Goal: Task Accomplishment & Management: Complete application form

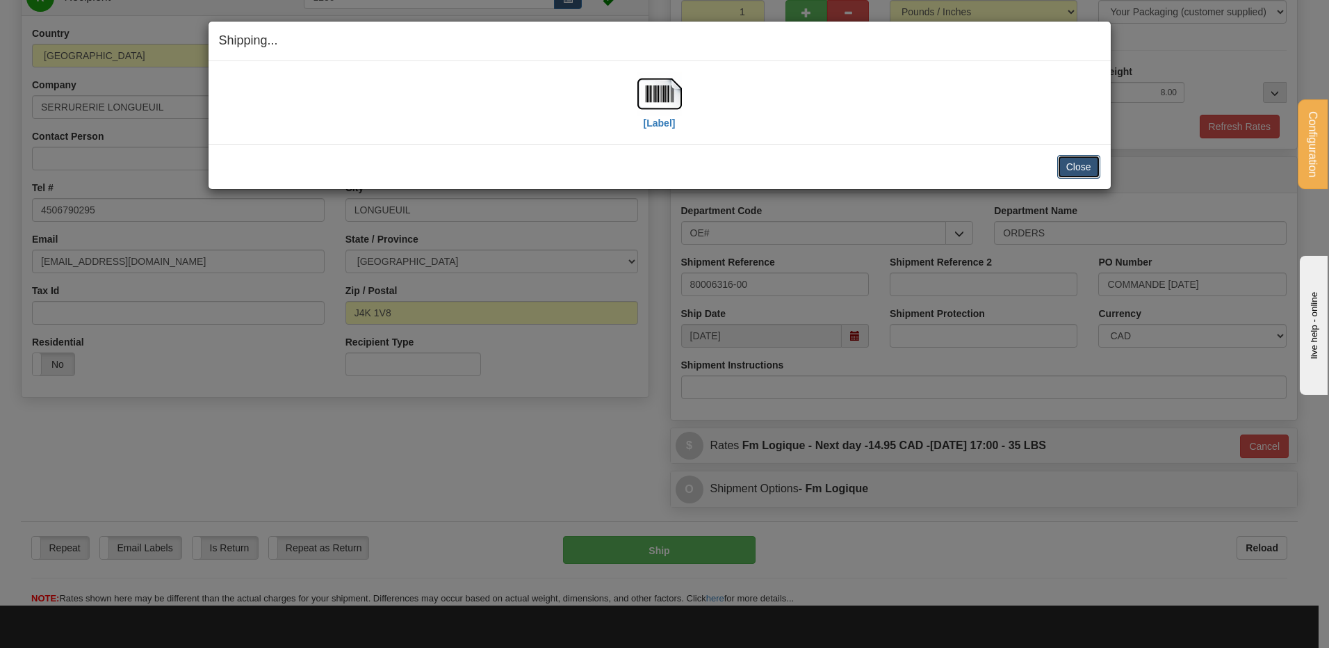
scroll to position [163, 0]
click at [1076, 167] on button "Close" at bounding box center [1078, 167] width 43 height 24
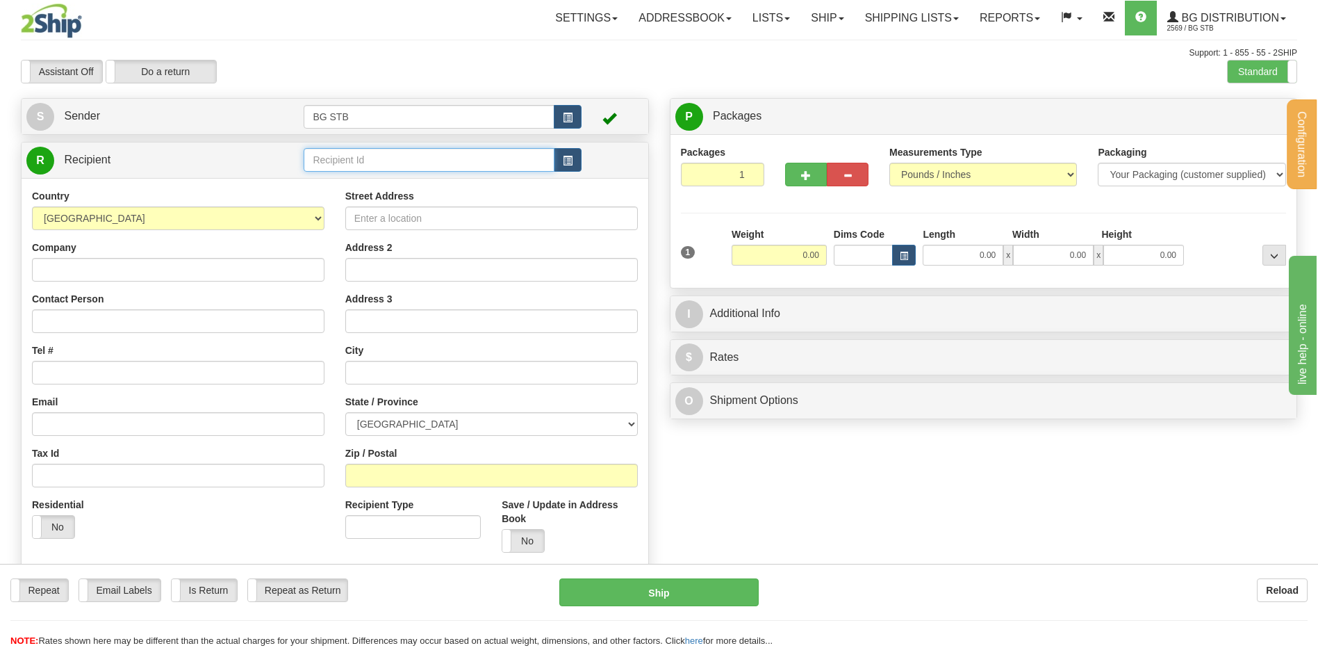
click at [354, 165] on input "text" at bounding box center [429, 160] width 250 height 24
type input "5571"
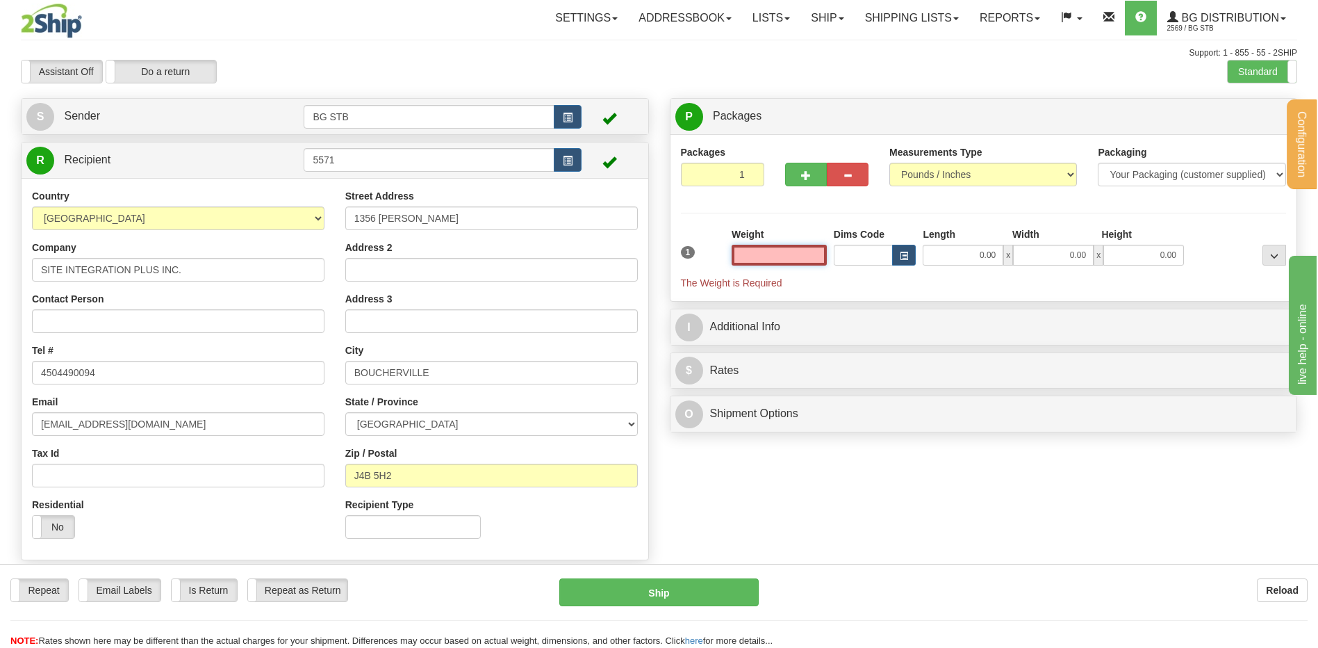
click at [800, 262] on input "text" at bounding box center [779, 255] width 95 height 21
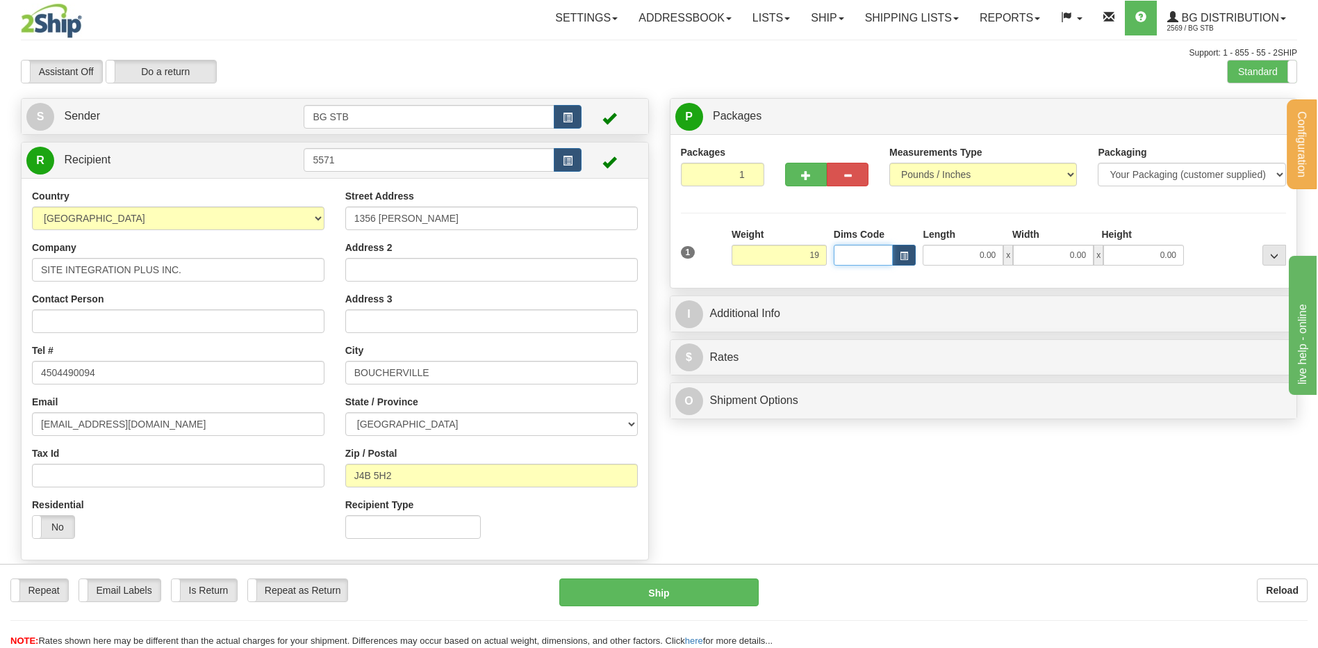
type input "19.00"
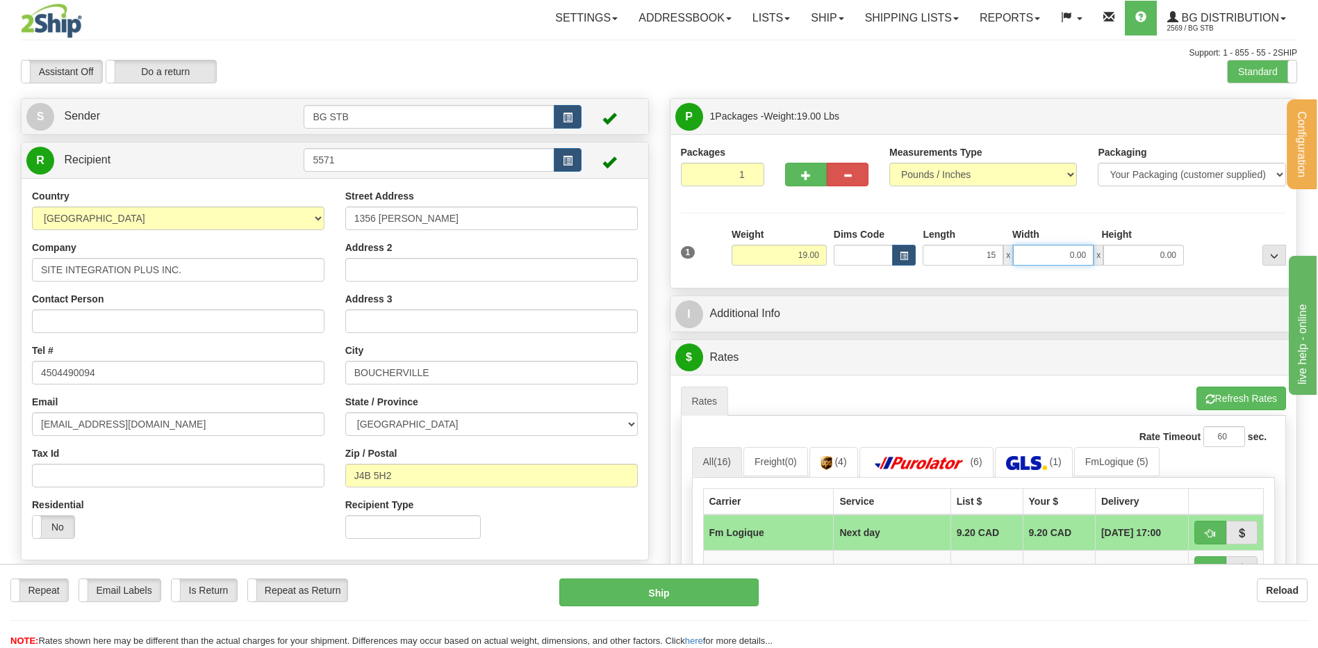
type input "15.00"
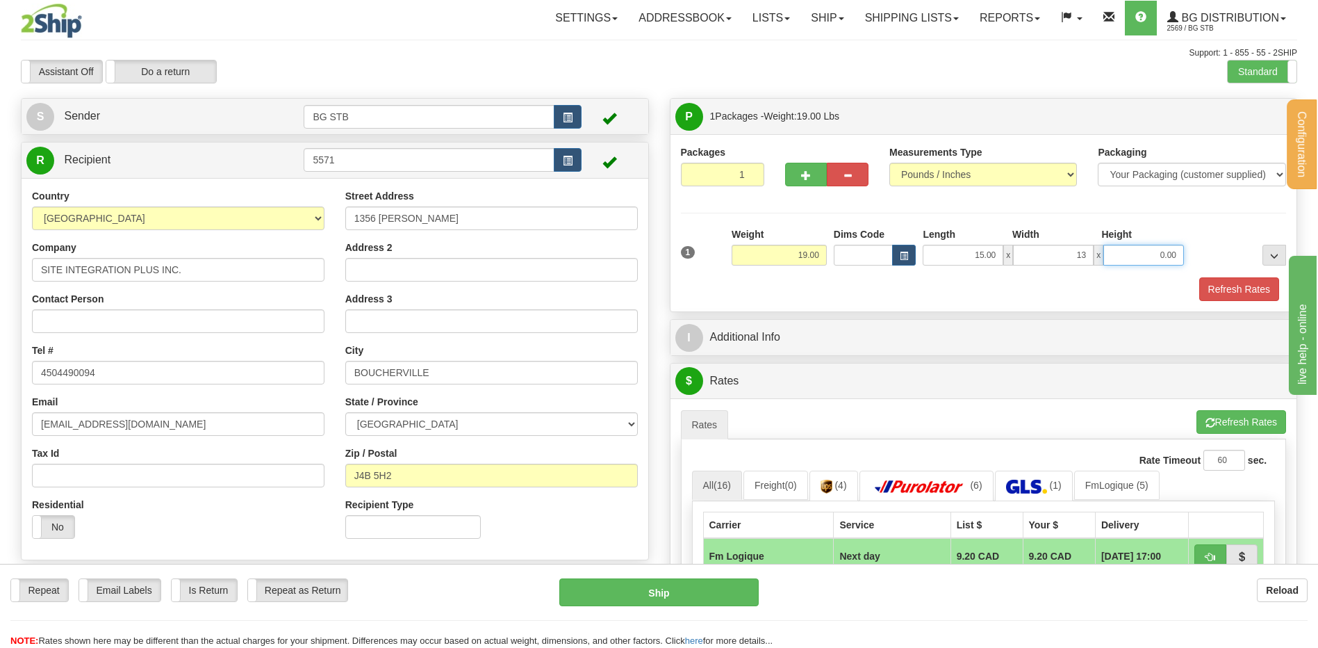
type input "13.00"
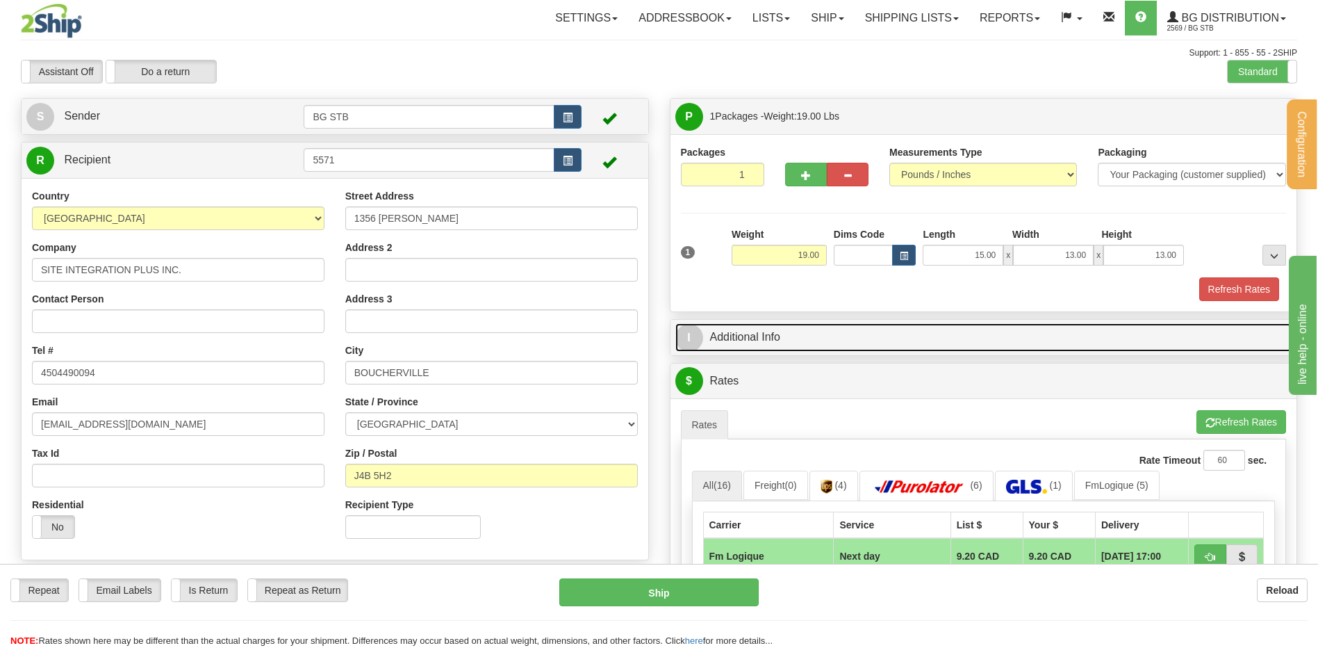
click at [772, 330] on link "I Additional Info" at bounding box center [983, 337] width 617 height 28
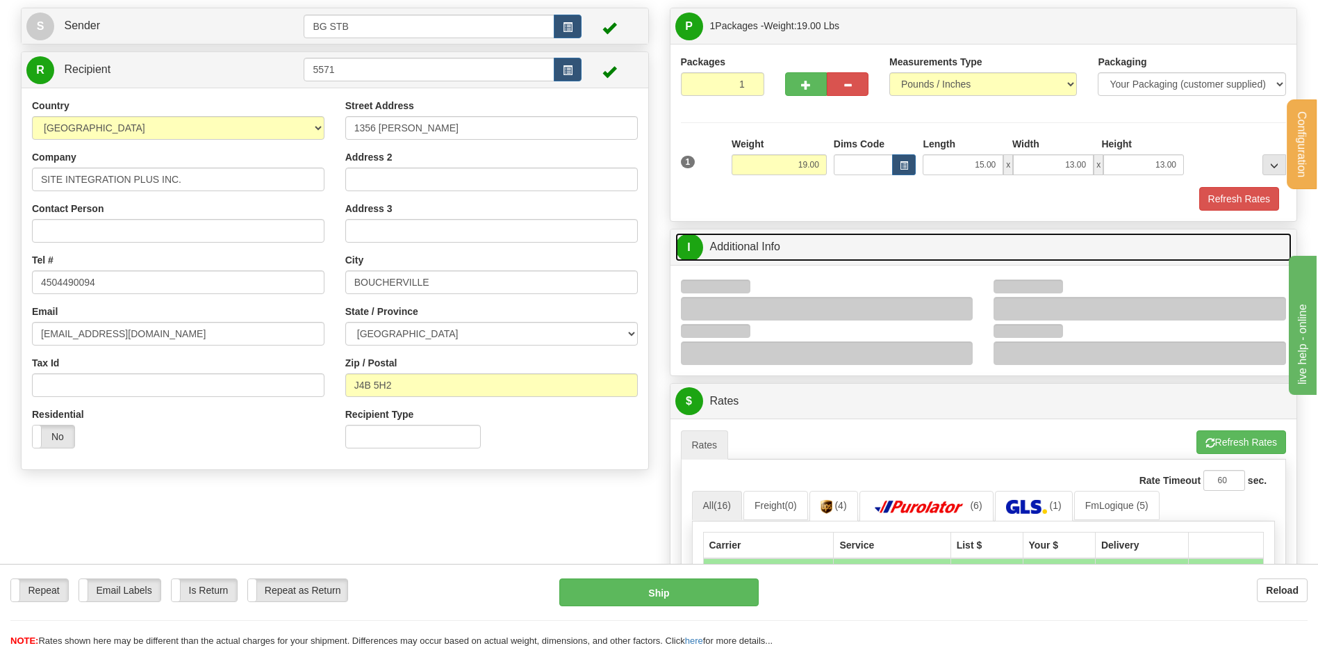
scroll to position [208, 0]
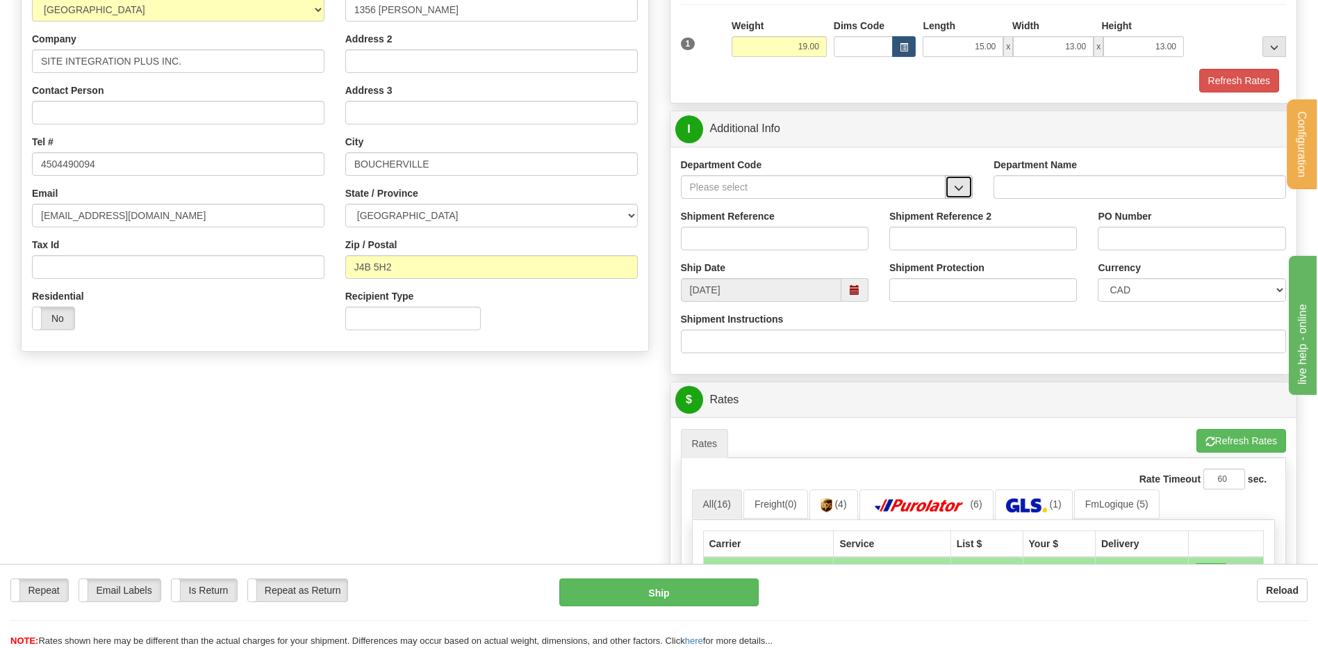
click at [960, 192] on span "button" at bounding box center [959, 187] width 10 height 9
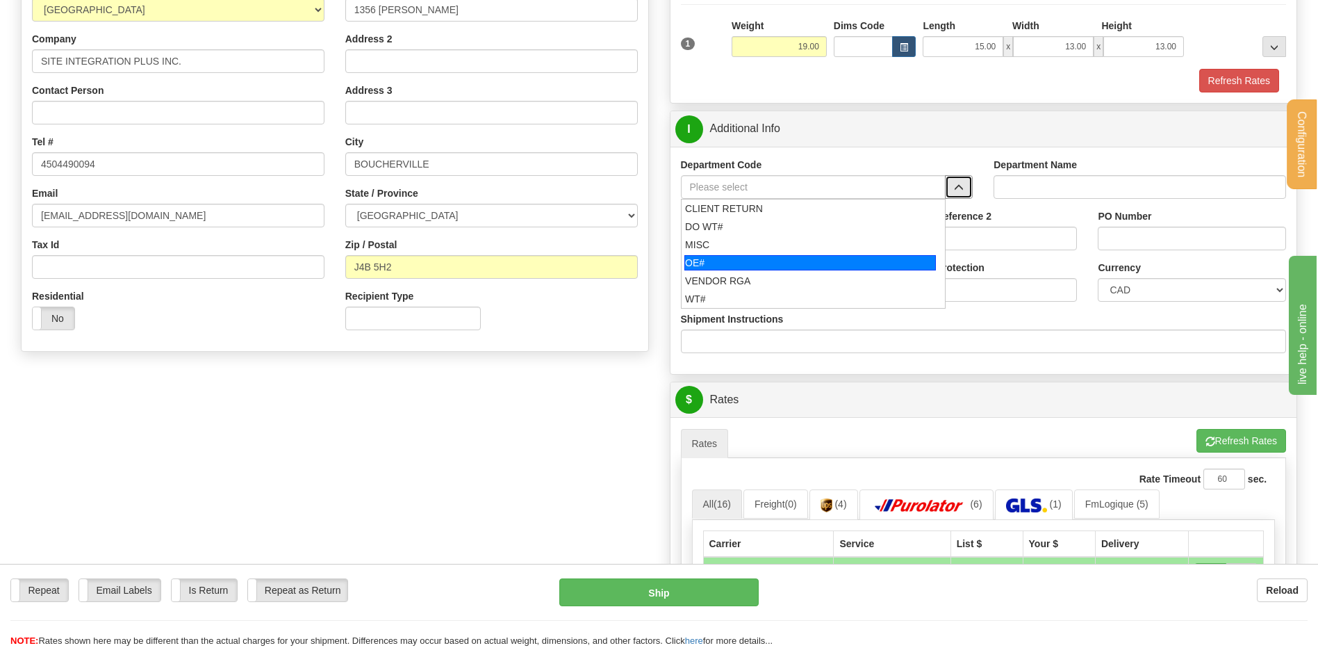
drag, startPoint x: 734, startPoint y: 265, endPoint x: 732, endPoint y: 258, distance: 7.8
click at [732, 263] on div "OE#" at bounding box center [810, 262] width 252 height 15
type input "OE#"
type input "ORDERS"
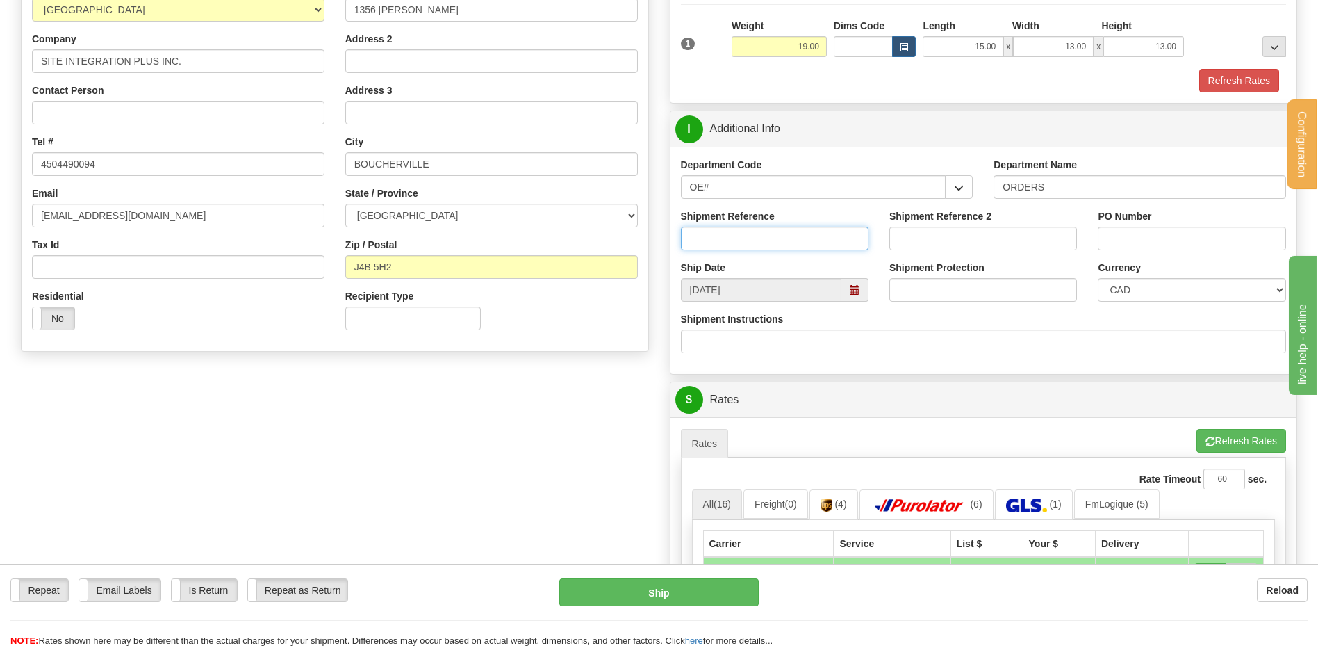
click at [732, 240] on input "Shipment Reference" at bounding box center [775, 239] width 188 height 24
type input "80006148-00"
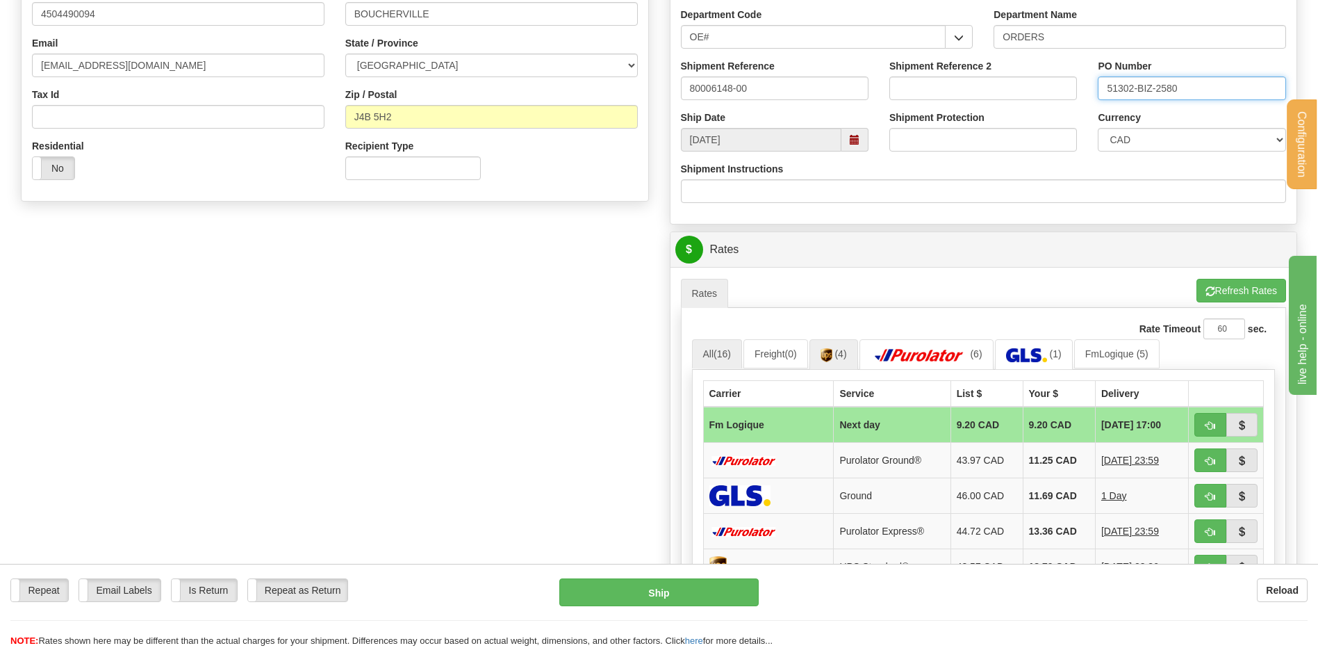
scroll to position [486, 0]
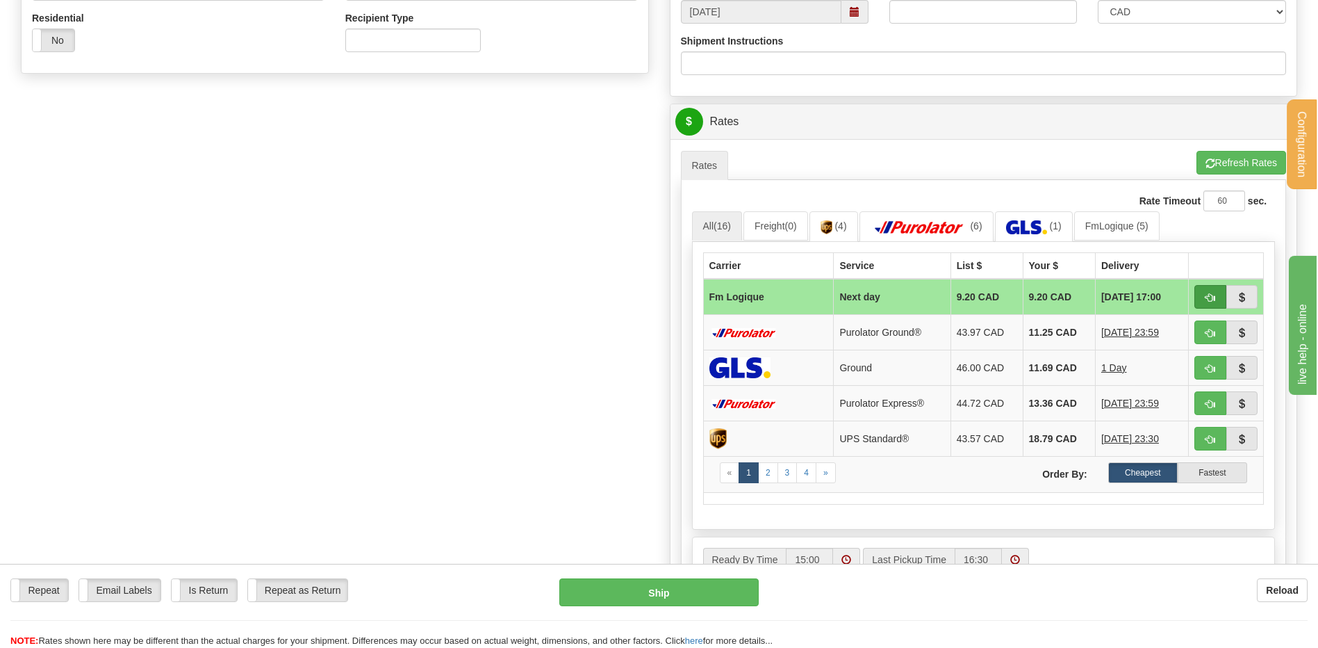
type input "51302-BIZ-2580"
click at [1201, 295] on button "button" at bounding box center [1210, 297] width 32 height 24
type input "jour"
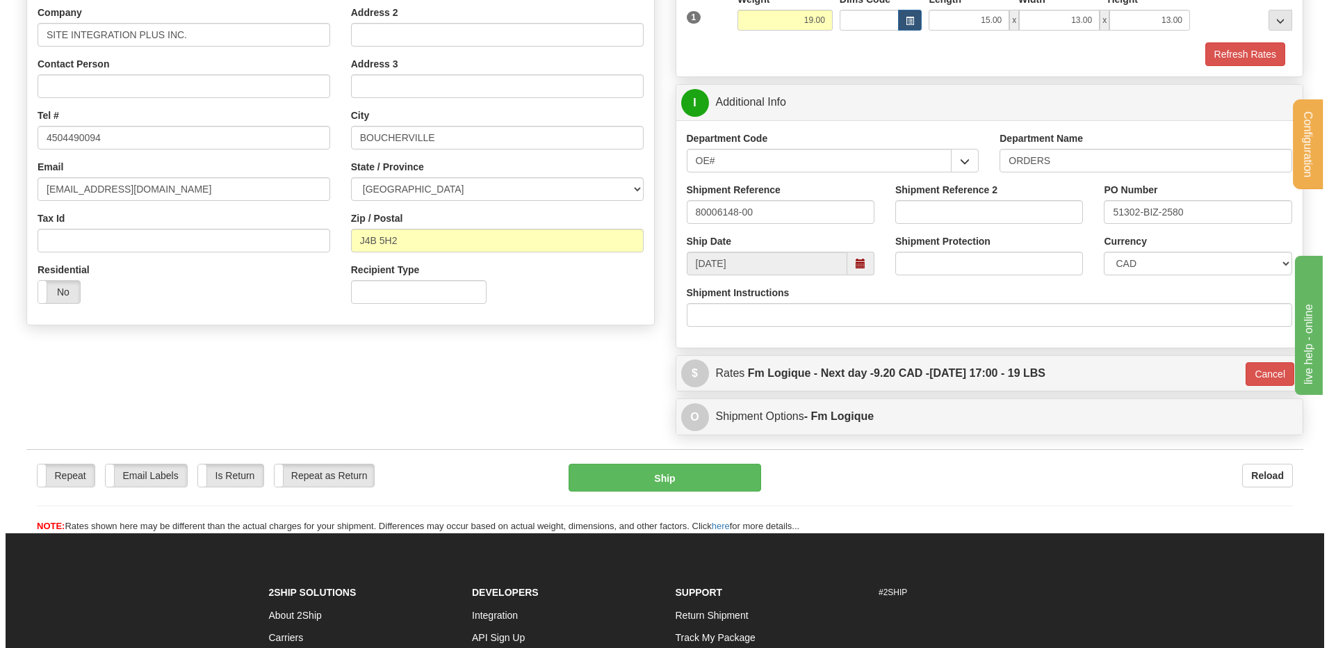
scroll to position [339, 0]
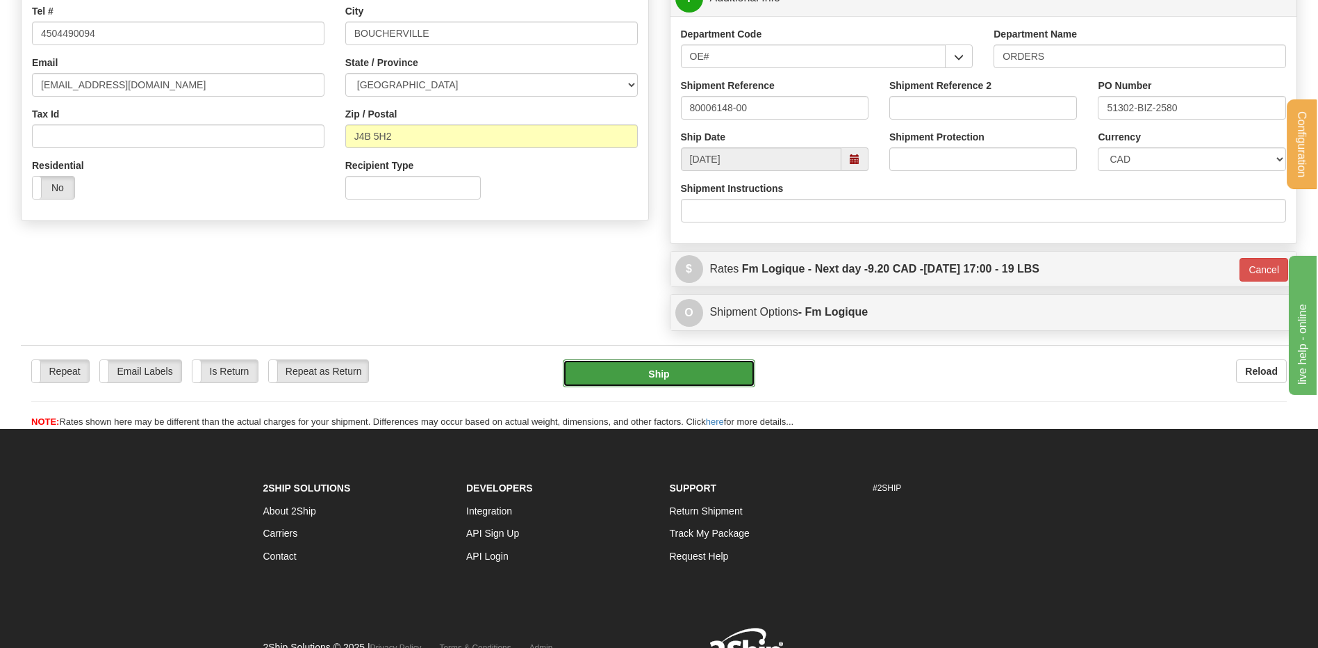
click at [657, 361] on button "Ship" at bounding box center [659, 373] width 192 height 28
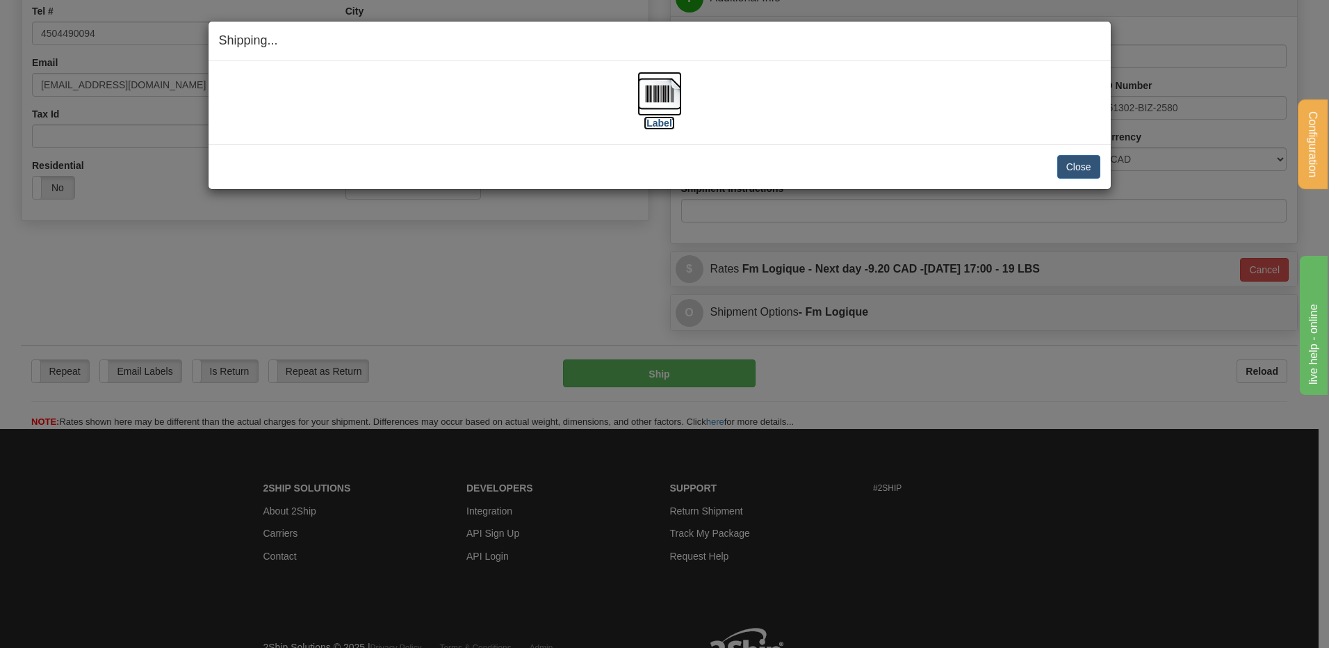
click at [668, 92] on img at bounding box center [659, 94] width 44 height 44
click at [1078, 164] on button "Close" at bounding box center [1078, 167] width 43 height 24
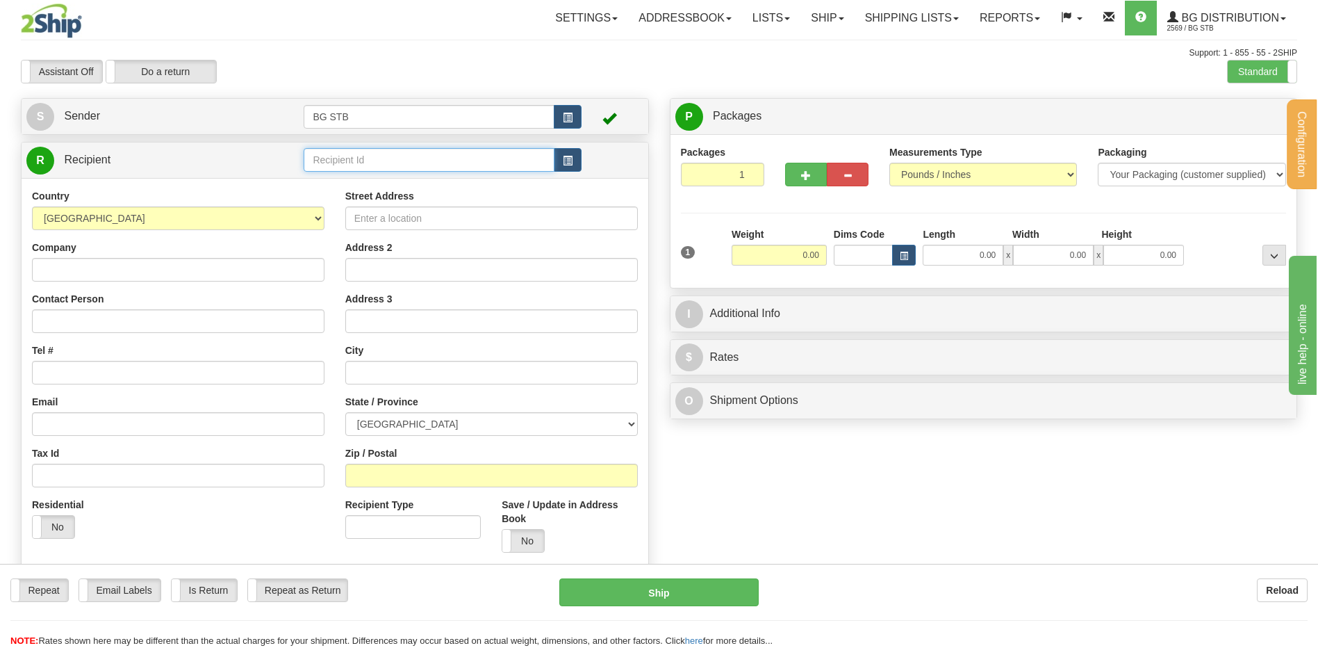
click at [344, 159] on input "text" at bounding box center [429, 160] width 250 height 24
type input "5571"
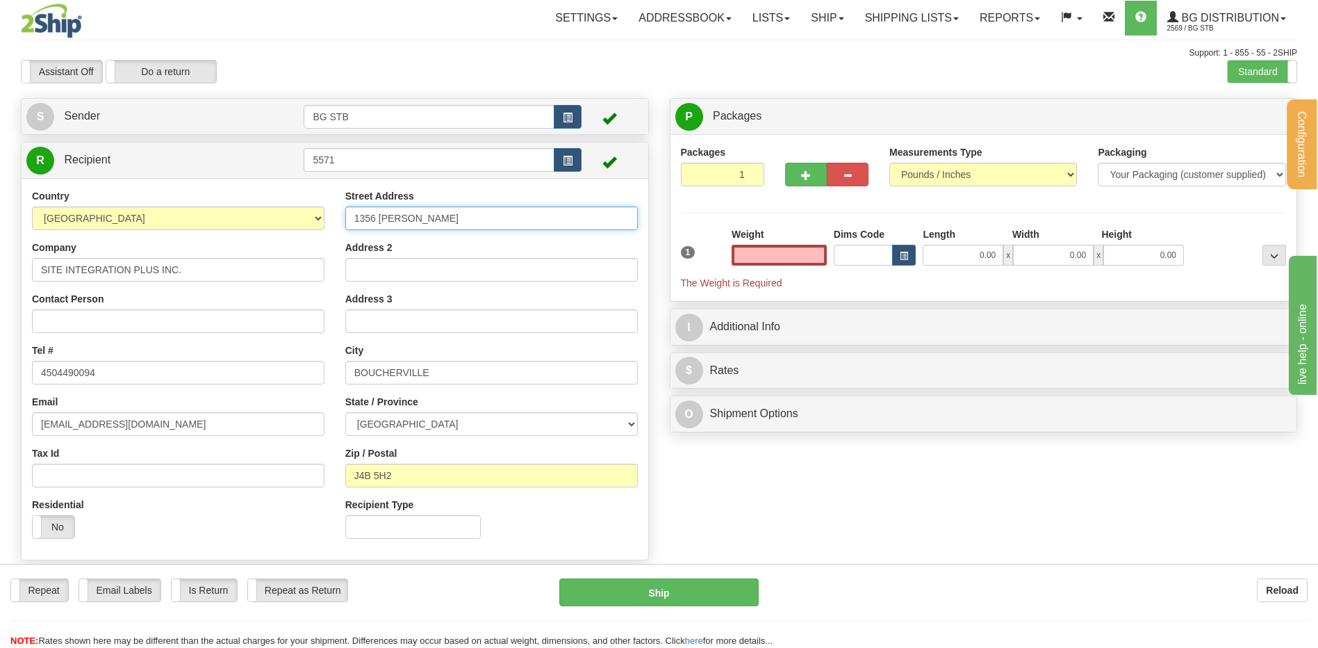
type input "0.00"
drag, startPoint x: 443, startPoint y: 215, endPoint x: 257, endPoint y: 220, distance: 186.3
click at [297, 221] on div "Country AFGHANISTAN ALAND ISLANDS ALBANIA ALGERIA AMERICAN SAMOA ANDORRA ANGOLA…" at bounding box center [335, 369] width 627 height 360
type input "1420 BOUL. LIONEL-BOULET"
click at [809, 252] on input "0.00" at bounding box center [779, 255] width 95 height 21
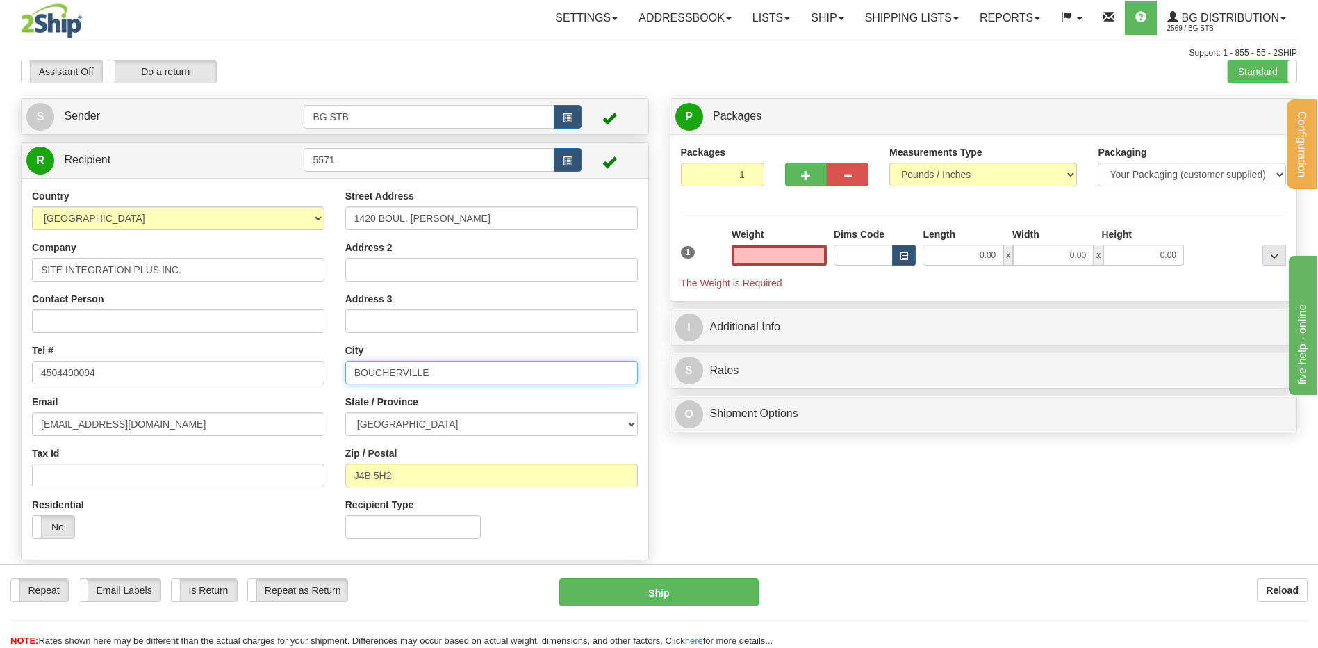
type input "0.00"
drag, startPoint x: 443, startPoint y: 374, endPoint x: 101, endPoint y: 337, distance: 343.8
click at [149, 345] on div "Country AFGHANISTAN ALAND ISLANDS ALBANIA ALGERIA AMERICAN SAMOA ANDORRA ANGOLA…" at bounding box center [335, 369] width 627 height 360
type input "VARENNES"
drag, startPoint x: 398, startPoint y: 468, endPoint x: 348, endPoint y: 468, distance: 50.0
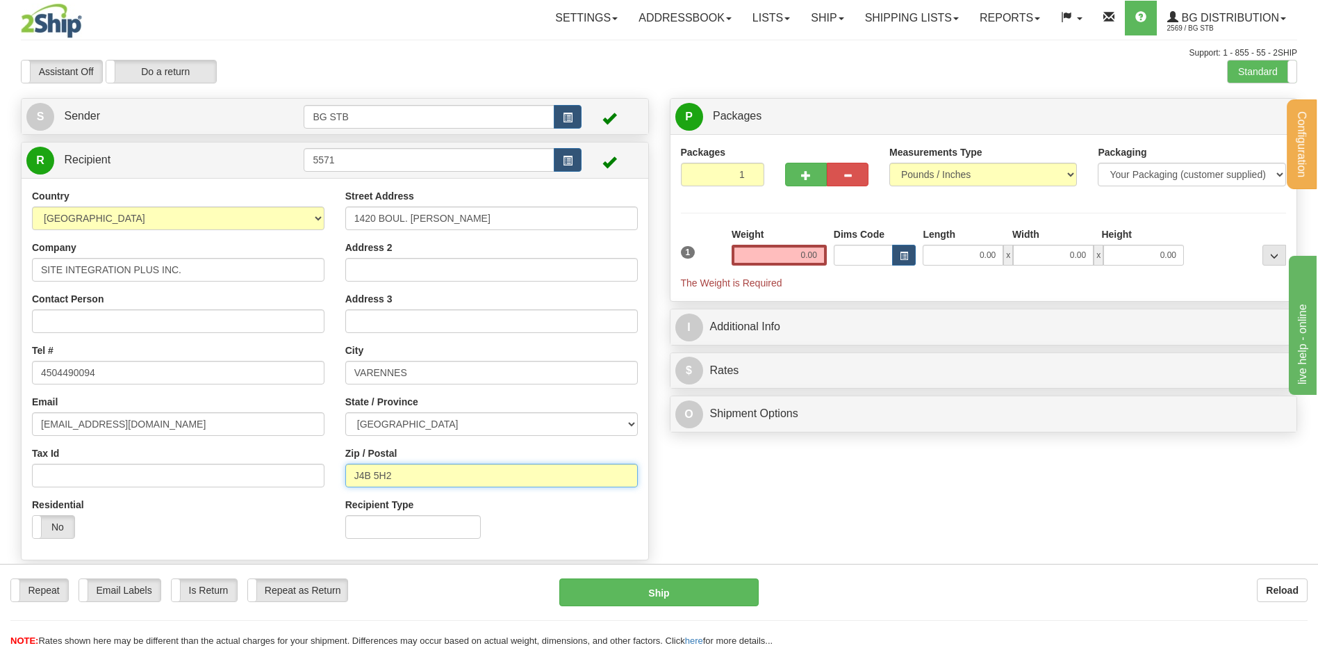
click at [348, 468] on input "J4B 5H2" at bounding box center [491, 475] width 293 height 24
type input "J3X 1P7"
click at [809, 254] on input "0.00" at bounding box center [779, 255] width 95 height 21
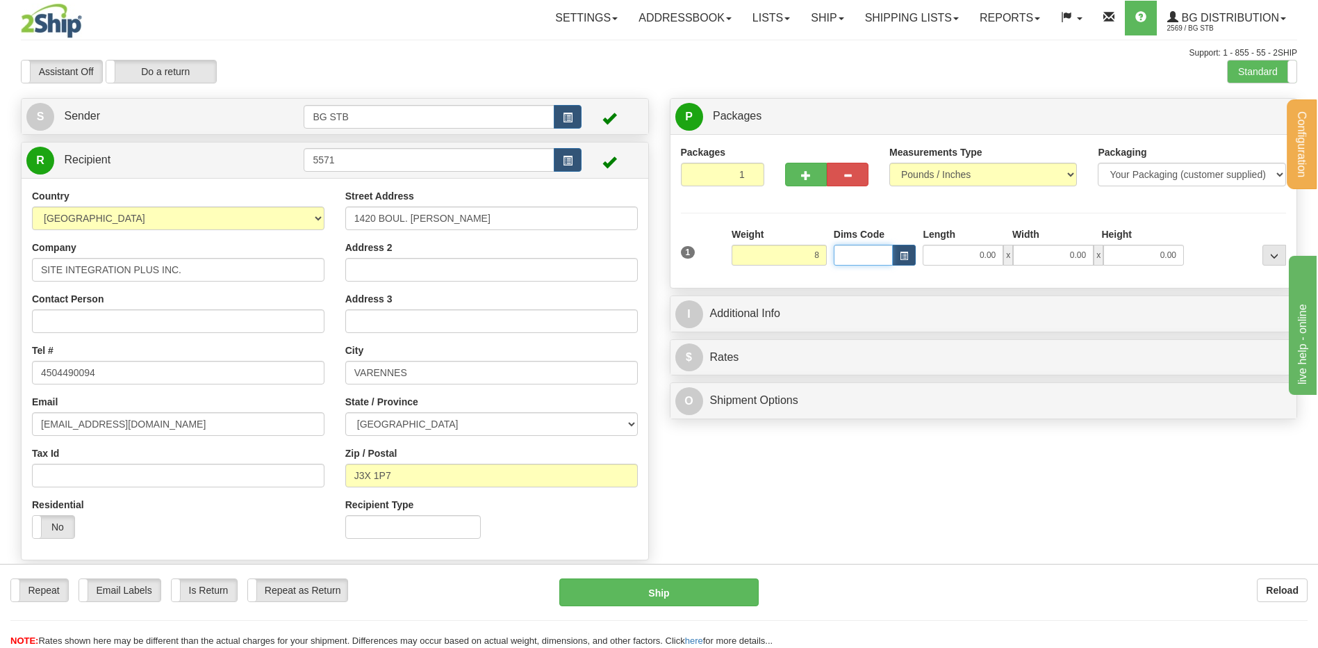
type input "8.00"
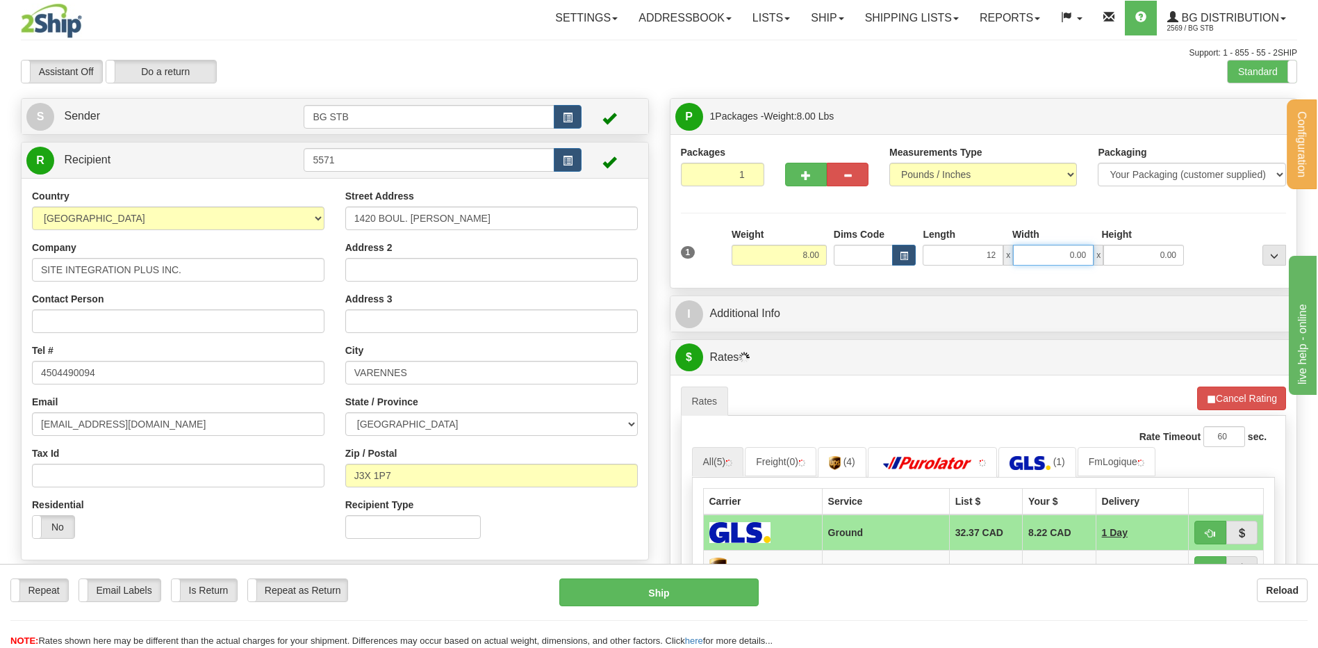
type input "12.00"
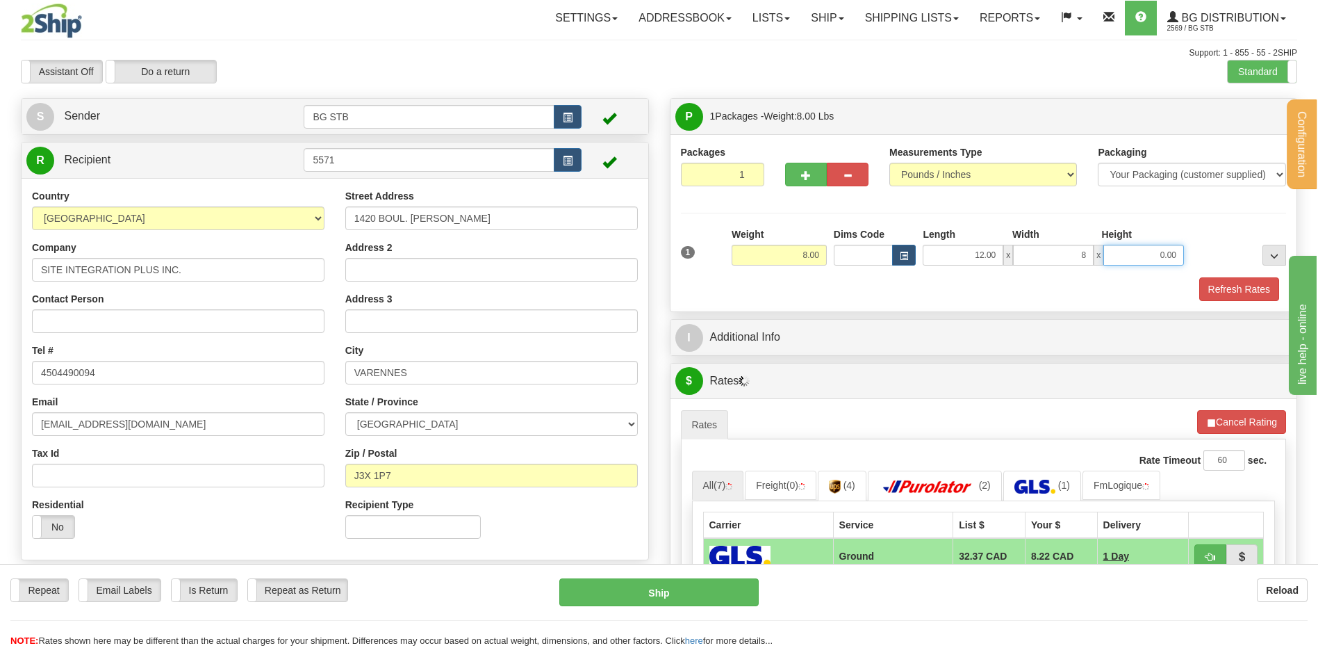
type input "8.00"
type input "6.00"
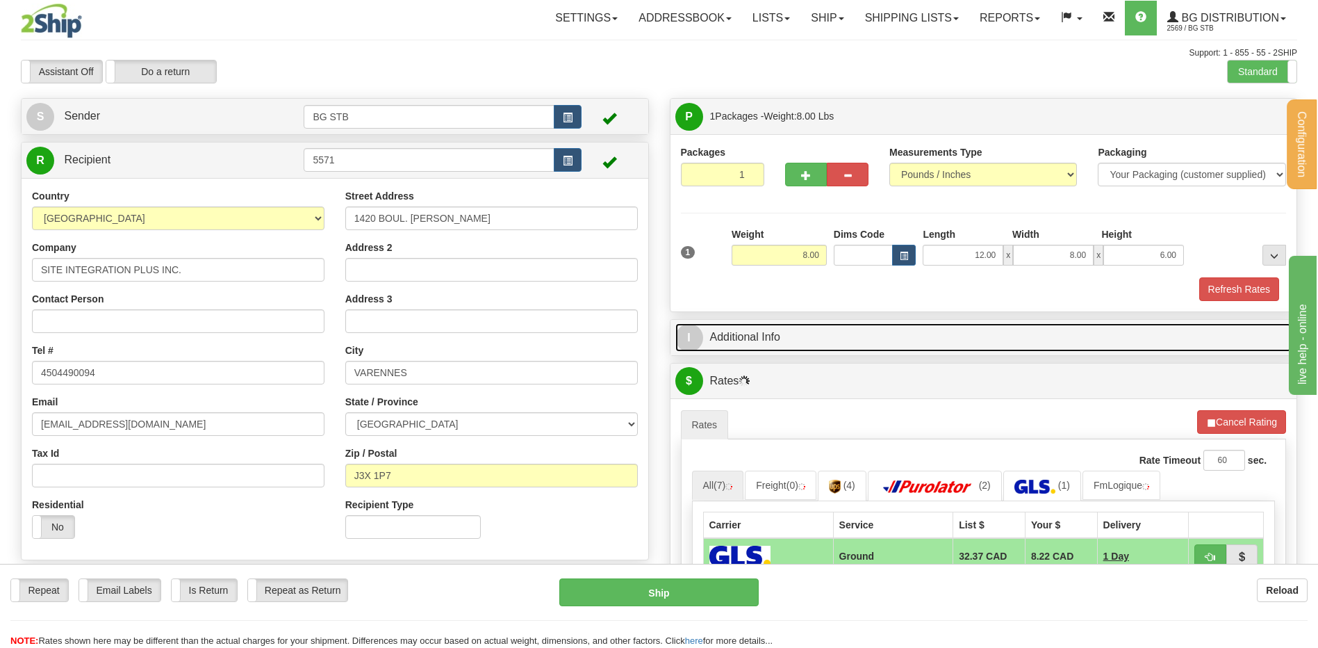
click at [807, 332] on link "I Additional Info" at bounding box center [983, 337] width 617 height 28
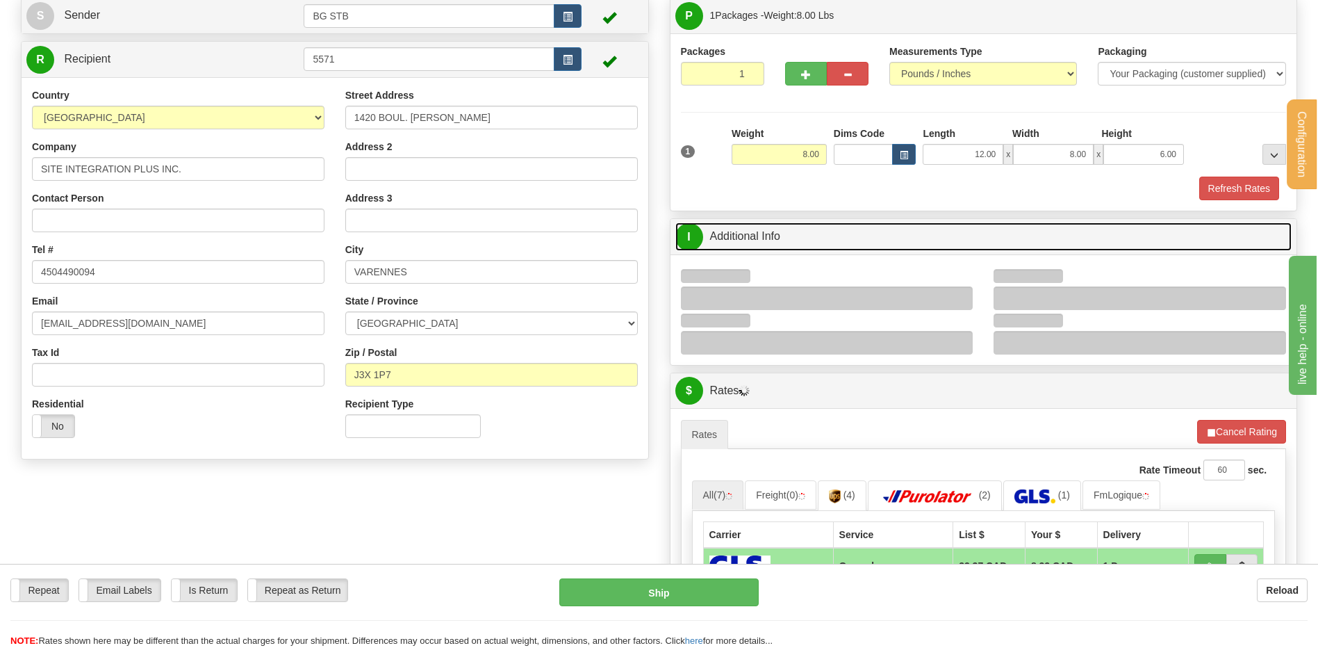
scroll to position [208, 0]
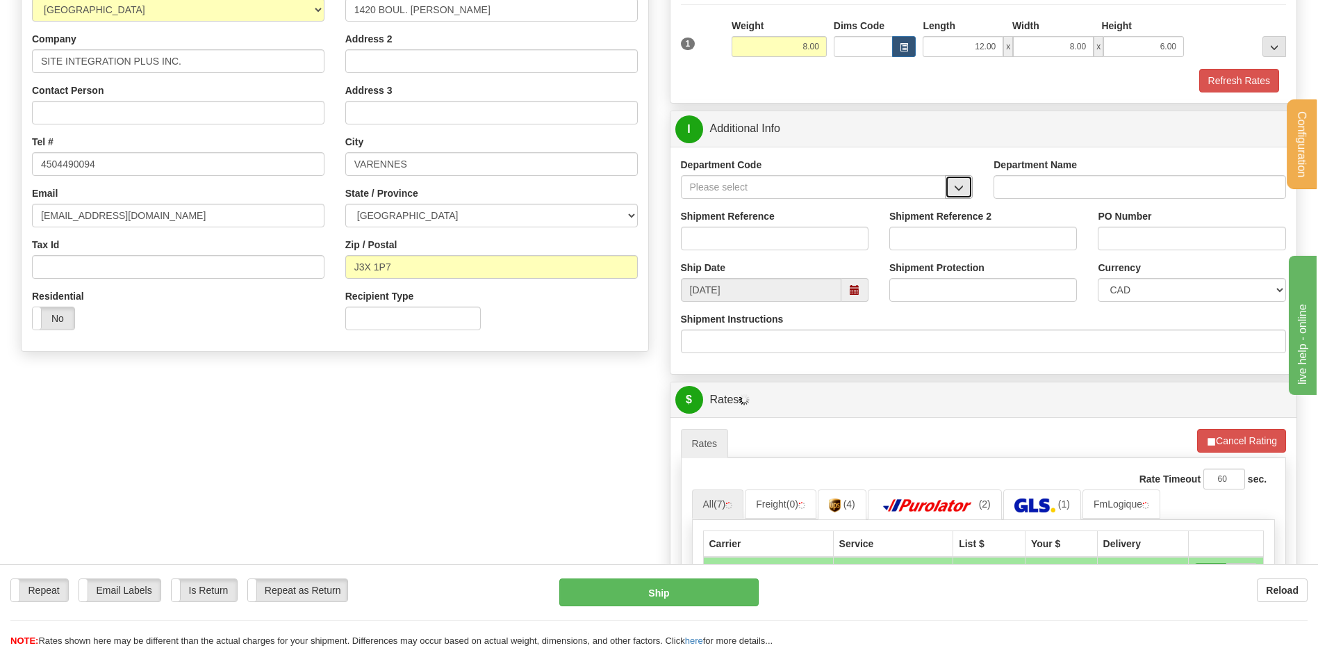
click at [960, 192] on span "button" at bounding box center [959, 187] width 10 height 9
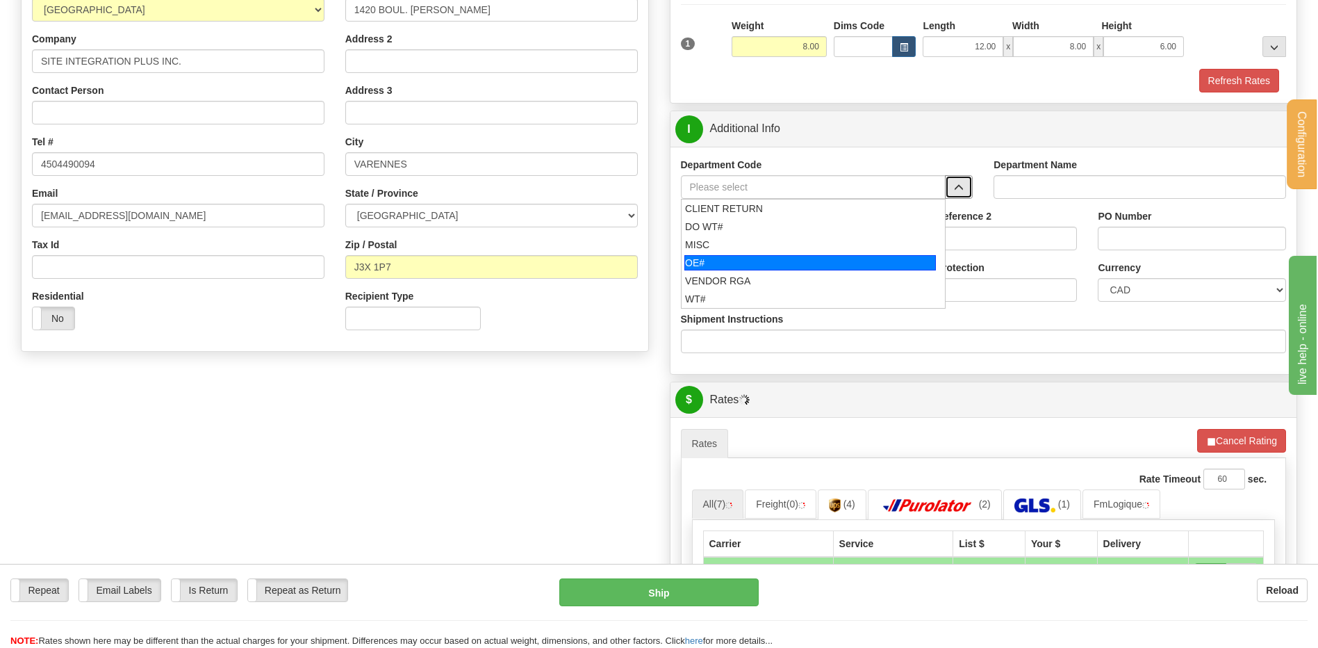
drag, startPoint x: 753, startPoint y: 270, endPoint x: 748, endPoint y: 247, distance: 24.3
click at [751, 268] on li "OE#" at bounding box center [814, 263] width 264 height 18
type input "OE#"
type input "ORDERS"
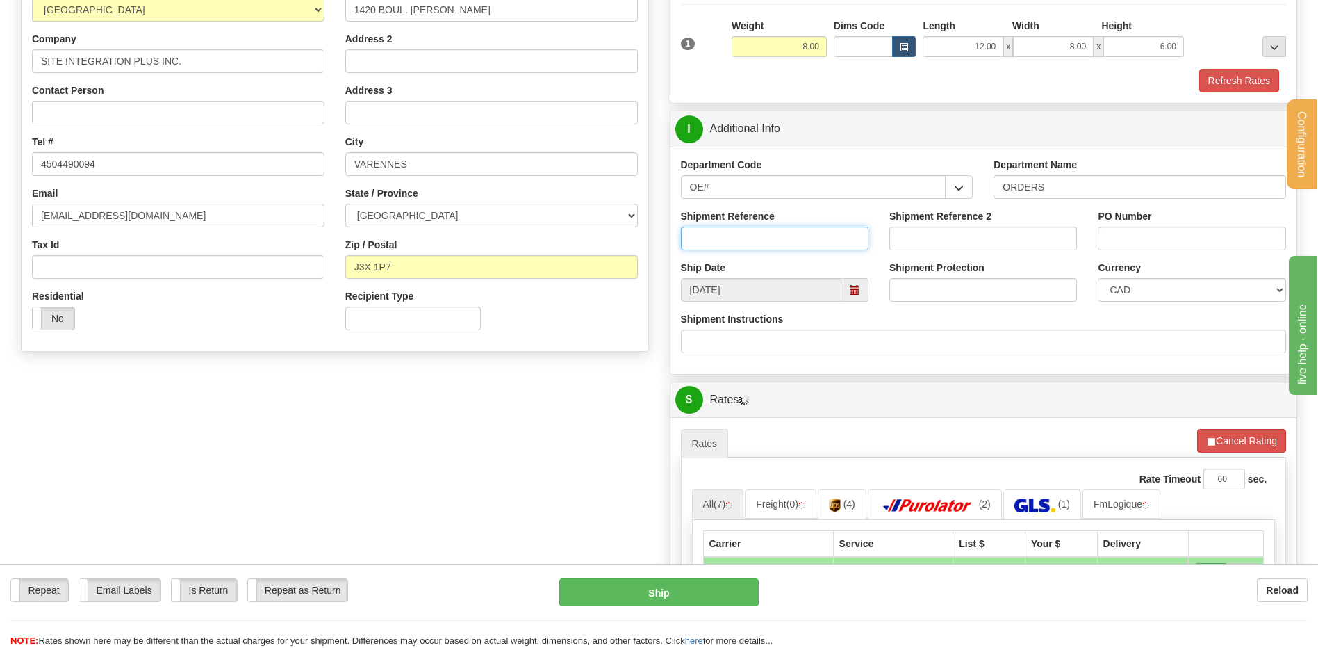
click at [748, 242] on input "Shipment Reference" at bounding box center [775, 239] width 188 height 24
type input "80006300-00"
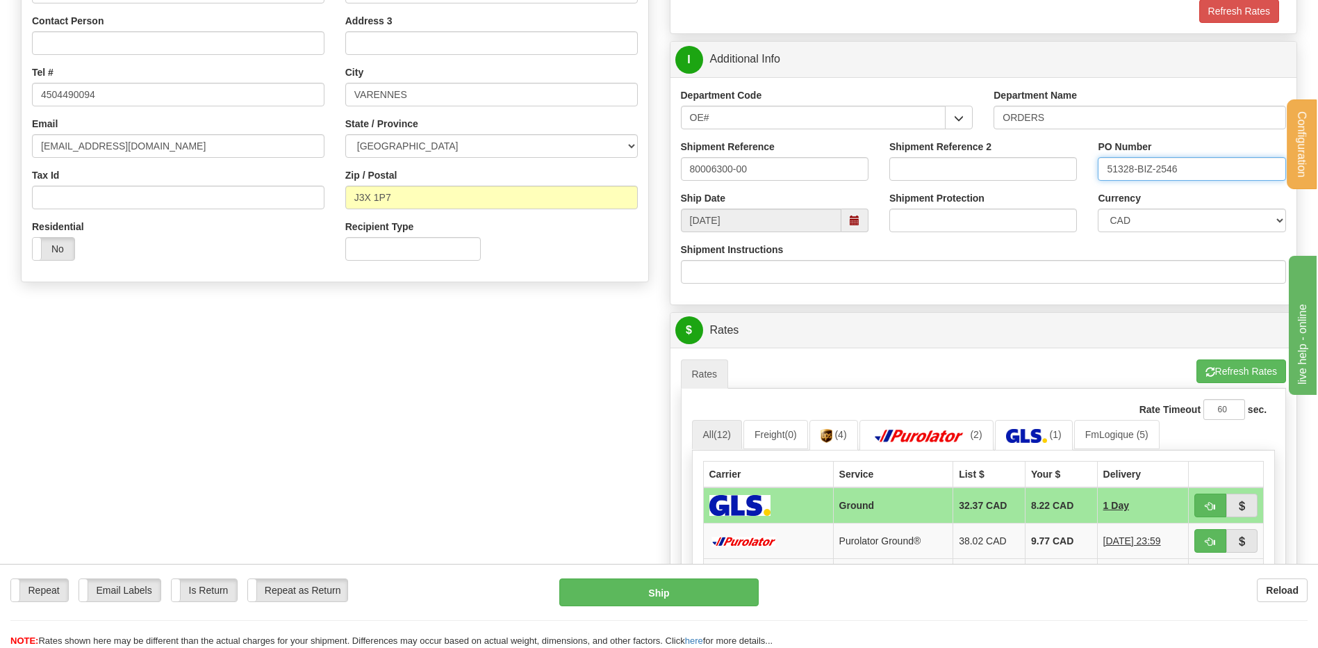
scroll to position [0, 0]
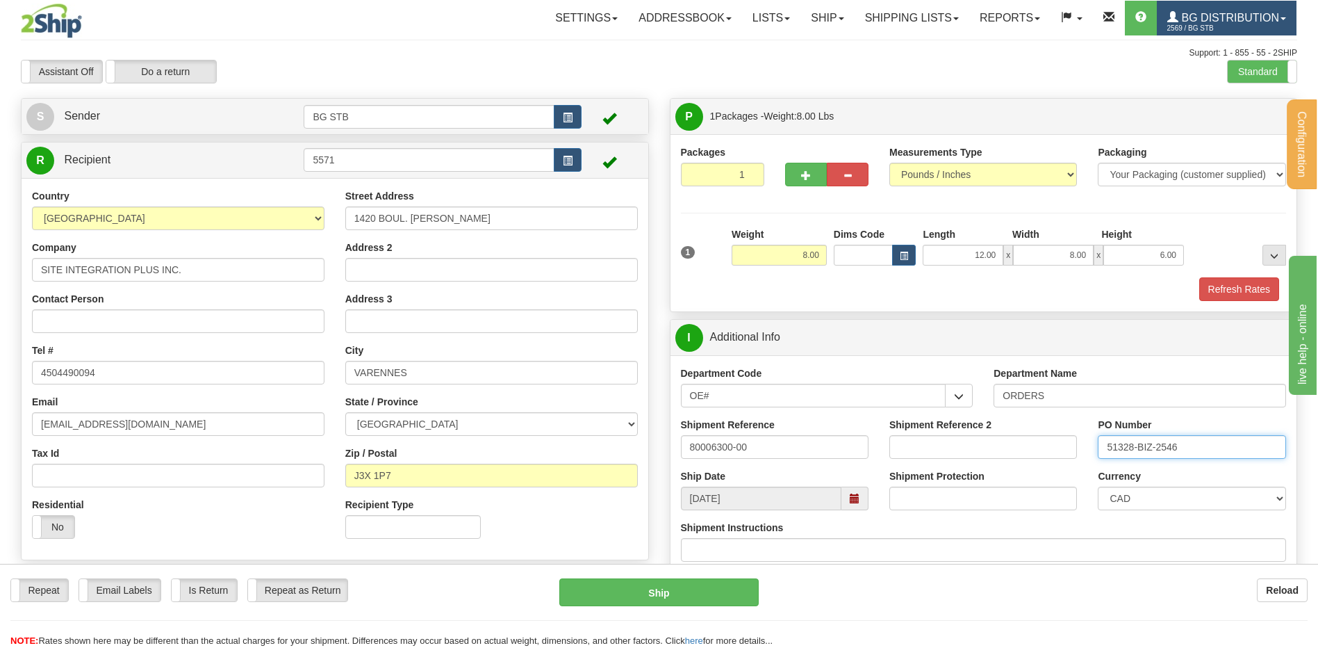
type input "51328-BIZ-2546"
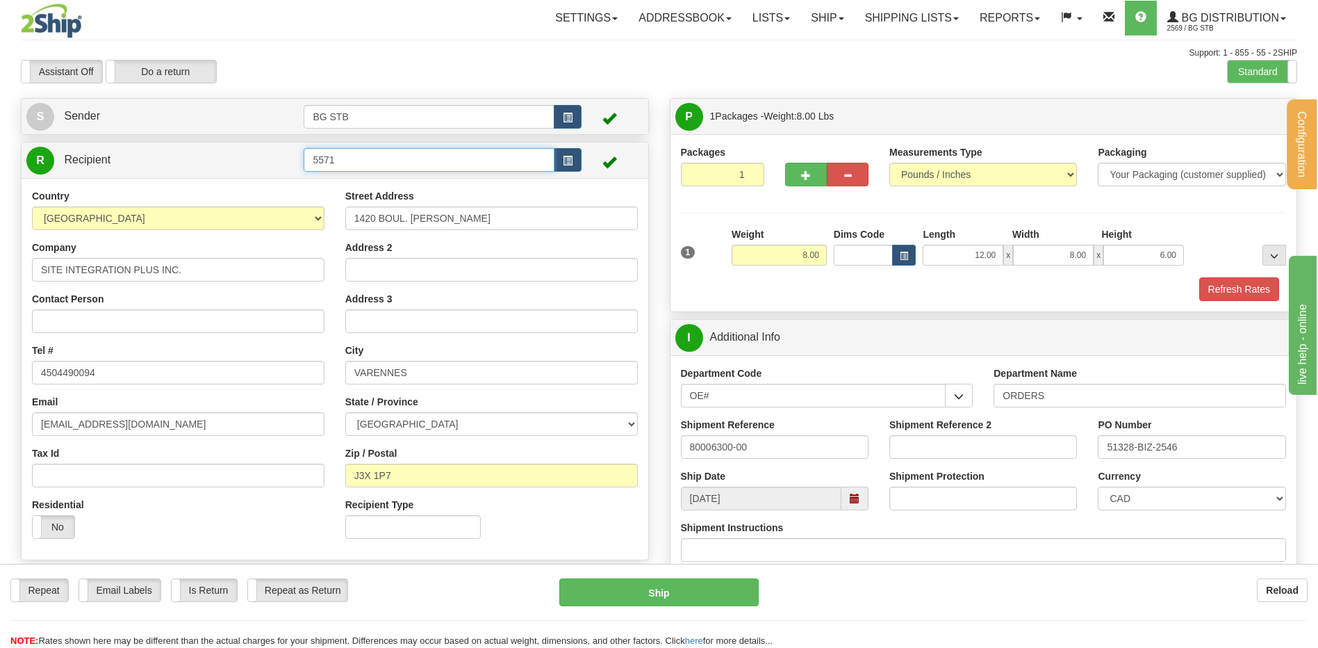
drag, startPoint x: 175, startPoint y: 162, endPoint x: 164, endPoint y: 161, distance: 11.2
click at [158, 163] on tr "R Recipient 5571" at bounding box center [334, 160] width 617 height 28
type input "1252"
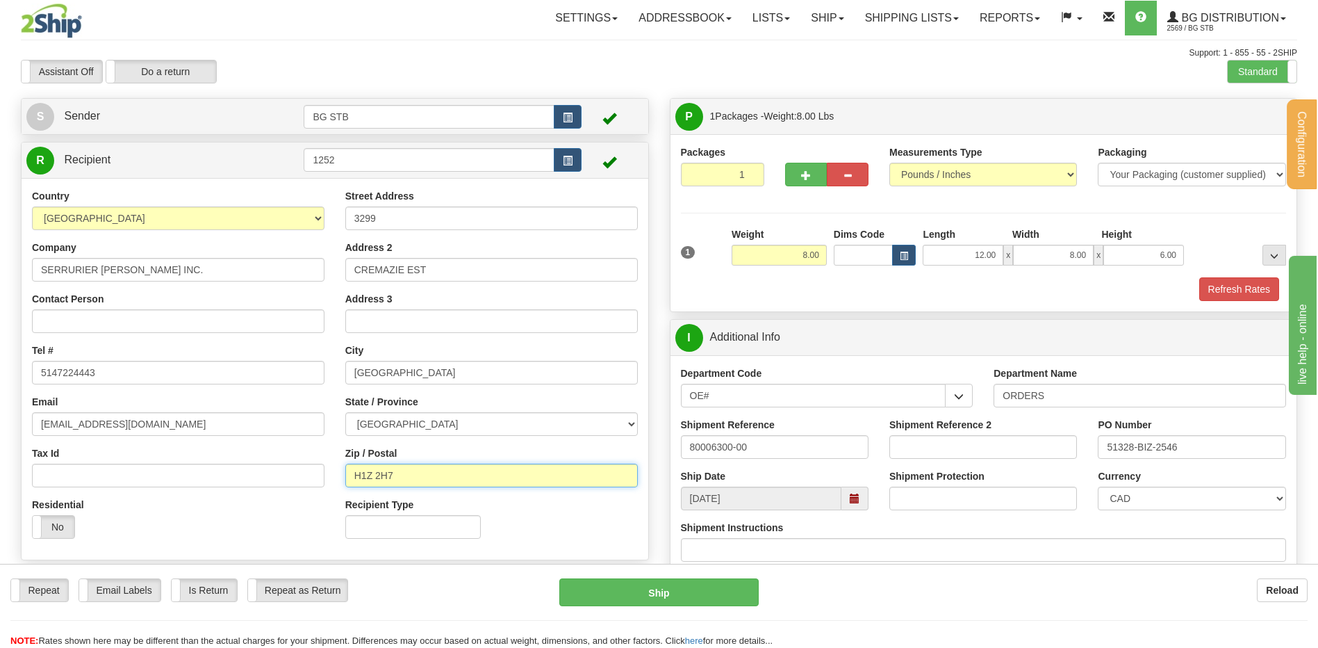
drag, startPoint x: 404, startPoint y: 469, endPoint x: 367, endPoint y: 470, distance: 37.5
click at [367, 470] on input "H1Z 2H7" at bounding box center [491, 475] width 293 height 24
type input "H1R 3J6"
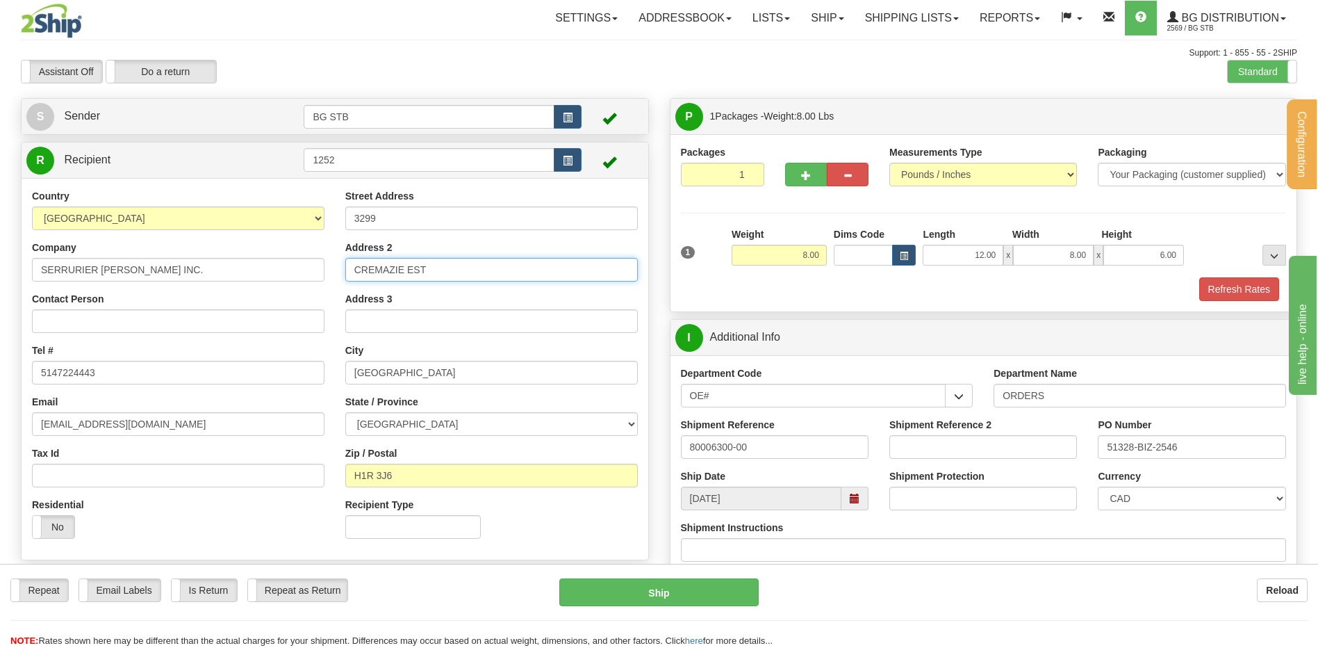
drag, startPoint x: 408, startPoint y: 261, endPoint x: 193, endPoint y: 283, distance: 215.9
click at [184, 285] on div "Country AFGHANISTAN ALAND ISLANDS ALBANIA ALGERIA AMERICAN SAMOA ANDORRA ANGOLA…" at bounding box center [335, 369] width 627 height 360
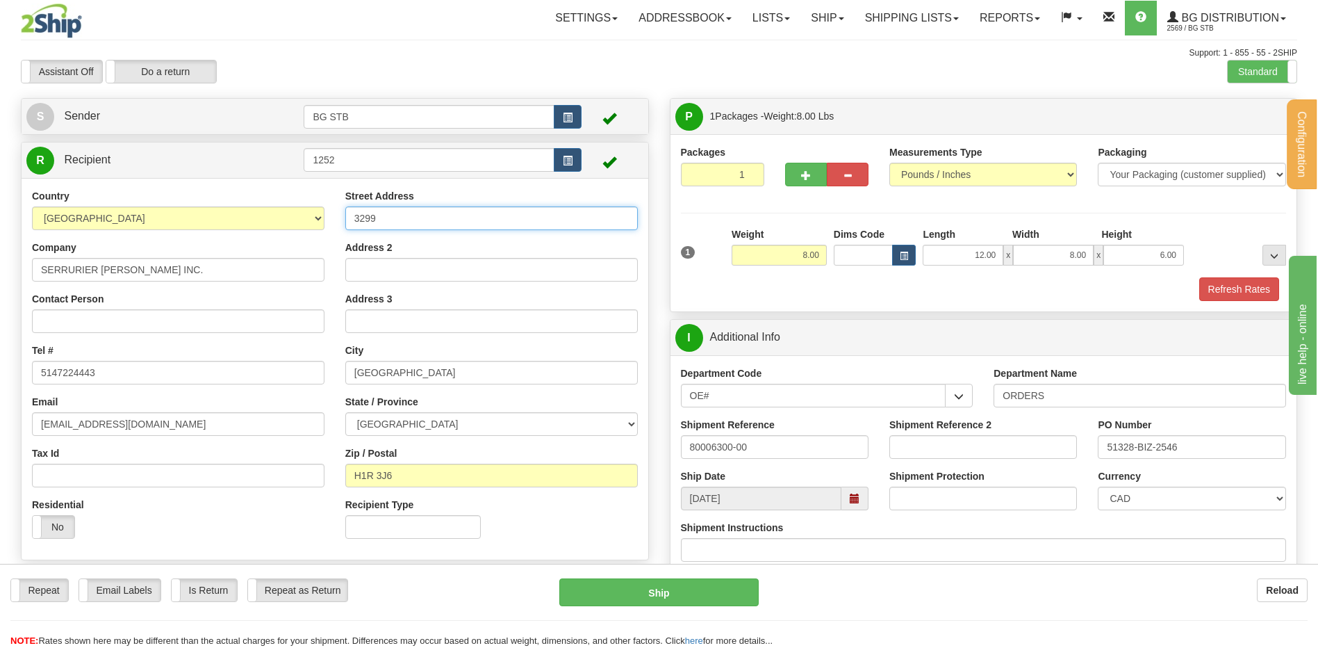
drag, startPoint x: 421, startPoint y: 209, endPoint x: 228, endPoint y: 230, distance: 194.3
click at [230, 230] on div "Country AFGHANISTAN ALAND ISLANDS ALBANIA ALGERIA AMERICAN SAMOA ANDORRA ANGOLA…" at bounding box center [335, 369] width 627 height 360
type input "4825 BOUL. METROPOLITAIN EST"
drag, startPoint x: 275, startPoint y: 382, endPoint x: 221, endPoint y: 389, distance: 54.6
click at [233, 388] on div "Country AFGHANISTAN ALAND ISLANDS ALBANIA ALGERIA AMERICAN SAMOA ANDORRA ANGOLA…" at bounding box center [335, 369] width 627 height 360
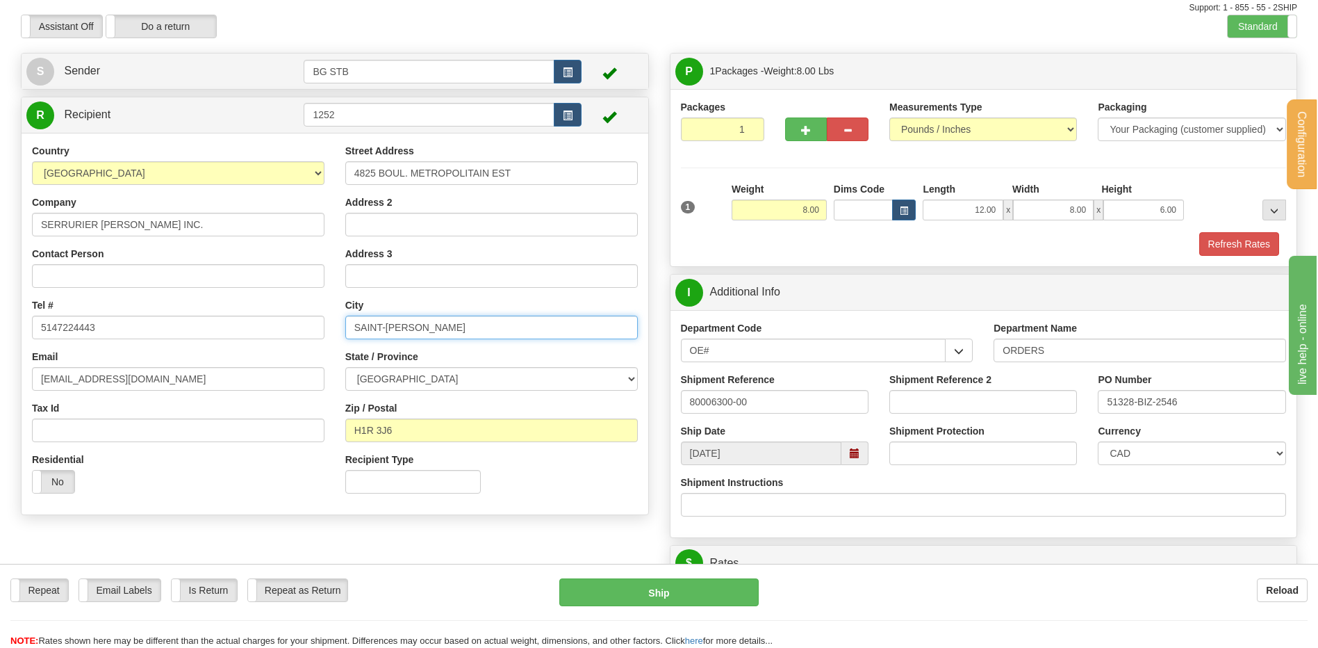
scroll to position [69, 0]
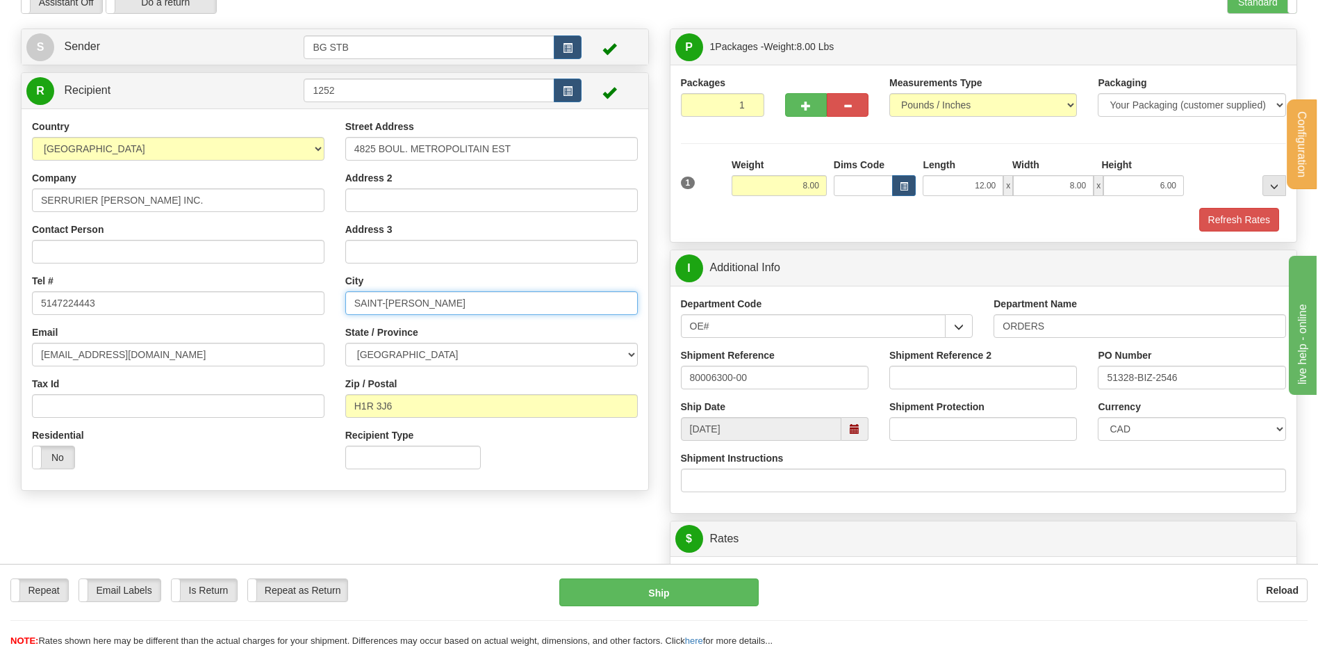
type input "SAINT-LEONARD"
drag, startPoint x: 789, startPoint y: 173, endPoint x: 870, endPoint y: 174, distance: 80.6
click at [889, 154] on div "Packages 1 1 Measurements Type" at bounding box center [984, 154] width 606 height 156
drag, startPoint x: 762, startPoint y: 190, endPoint x: 1027, endPoint y: 192, distance: 265.4
click at [935, 187] on div "1 Weight 8.00 Dims Code x x" at bounding box center [983, 182] width 613 height 49
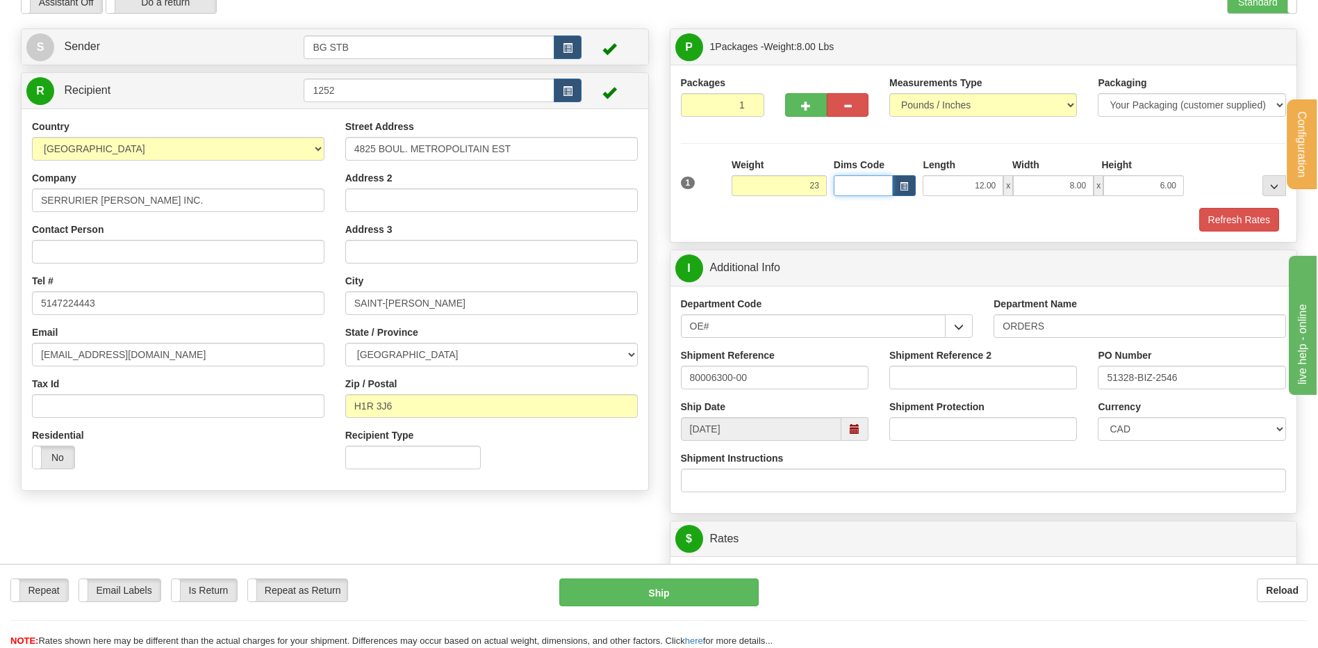
type input "23.00"
type input "13.00"
type input "15.00"
type input "13.00"
drag, startPoint x: 782, startPoint y: 384, endPoint x: 658, endPoint y: 381, distance: 124.4
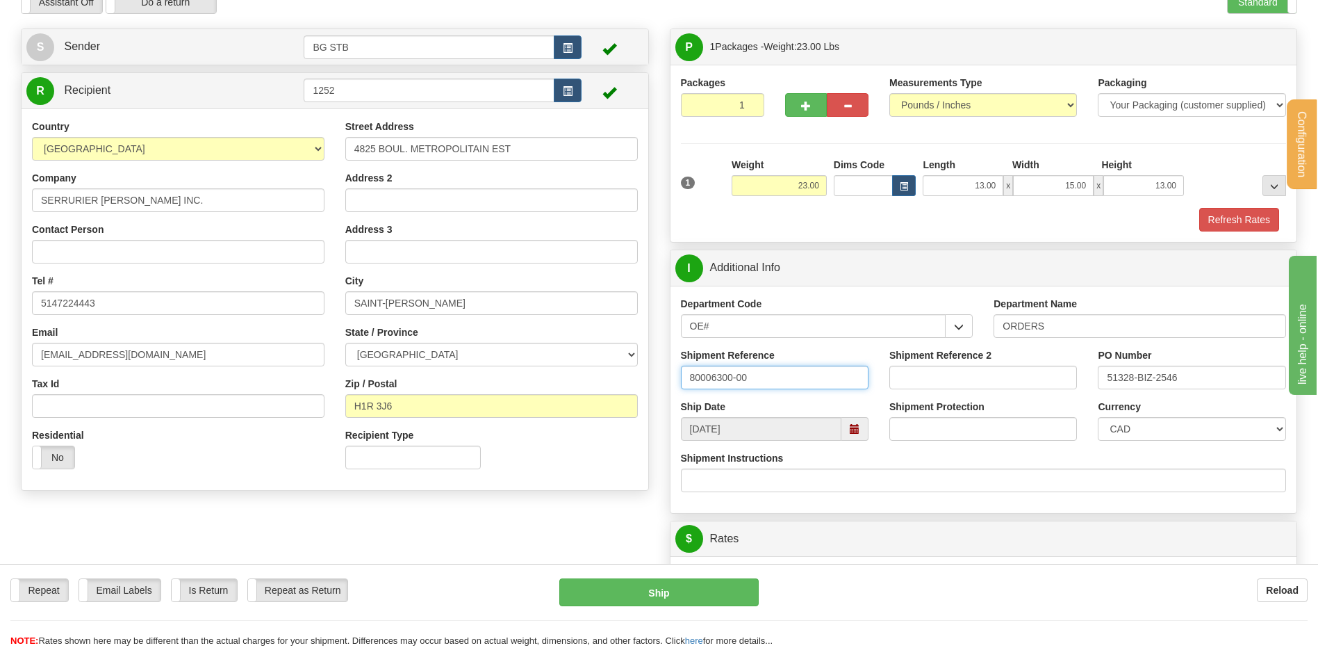
click at [666, 378] on div "P Packages 1 Packages - Weight: 23.00 Lbs Shipment Level Shipm. Package Level P…" at bounding box center [983, 556] width 649 height 1057
type input "80006313-00"
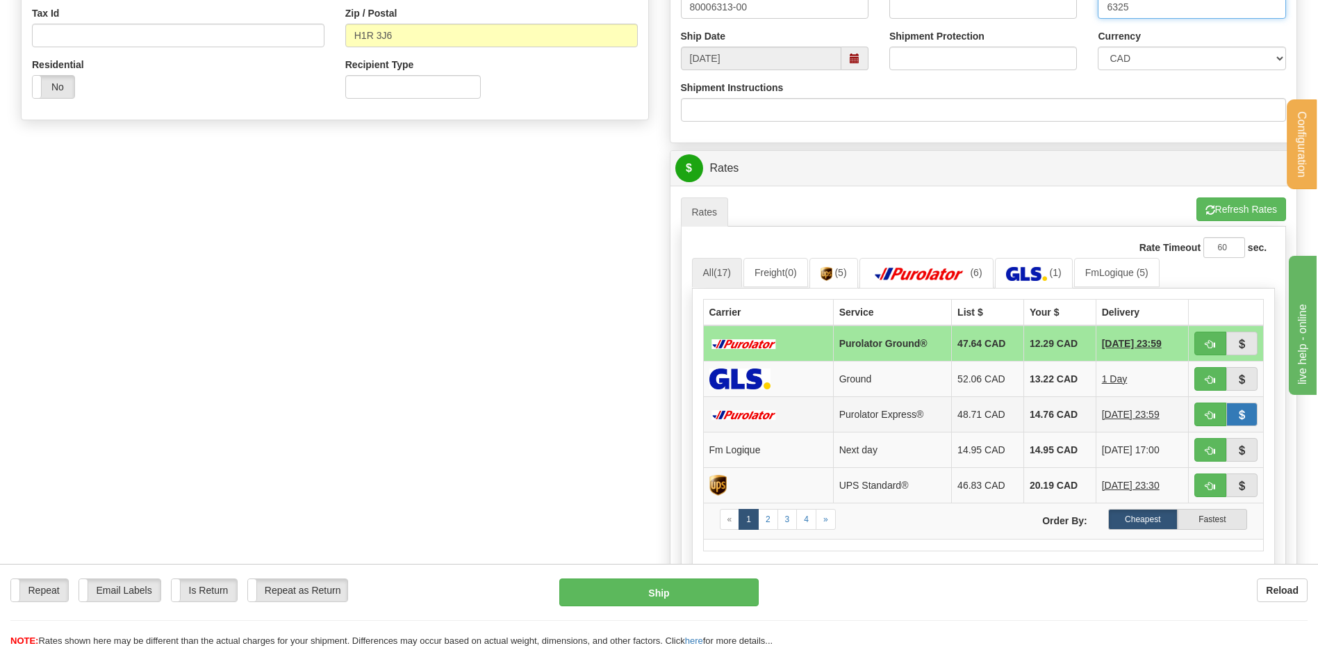
scroll to position [625, 0]
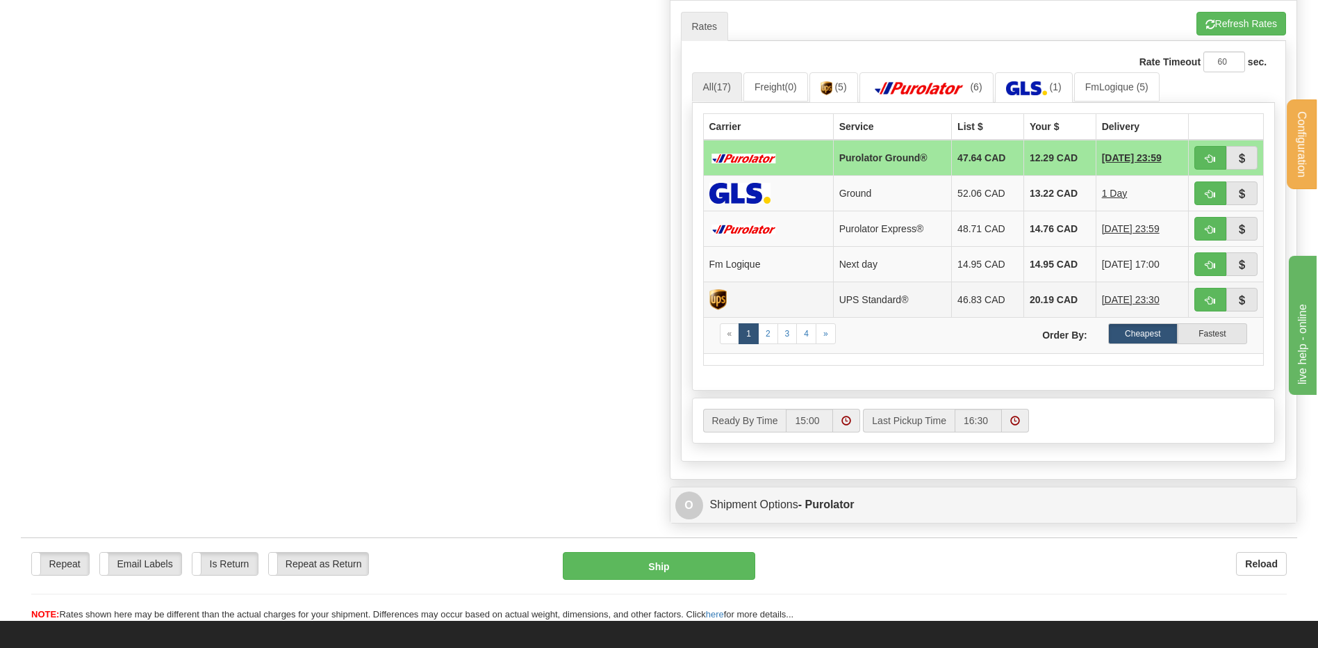
type input "6325"
click at [1210, 268] on span "button" at bounding box center [1211, 265] width 10 height 9
type input "jour"
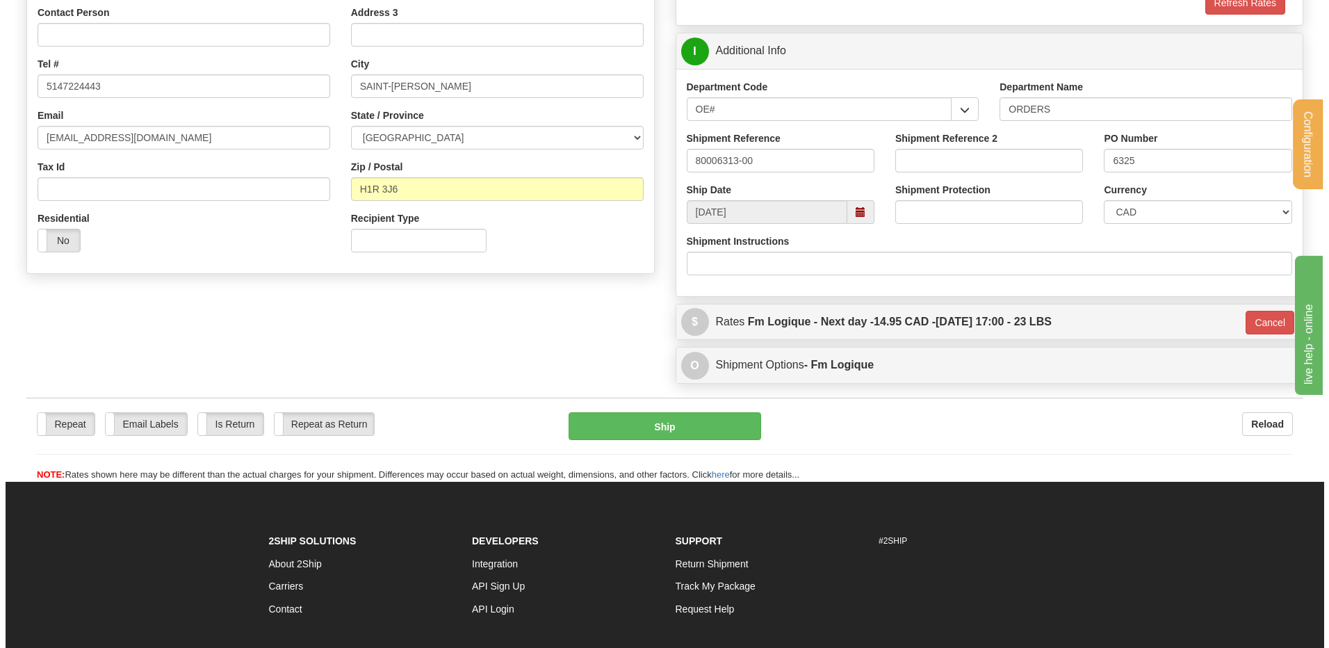
scroll to position [281, 0]
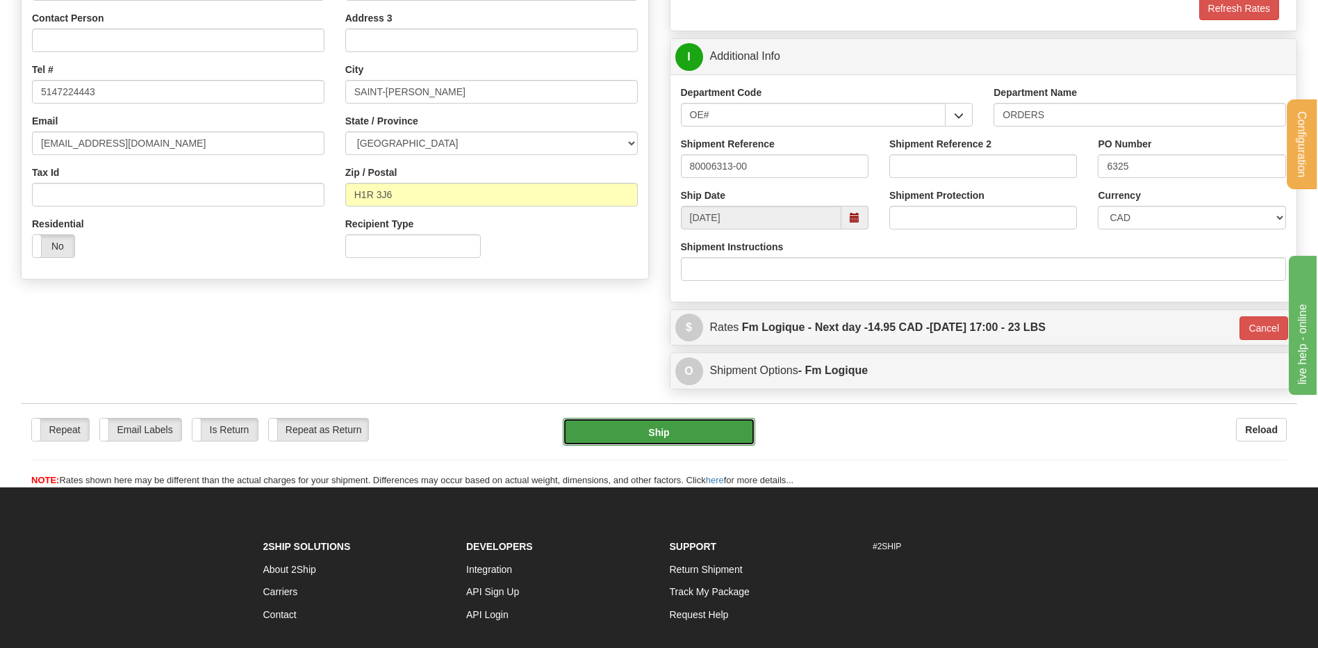
drag, startPoint x: 677, startPoint y: 422, endPoint x: 674, endPoint y: 430, distance: 9.0
click at [674, 430] on button "Ship" at bounding box center [659, 432] width 192 height 28
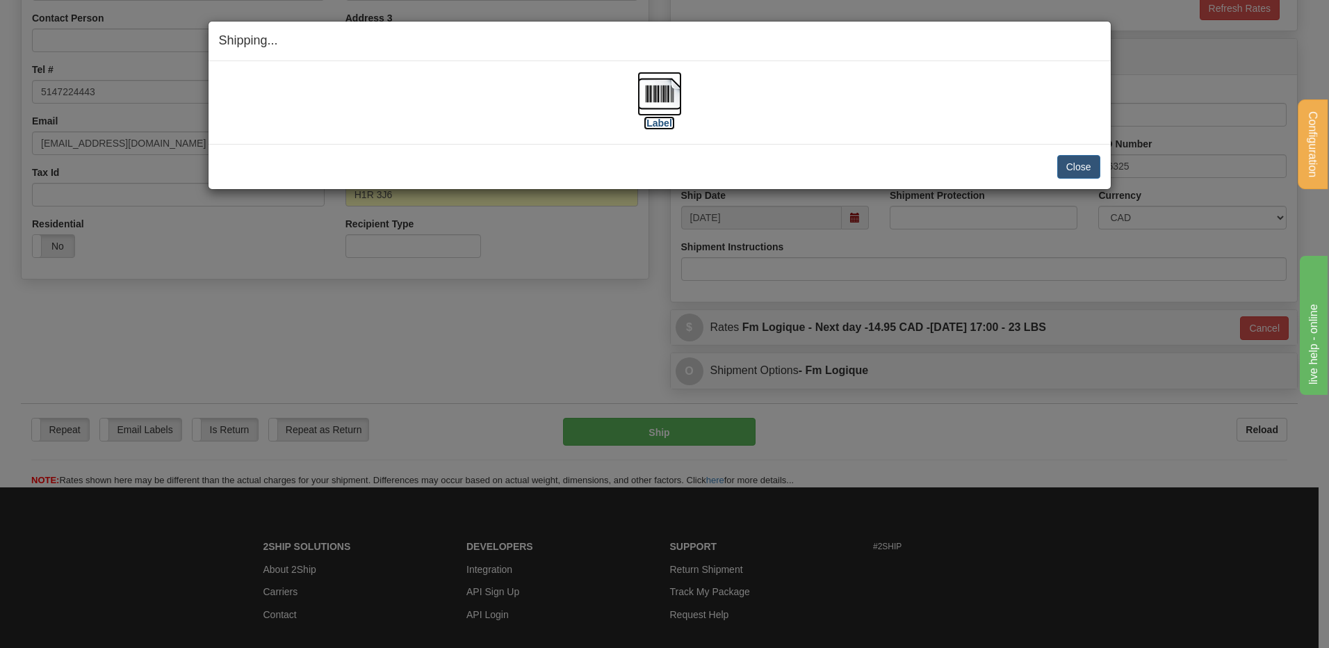
click at [675, 72] on img at bounding box center [659, 94] width 44 height 44
click at [1078, 173] on button "Close" at bounding box center [1078, 167] width 43 height 24
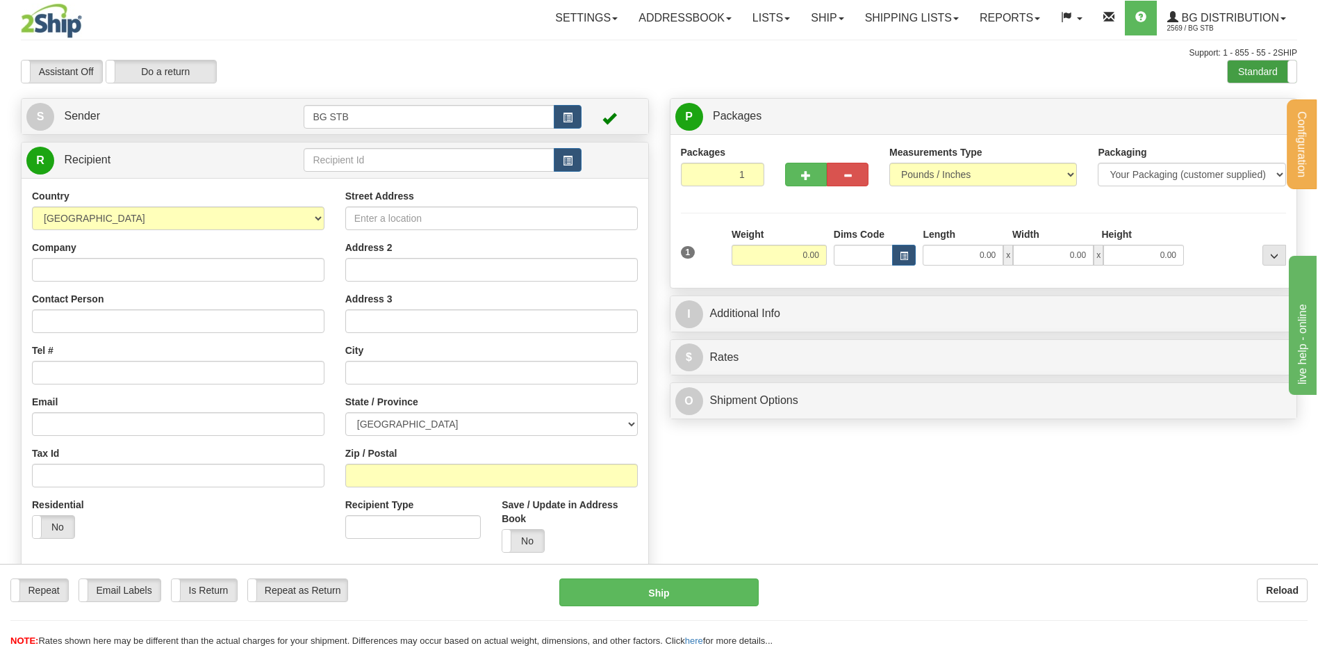
click at [1245, 65] on label "Standard" at bounding box center [1262, 71] width 69 height 22
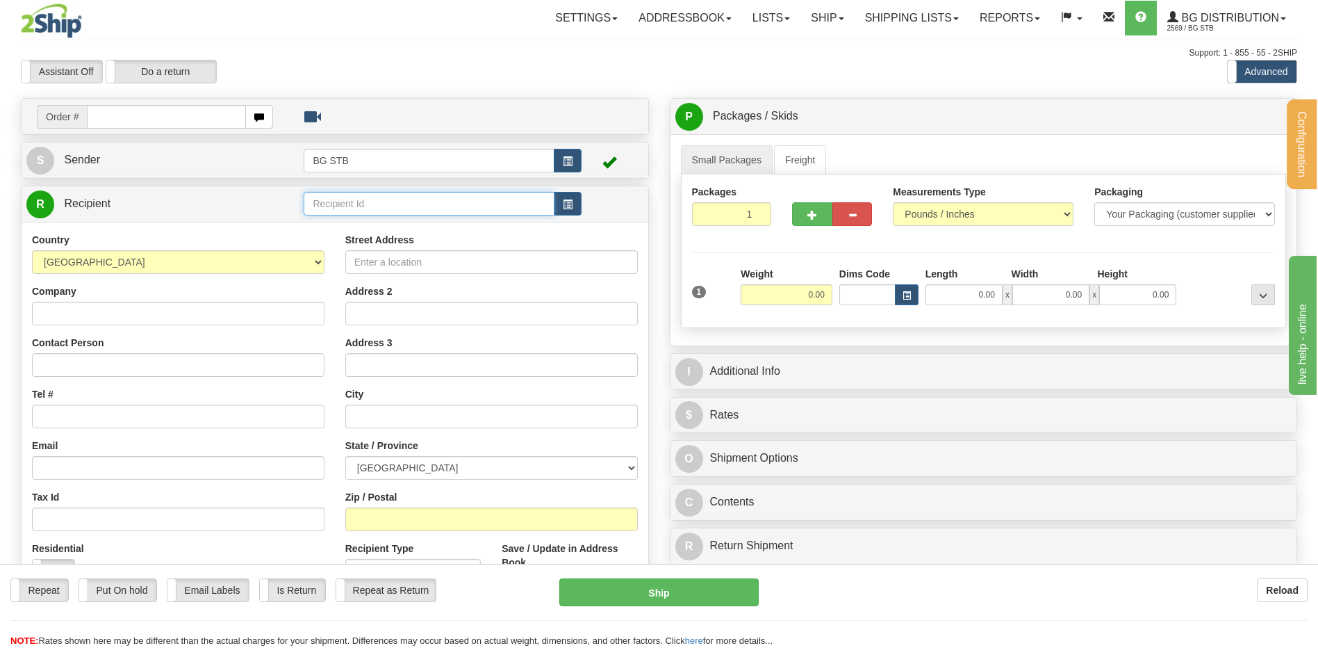
click at [505, 201] on input "text" at bounding box center [429, 204] width 250 height 24
type input "5505"
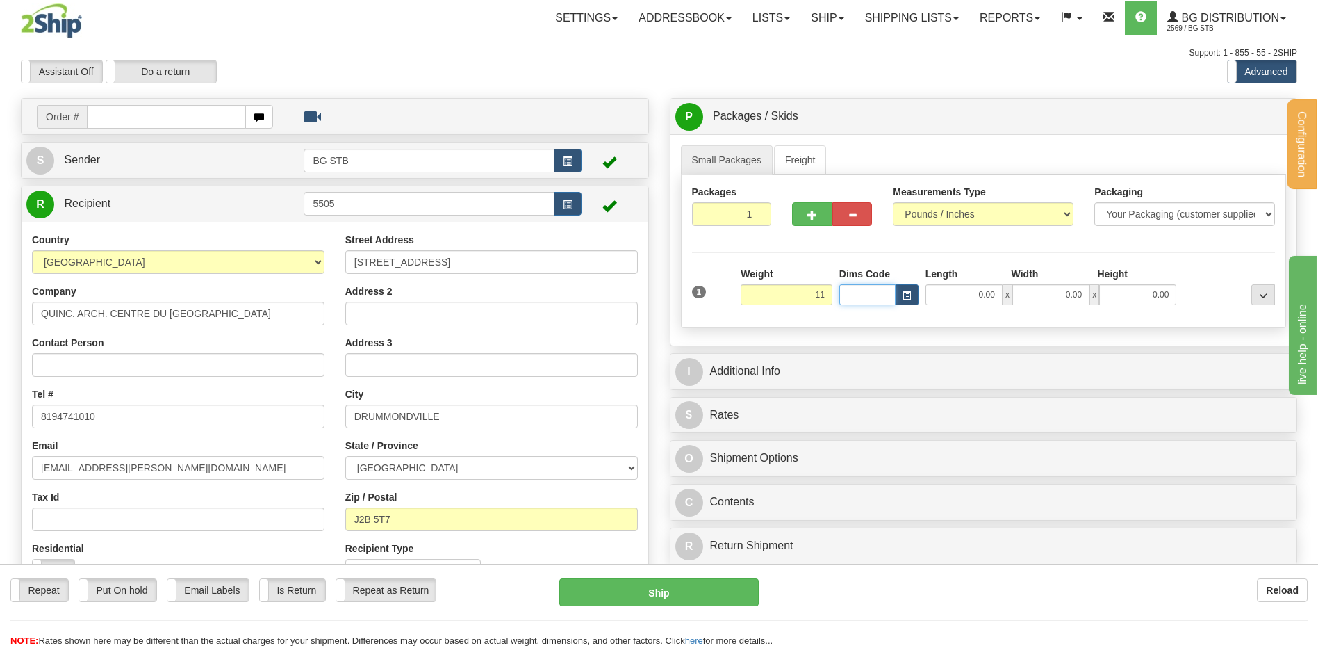
type input "11.00"
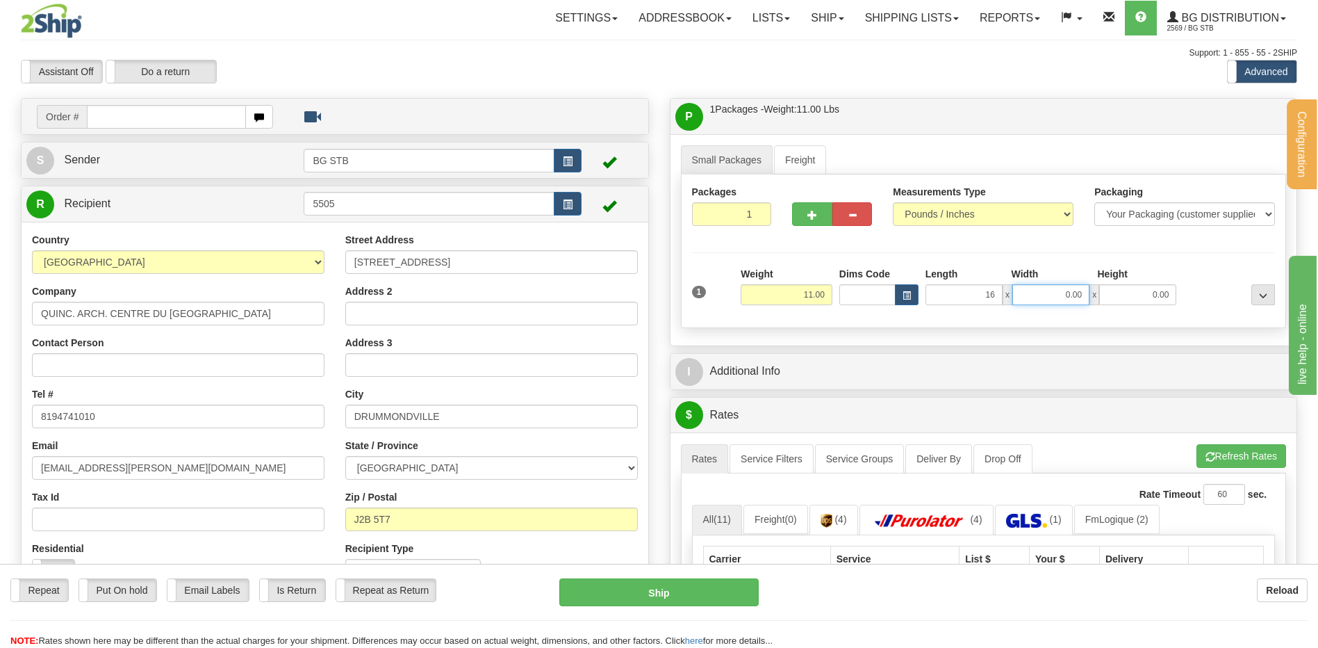
type input "16.00"
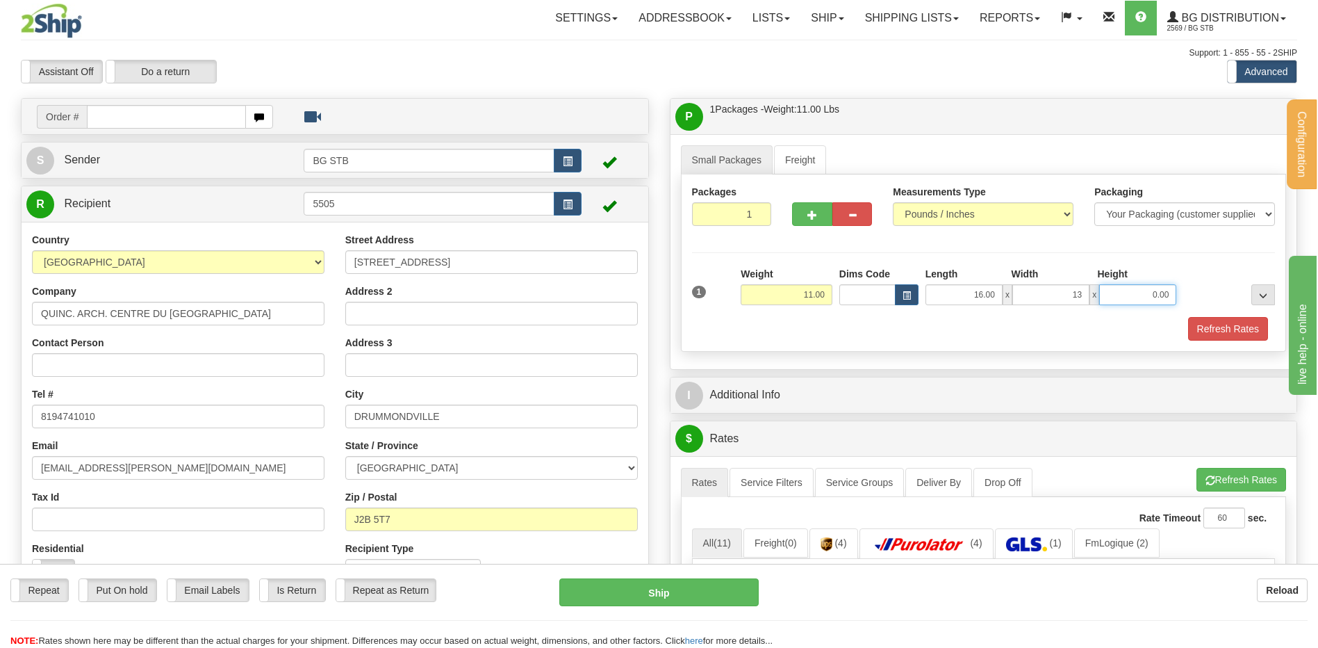
type input "13.00"
type input "11.00"
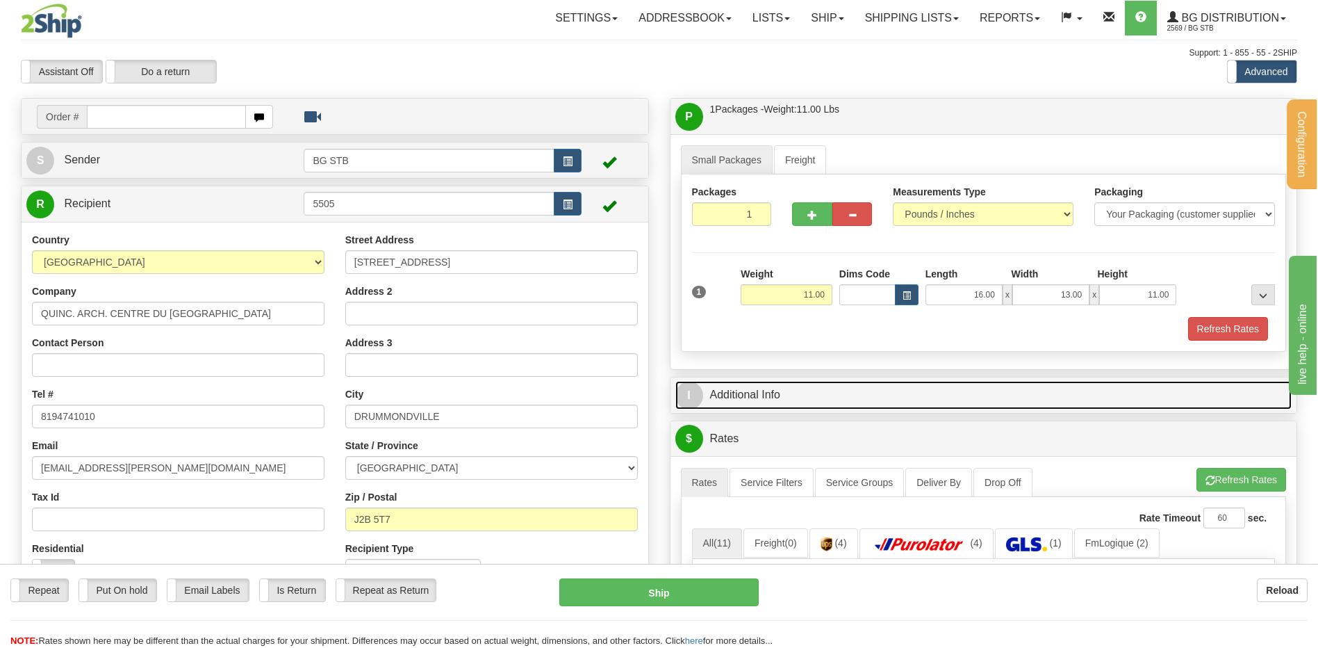
click at [759, 393] on link "I Additional Info" at bounding box center [983, 395] width 617 height 28
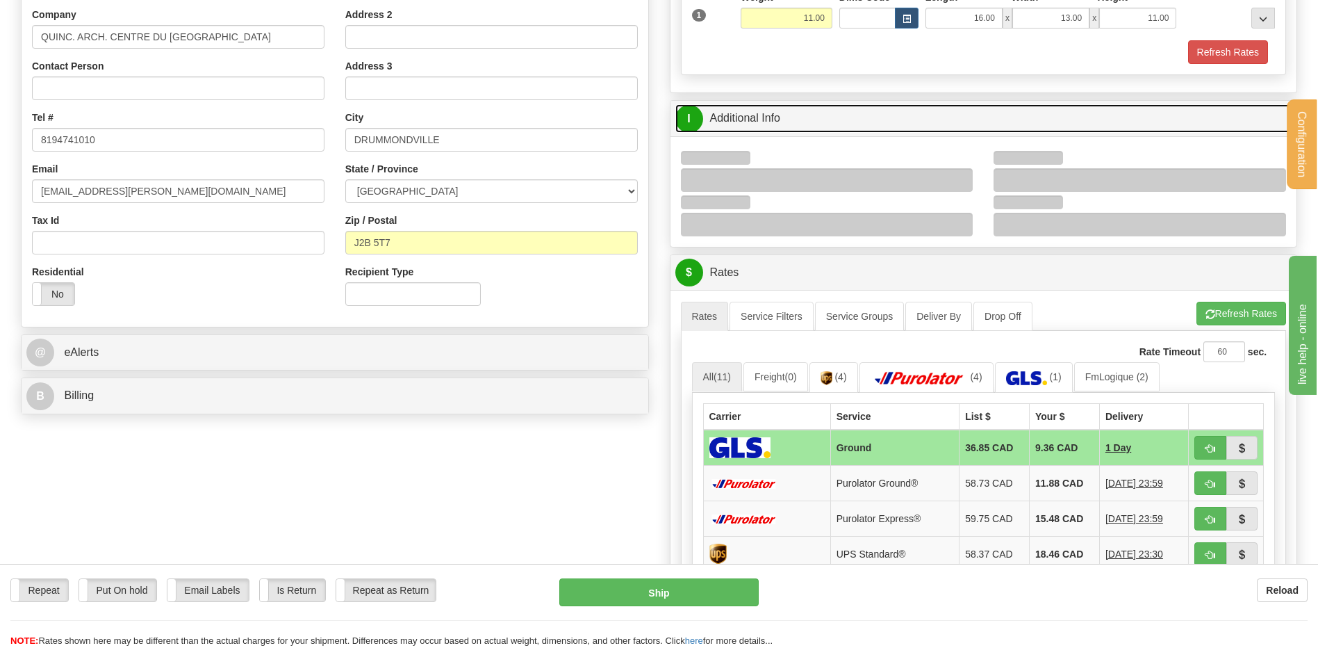
scroll to position [278, 0]
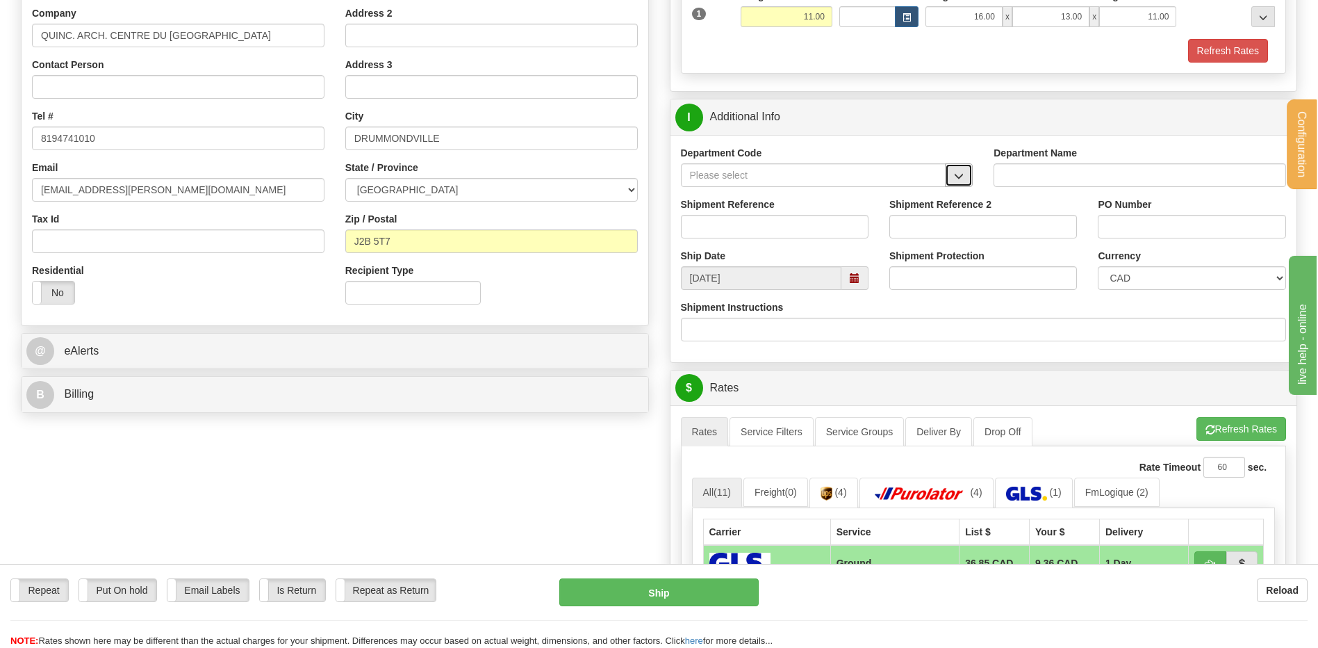
click at [953, 178] on button "button" at bounding box center [959, 175] width 28 height 24
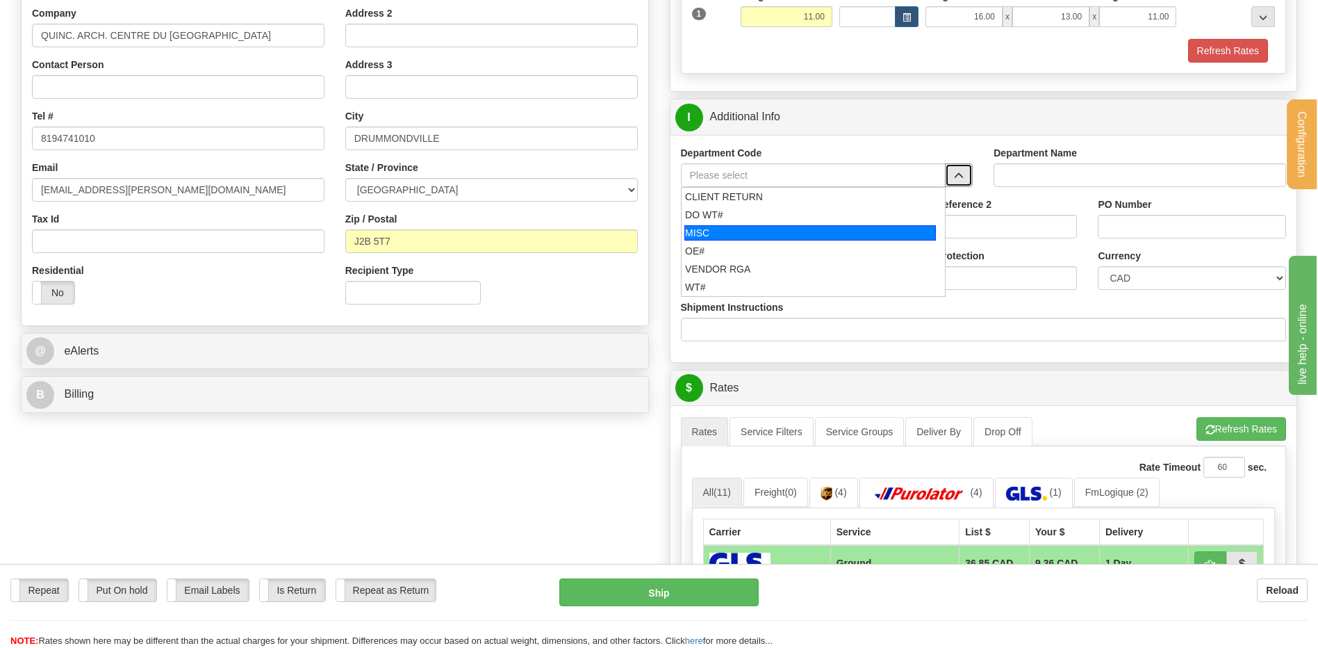
click at [803, 248] on div "OE#" at bounding box center [810, 251] width 250 height 14
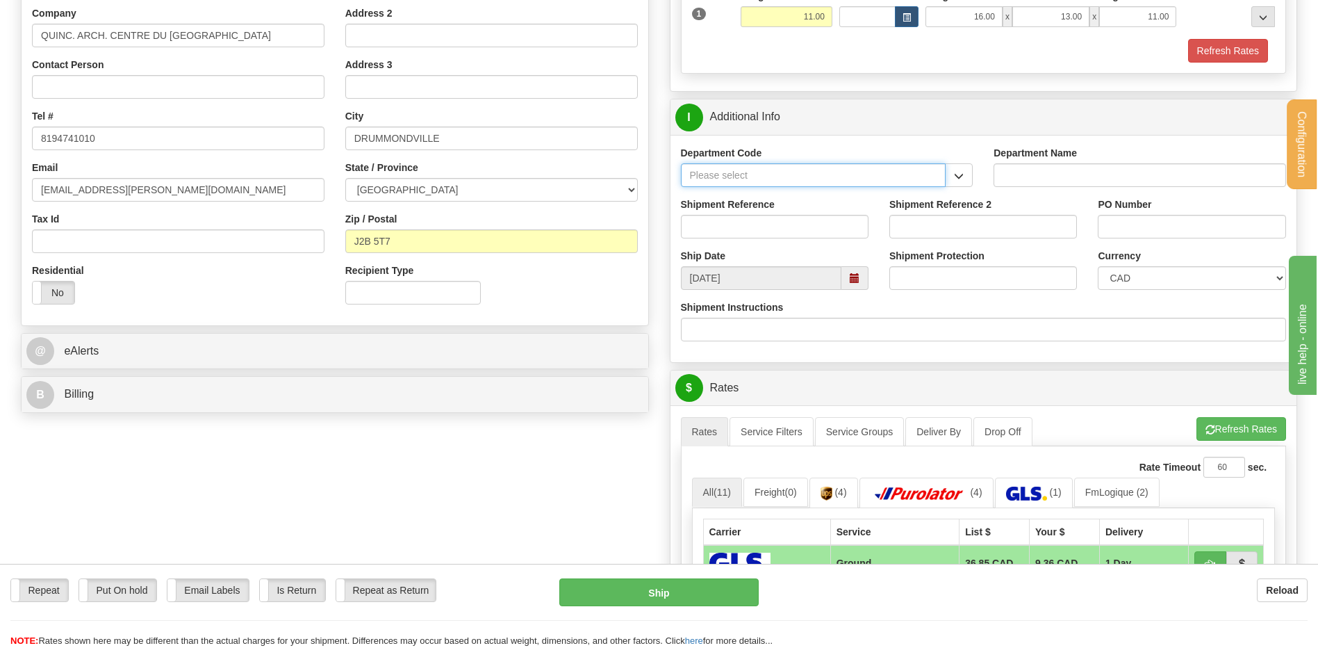
type input "OE#"
type input "ORDERS"
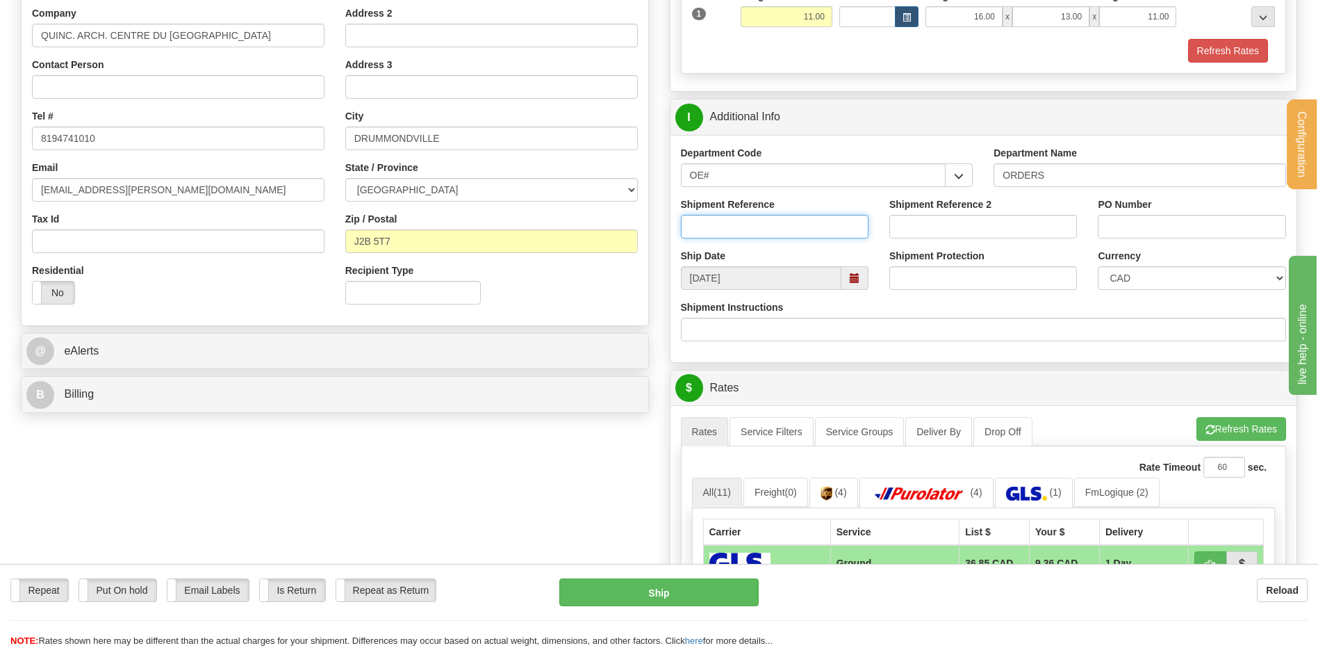
click at [797, 227] on input "Shipment Reference" at bounding box center [775, 227] width 188 height 24
type input "80005954-00 // 80005036-02"
type input "102894 // 103228"
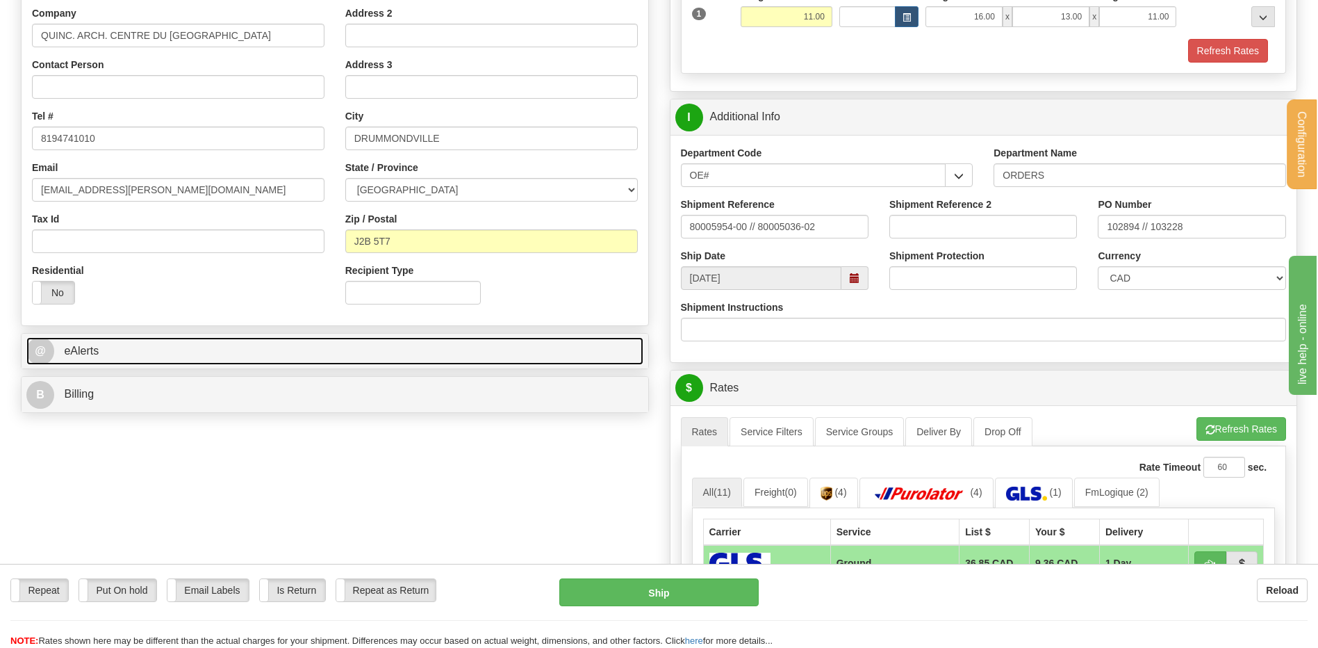
click at [295, 357] on link "@ eAlerts" at bounding box center [334, 351] width 617 height 28
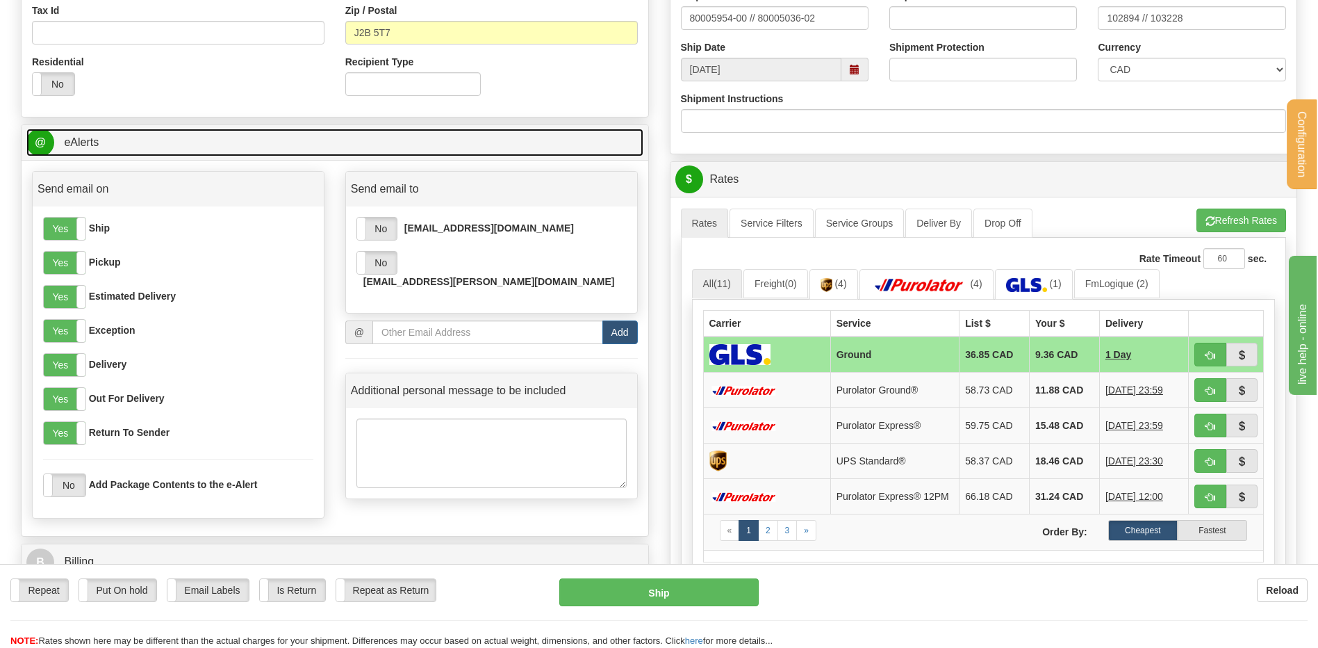
click at [305, 144] on link "@ eAlerts" at bounding box center [334, 143] width 617 height 28
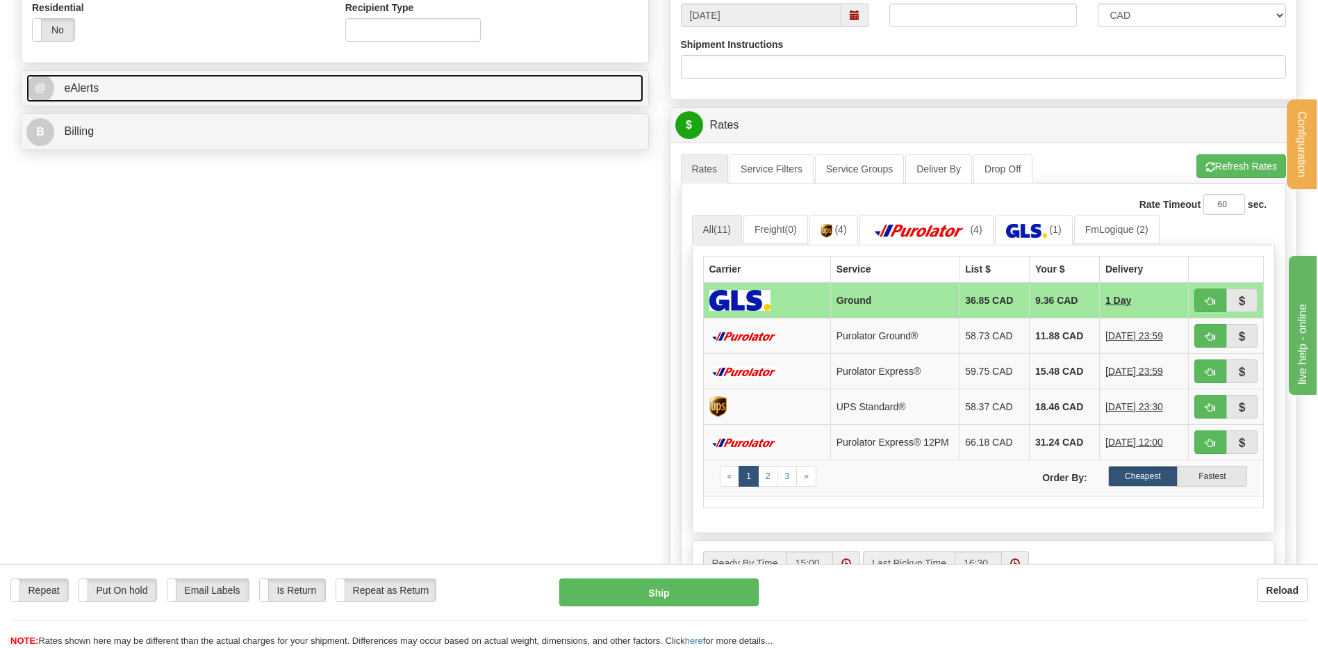
scroll to position [556, 0]
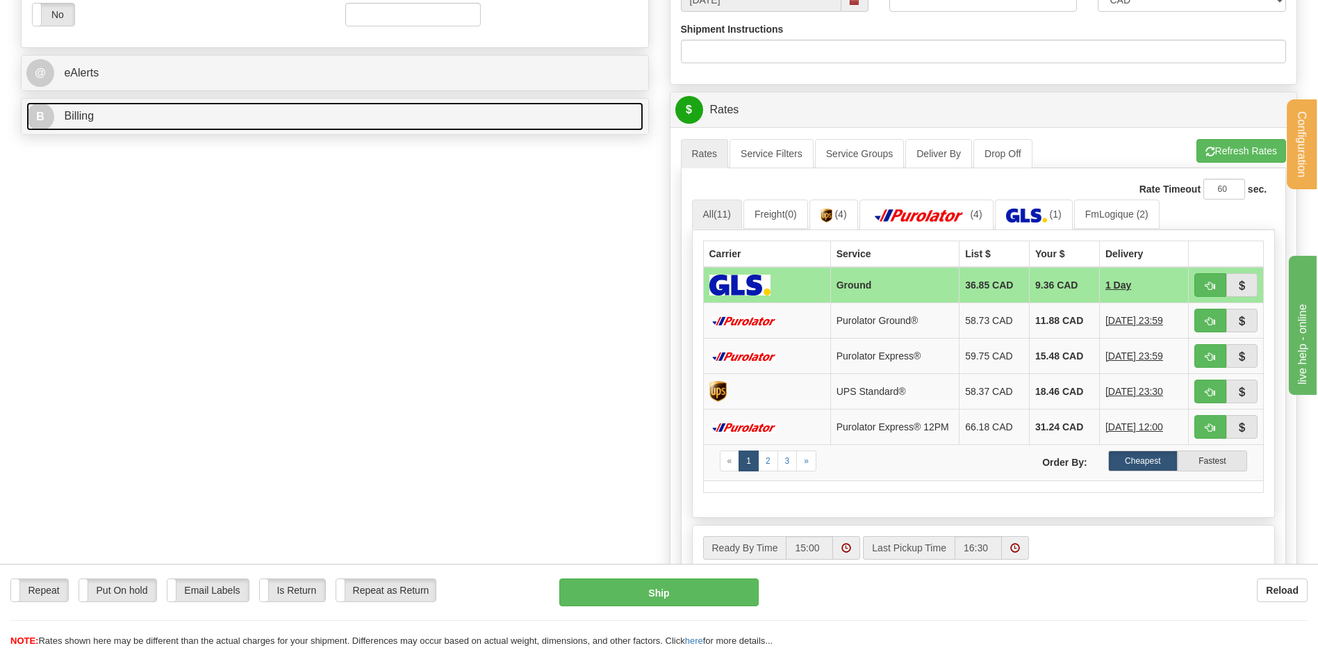
click at [258, 126] on link "B Billing" at bounding box center [334, 116] width 617 height 28
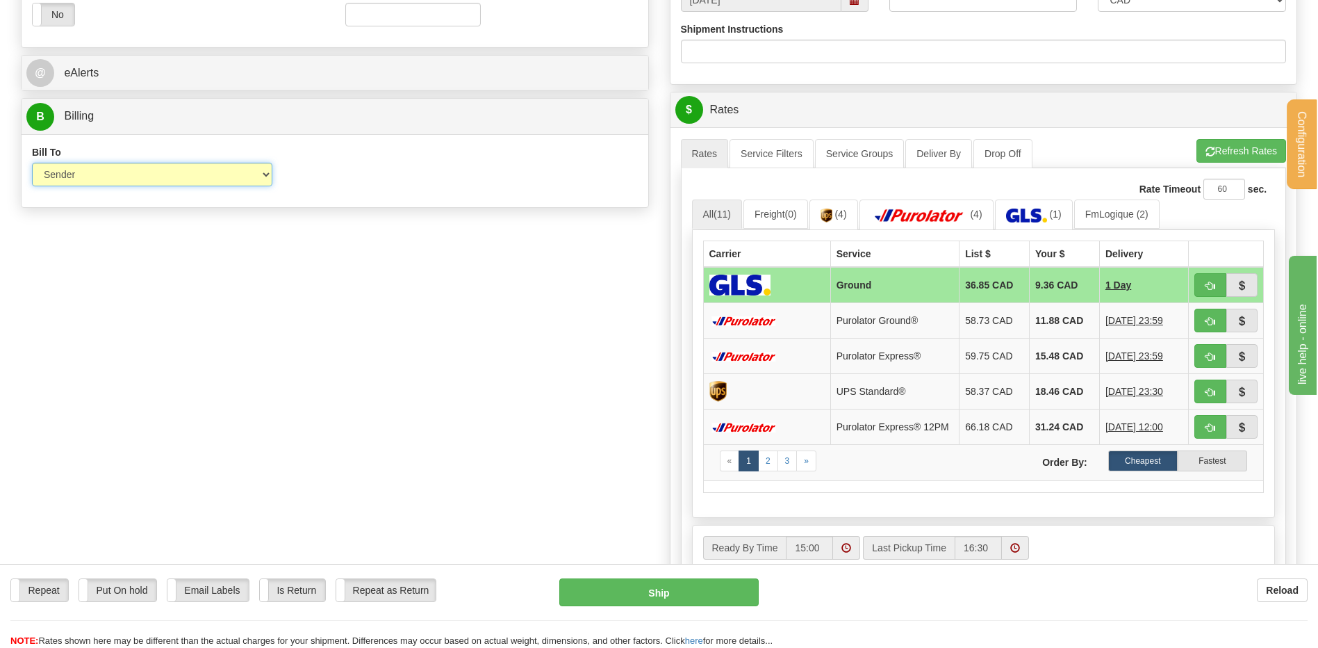
click at [203, 167] on select "Sender Recipient Third Party Collect" at bounding box center [152, 175] width 240 height 24
select select "2"
click at [32, 163] on select "Sender Recipient Third Party Collect" at bounding box center [152, 175] width 240 height 24
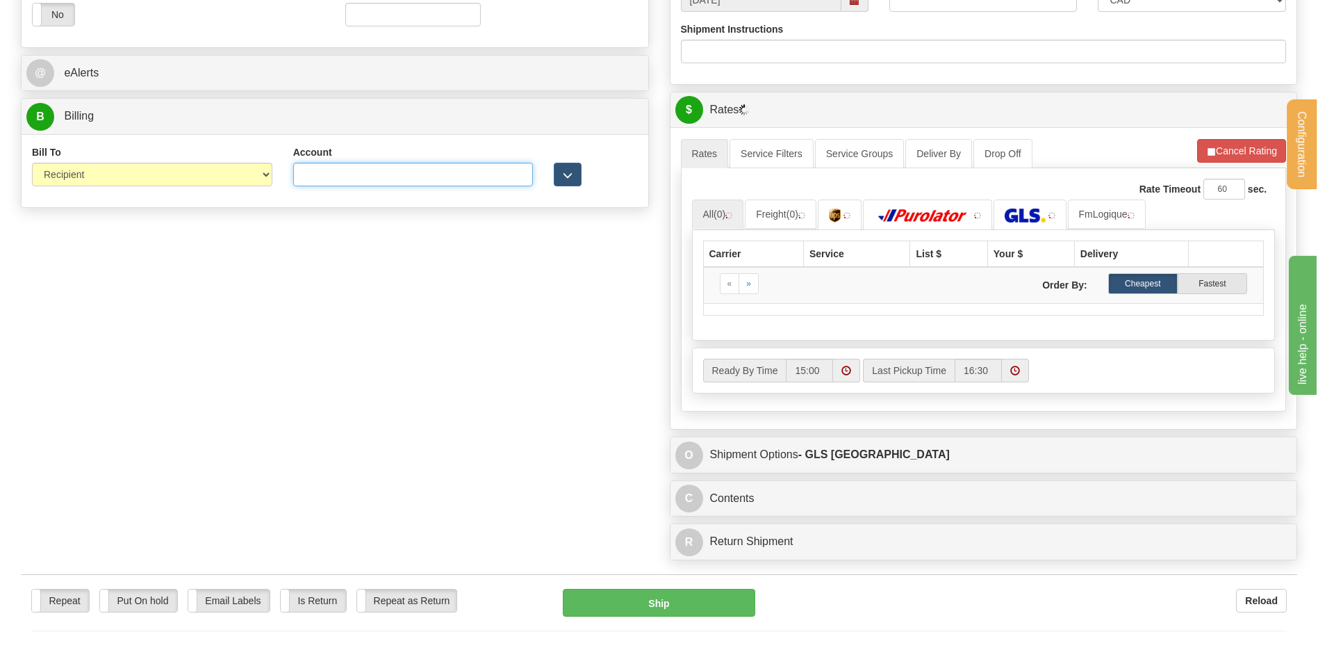
click at [331, 174] on input "Account" at bounding box center [413, 175] width 240 height 24
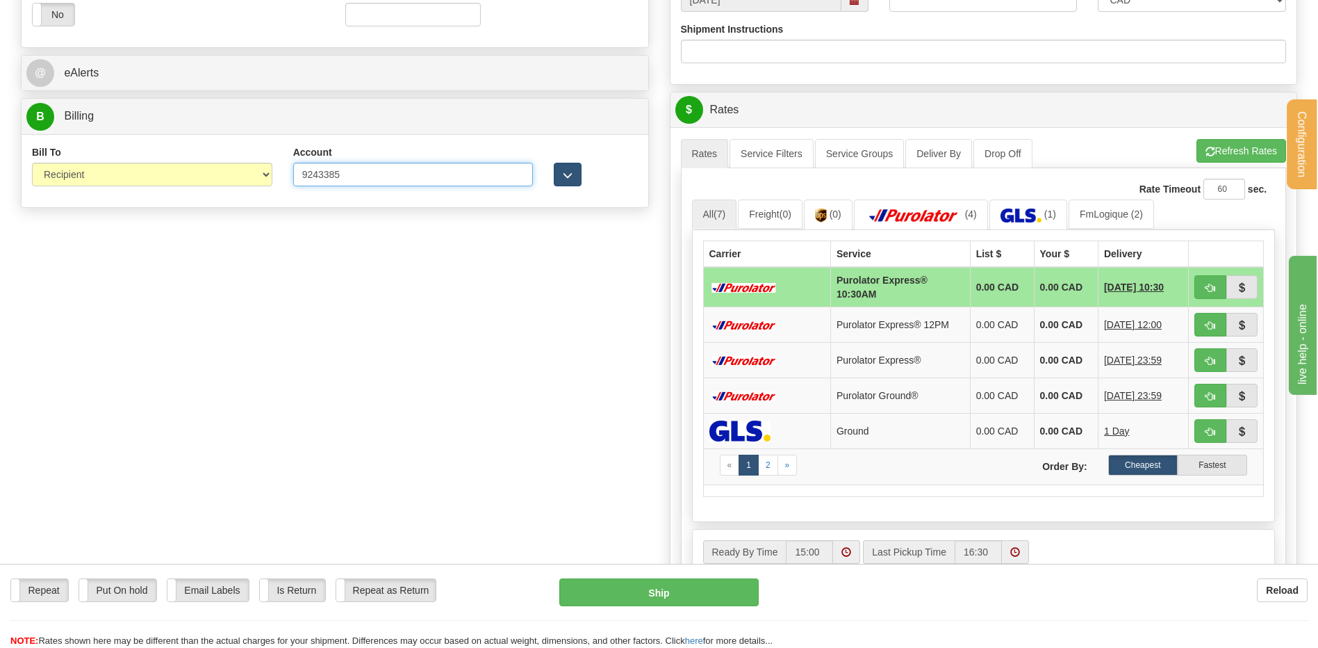
type input "9243385"
click at [564, 172] on span "button" at bounding box center [568, 175] width 10 height 9
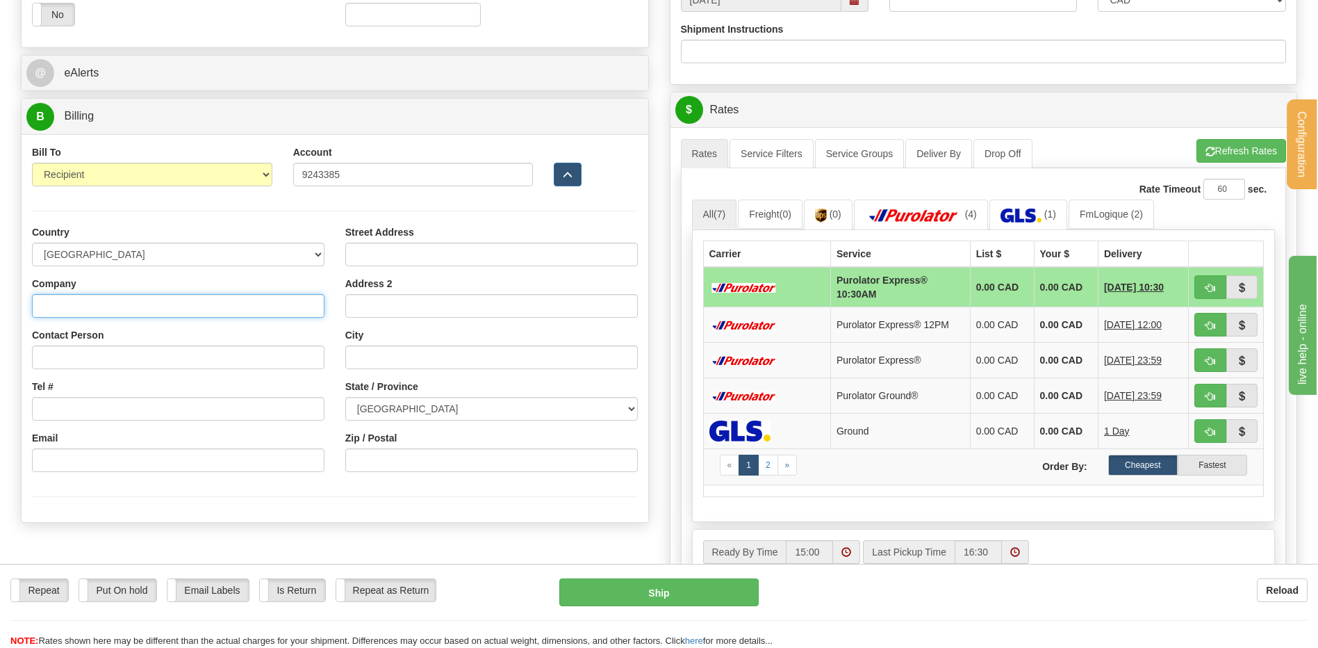
click at [160, 301] on input "Company" at bounding box center [178, 306] width 293 height 24
type input "RAYMOND ARCHITECTURAL INC"
type input "REPCETION"
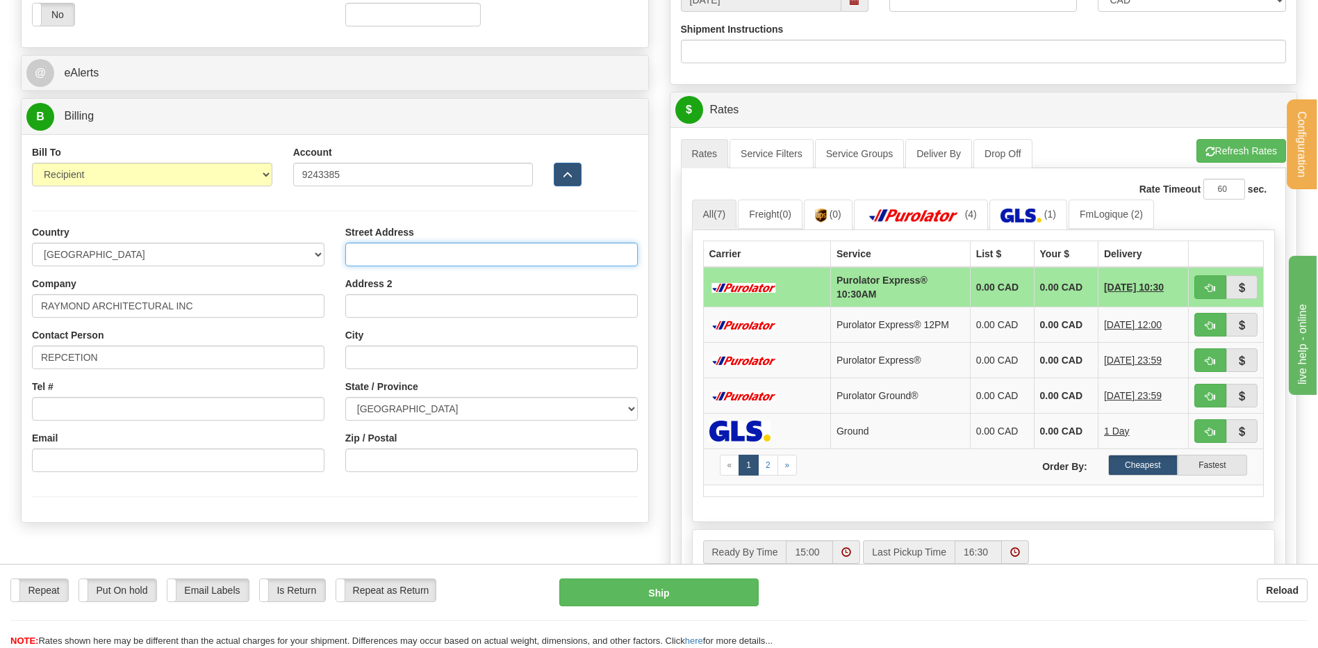
type input "195, RUE ST-DENIS"
type input "DRUMMONDVILLE"
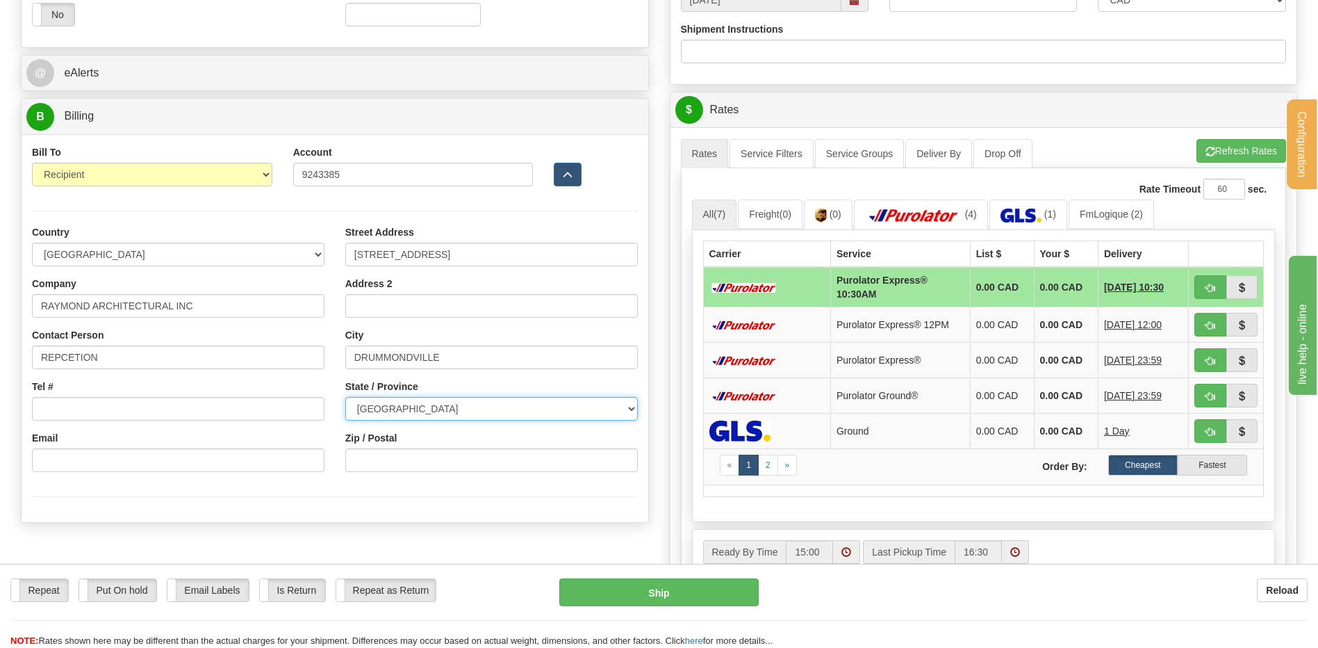
select select "QC"
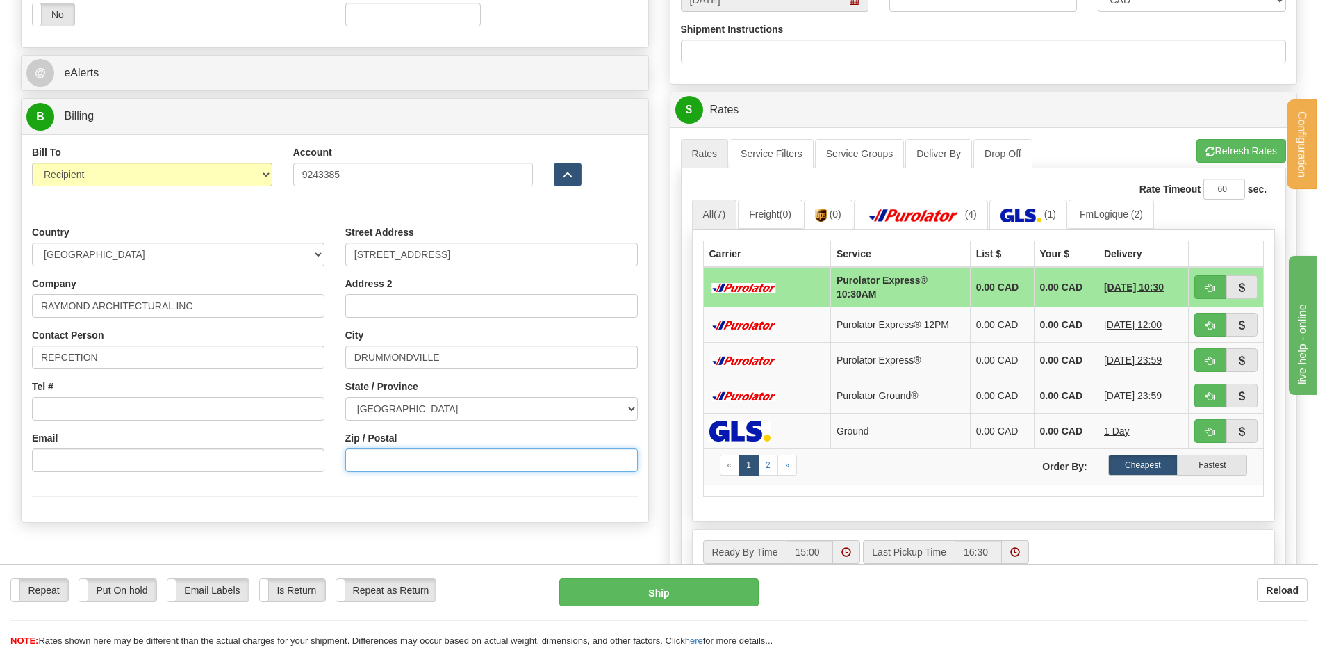
type input "G1P 3X2"
click at [1244, 146] on button "Refresh Rates" at bounding box center [1241, 151] width 90 height 24
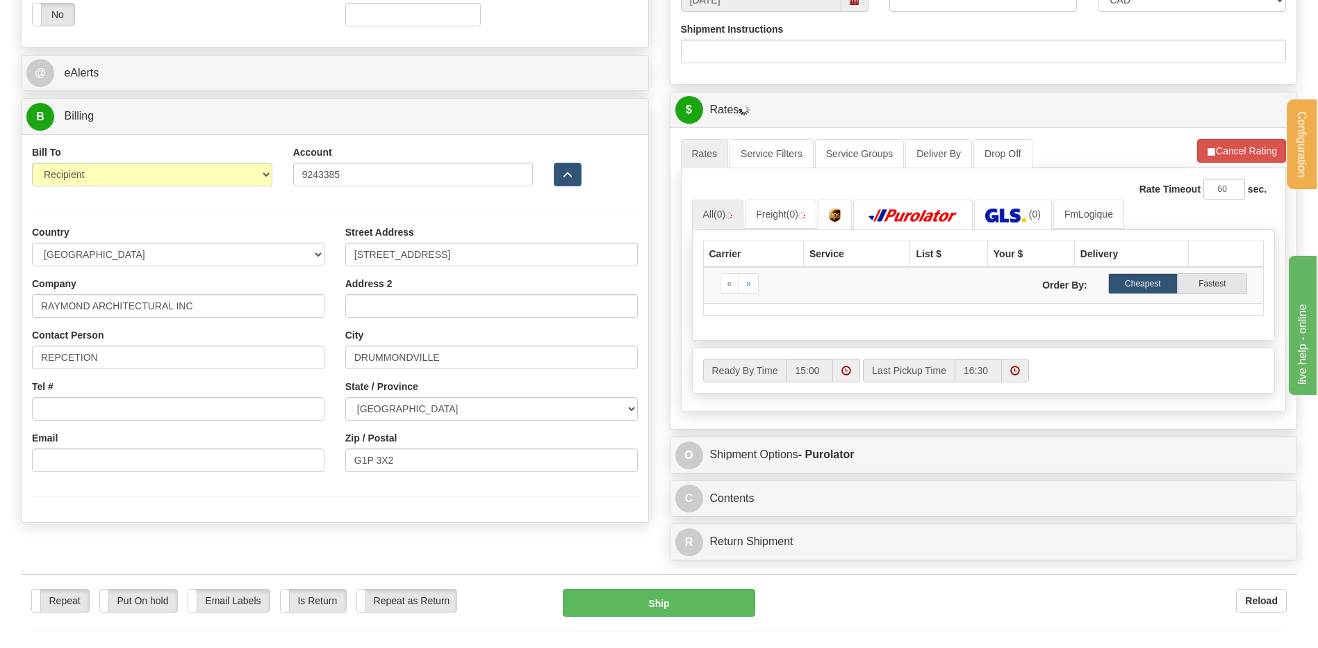
click at [941, 197] on div "Rate Timeout 60 sec." at bounding box center [984, 189] width 584 height 21
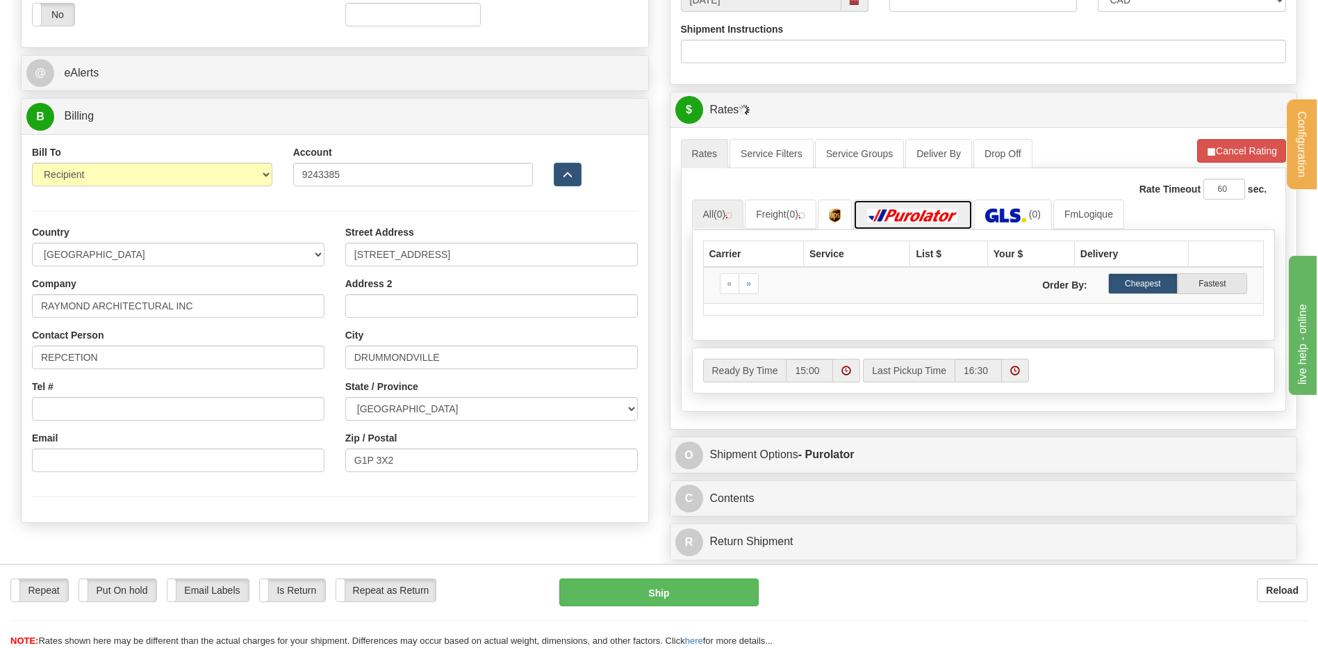
click at [939, 215] on img at bounding box center [912, 215] width 97 height 14
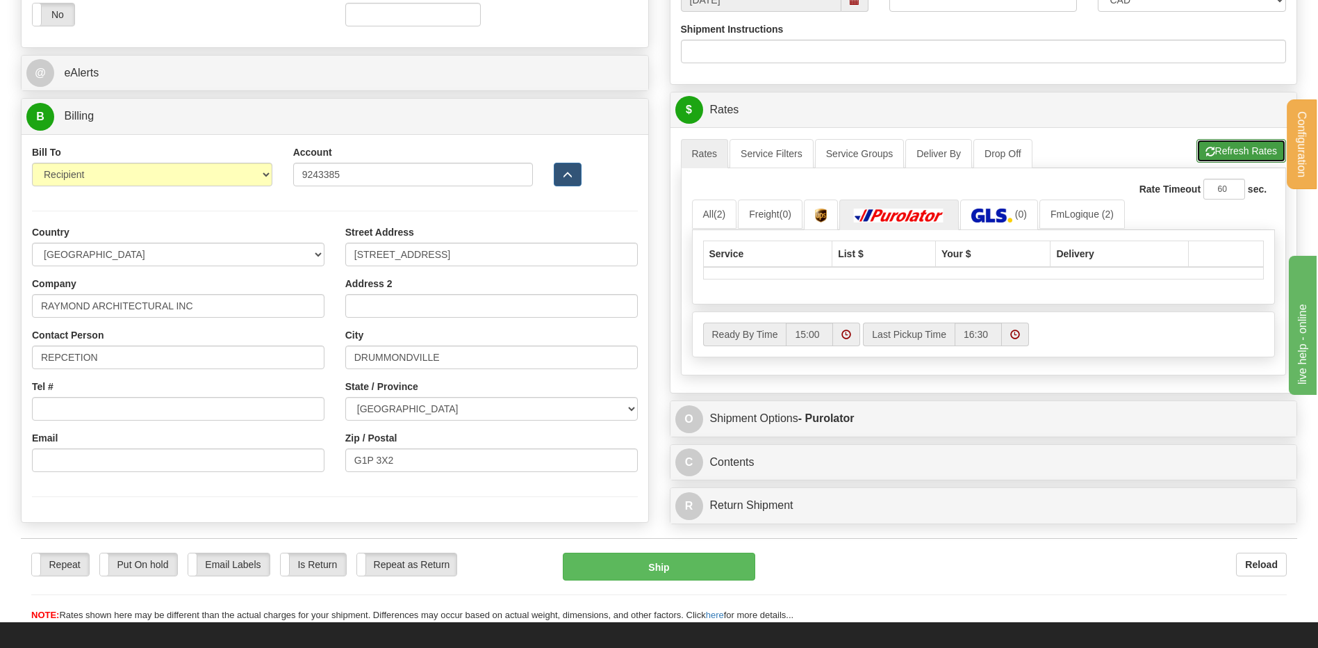
click at [1239, 150] on button "Refresh Rates" at bounding box center [1241, 151] width 90 height 24
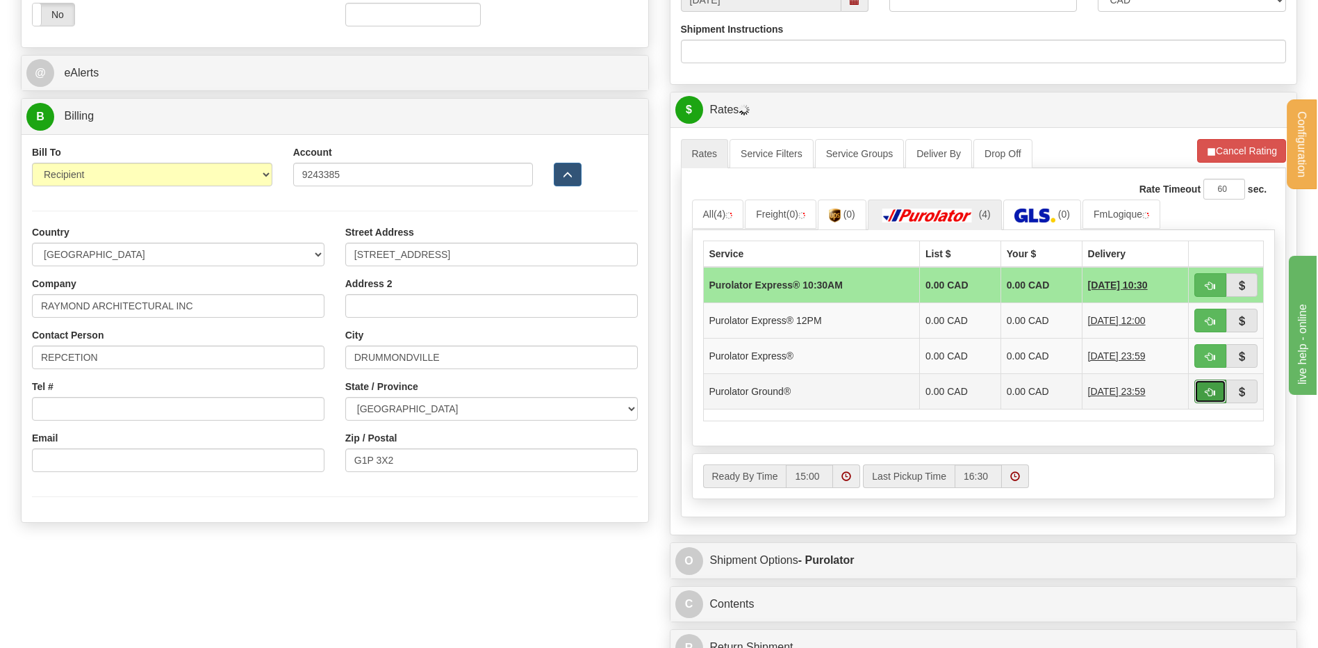
click at [1199, 388] on button "button" at bounding box center [1210, 391] width 32 height 24
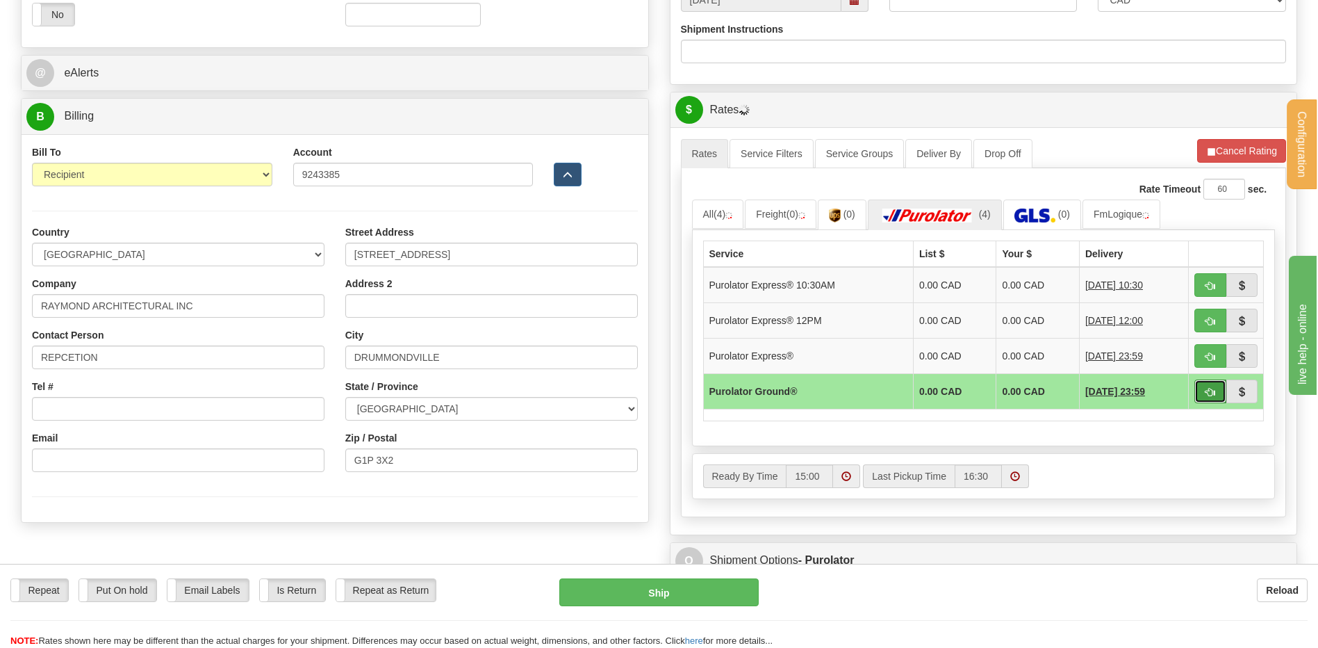
click at [1203, 386] on button "button" at bounding box center [1210, 391] width 32 height 24
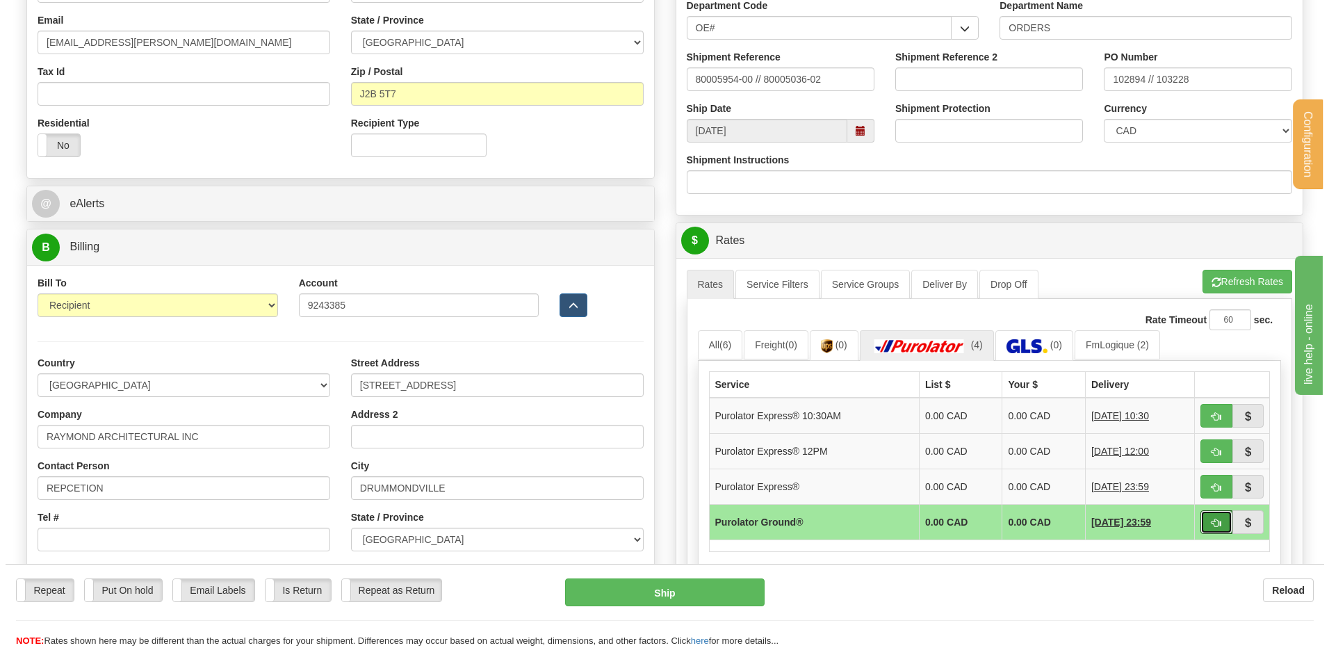
scroll to position [625, 0]
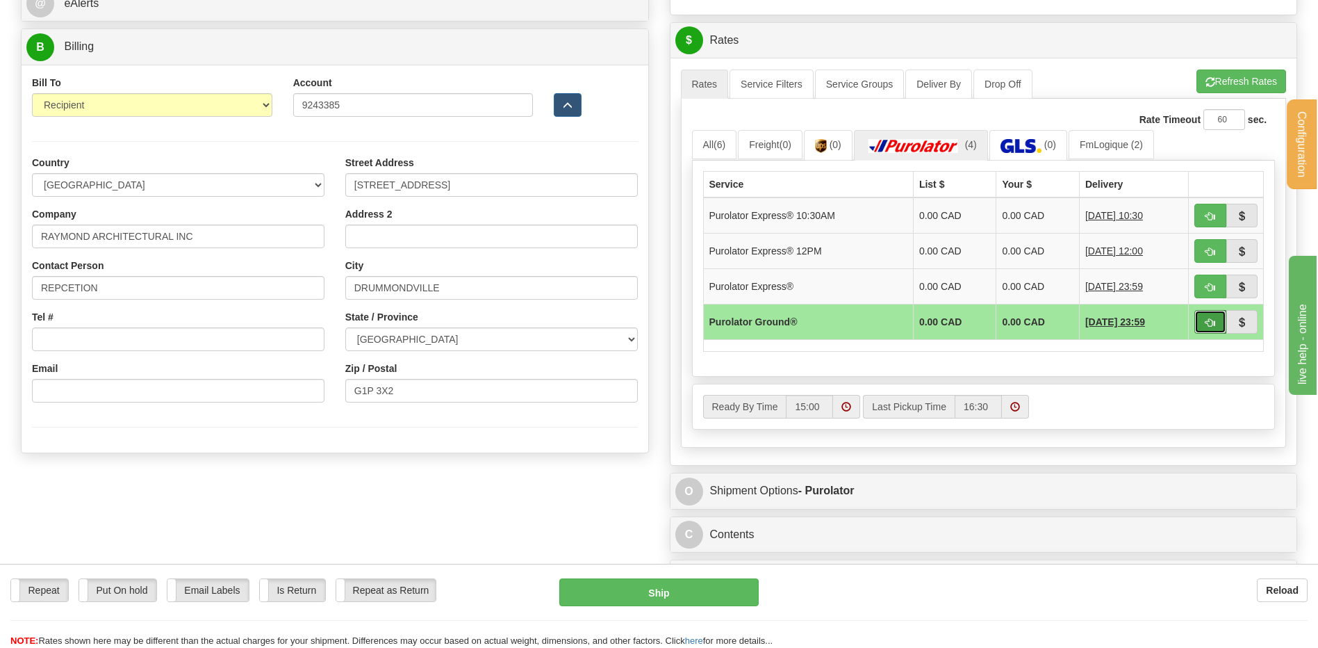
click at [1206, 324] on span "button" at bounding box center [1211, 322] width 10 height 9
type input "260"
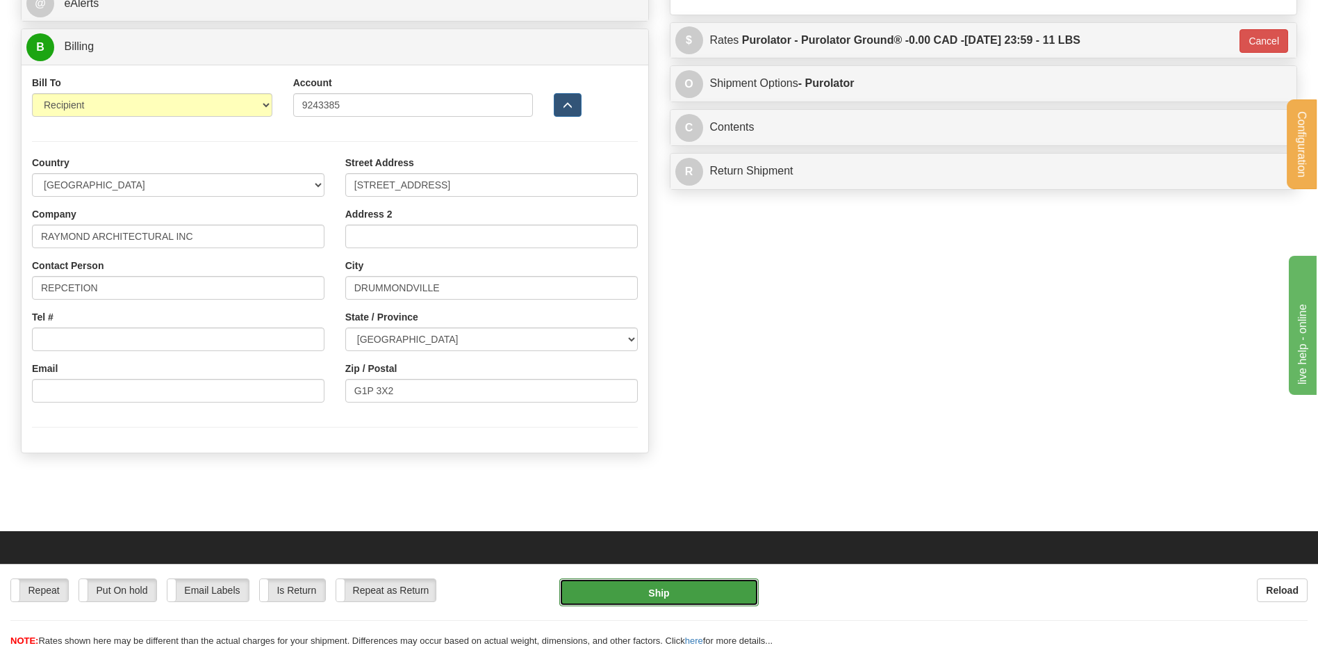
click at [671, 579] on button "Ship" at bounding box center [658, 592] width 199 height 28
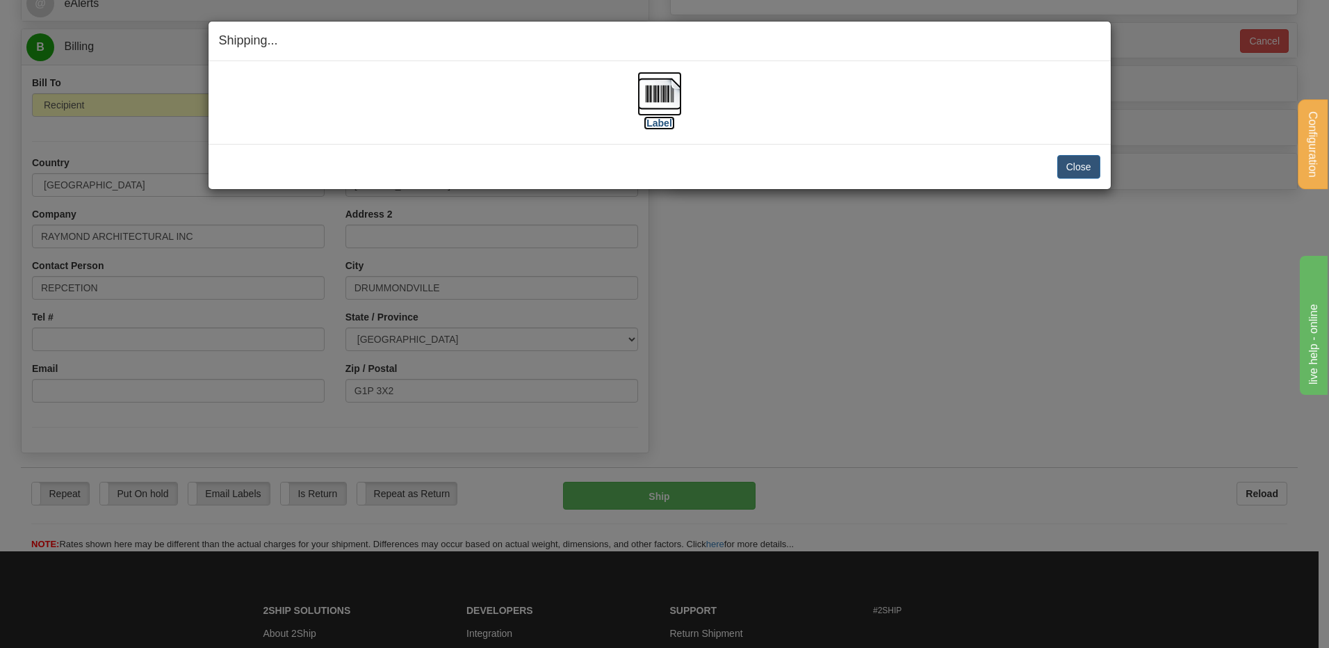
click at [652, 101] on img at bounding box center [659, 94] width 44 height 44
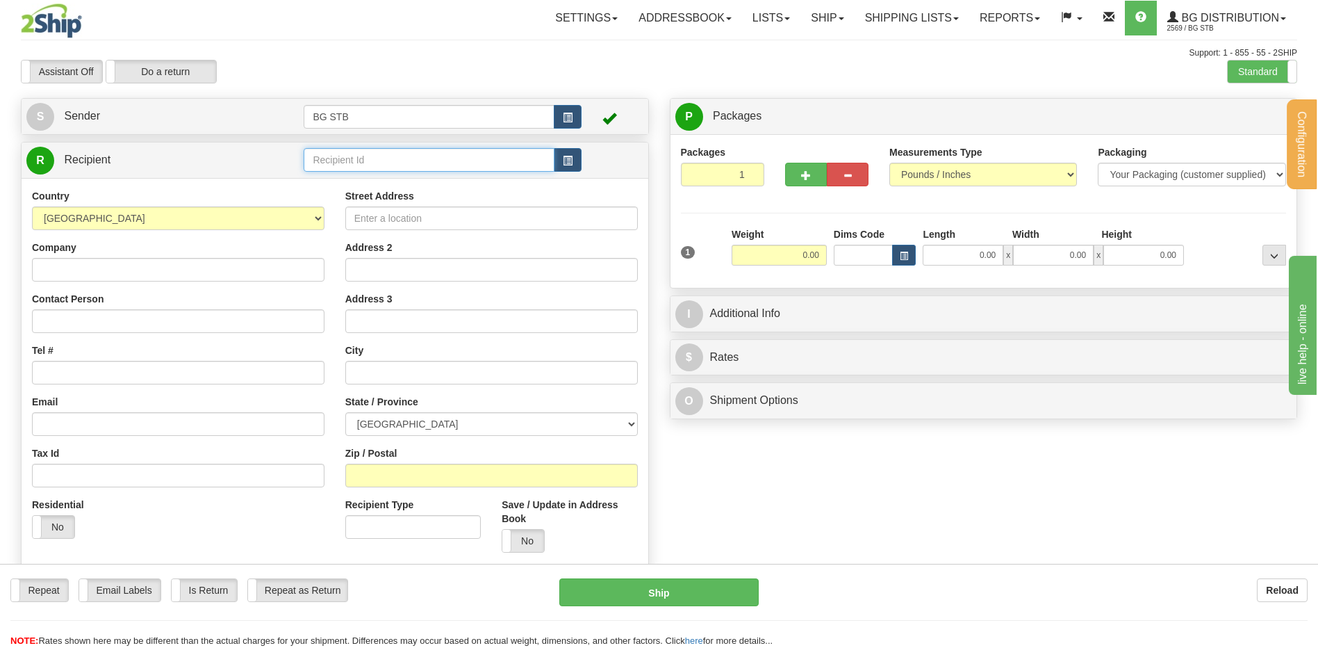
click at [328, 170] on input "text" at bounding box center [429, 160] width 250 height 24
type input "4178"
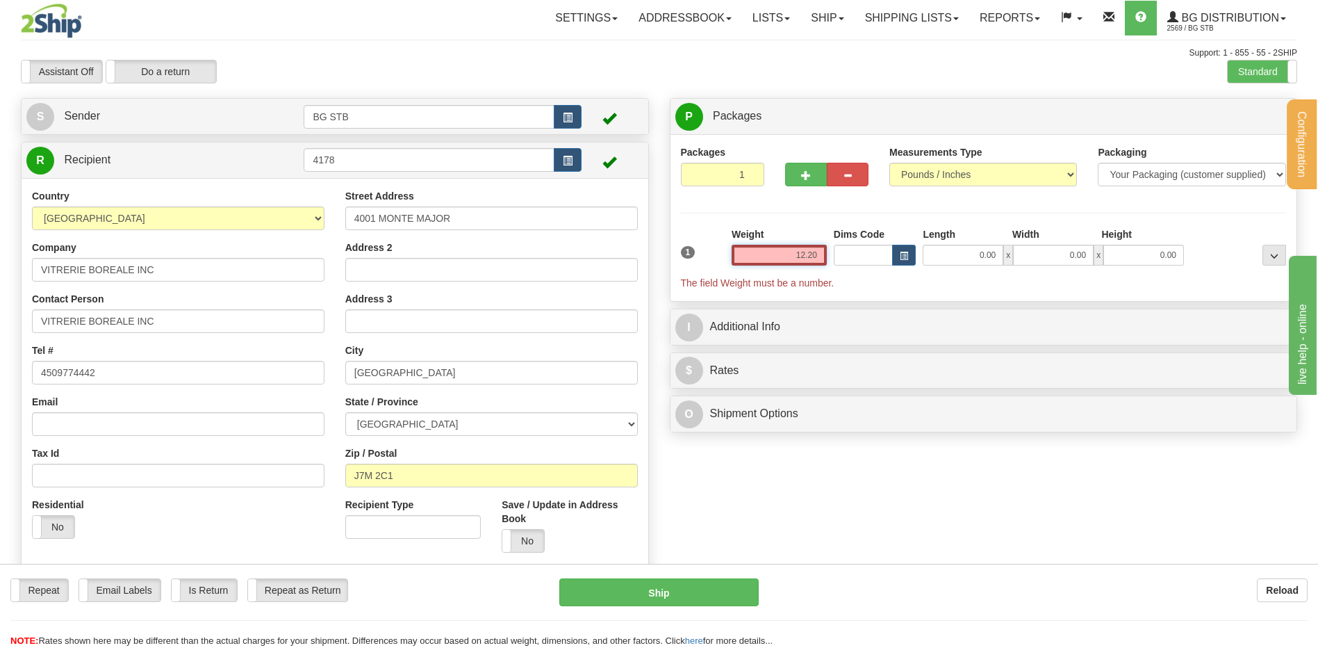
type input "12.20"
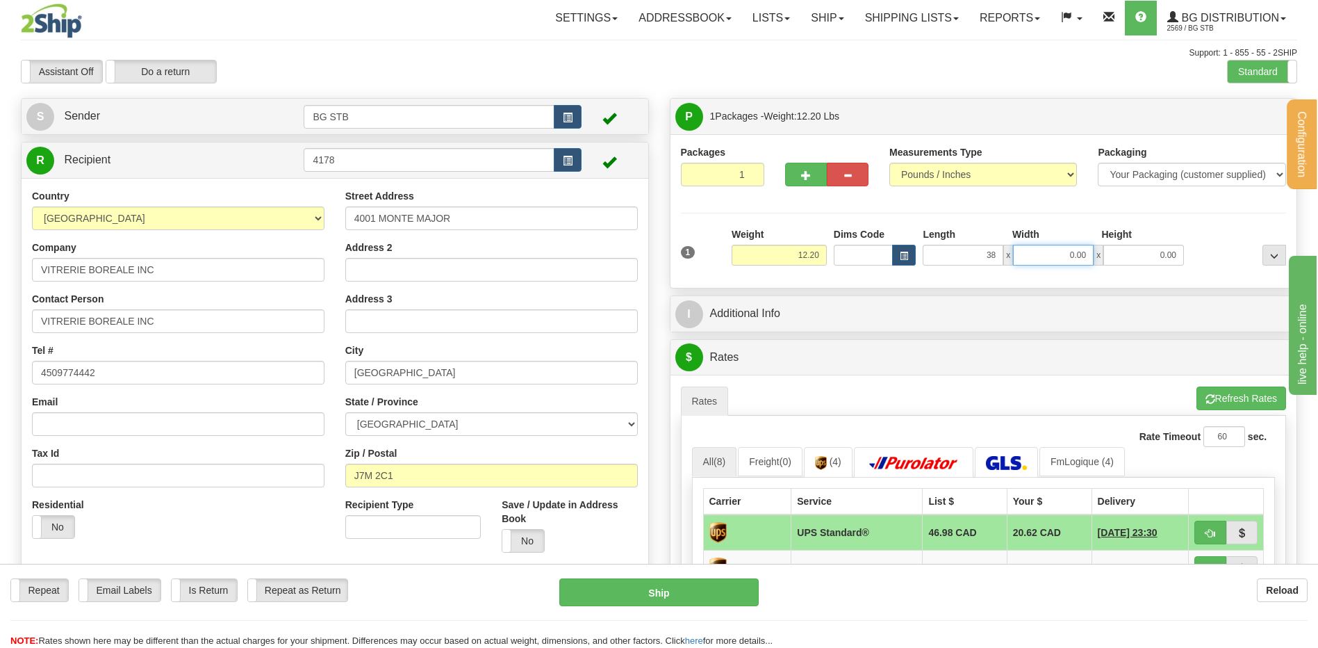
type input "38.00"
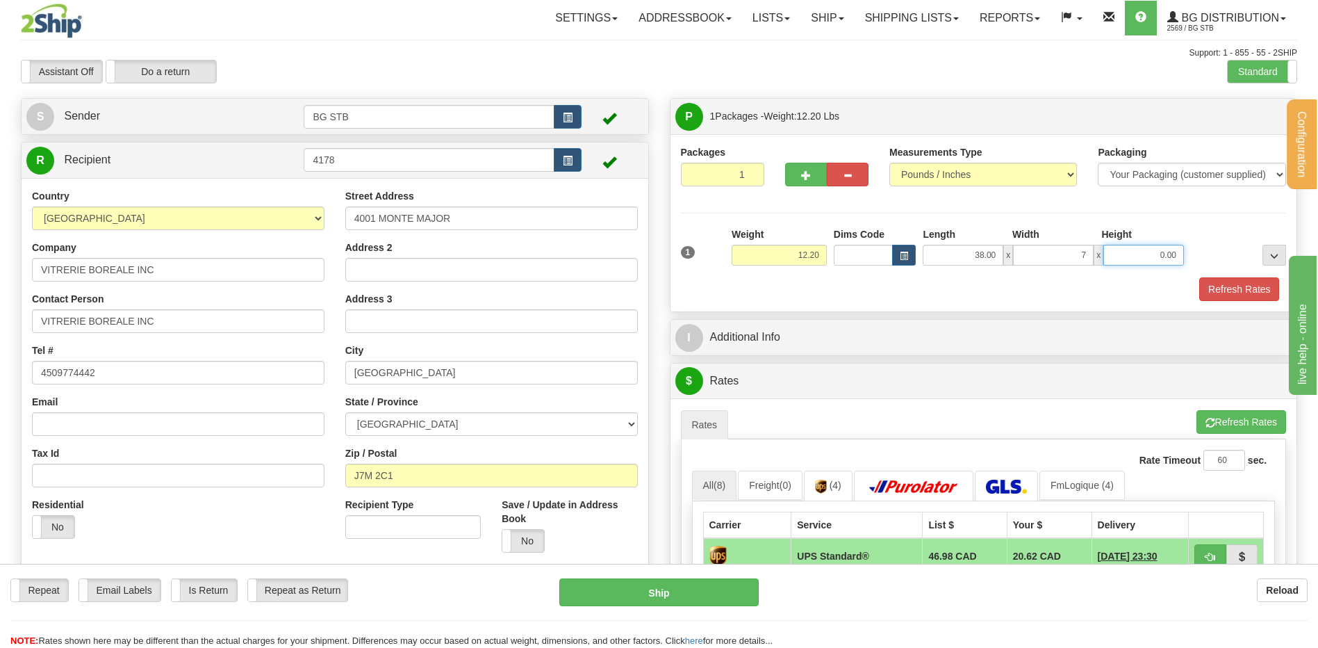
type input "7.00"
type input "4.00"
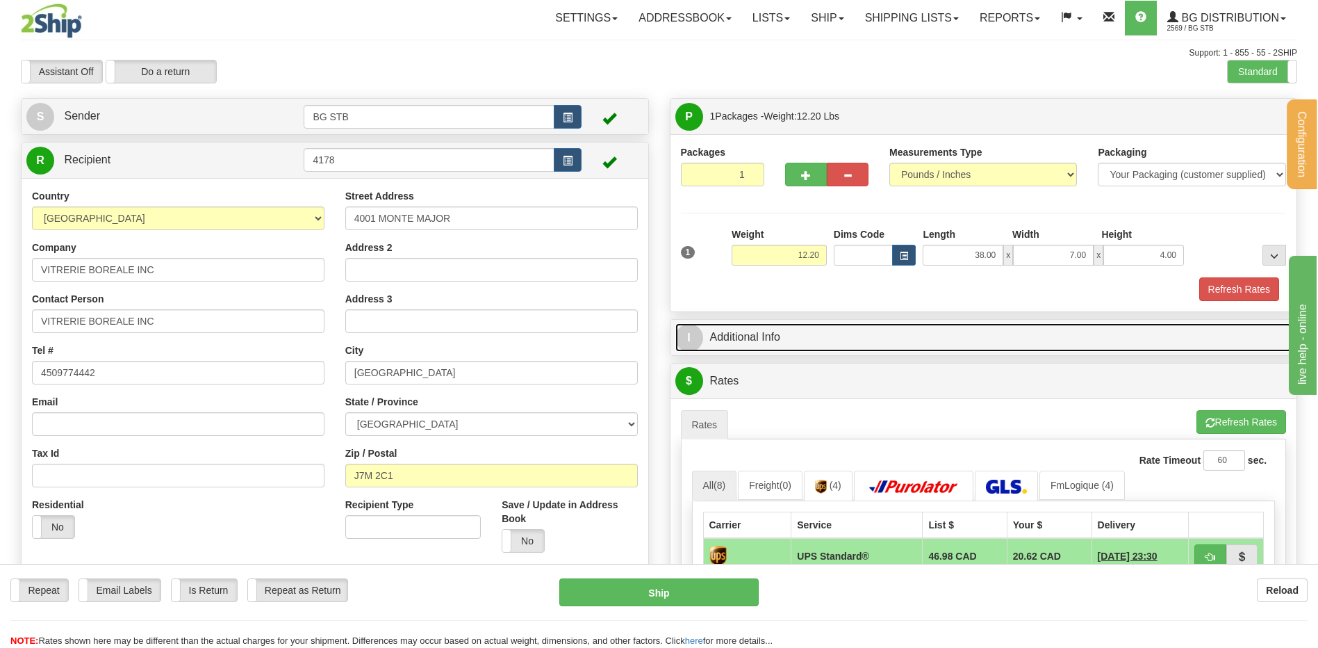
click at [731, 330] on link "I Additional Info" at bounding box center [983, 337] width 617 height 28
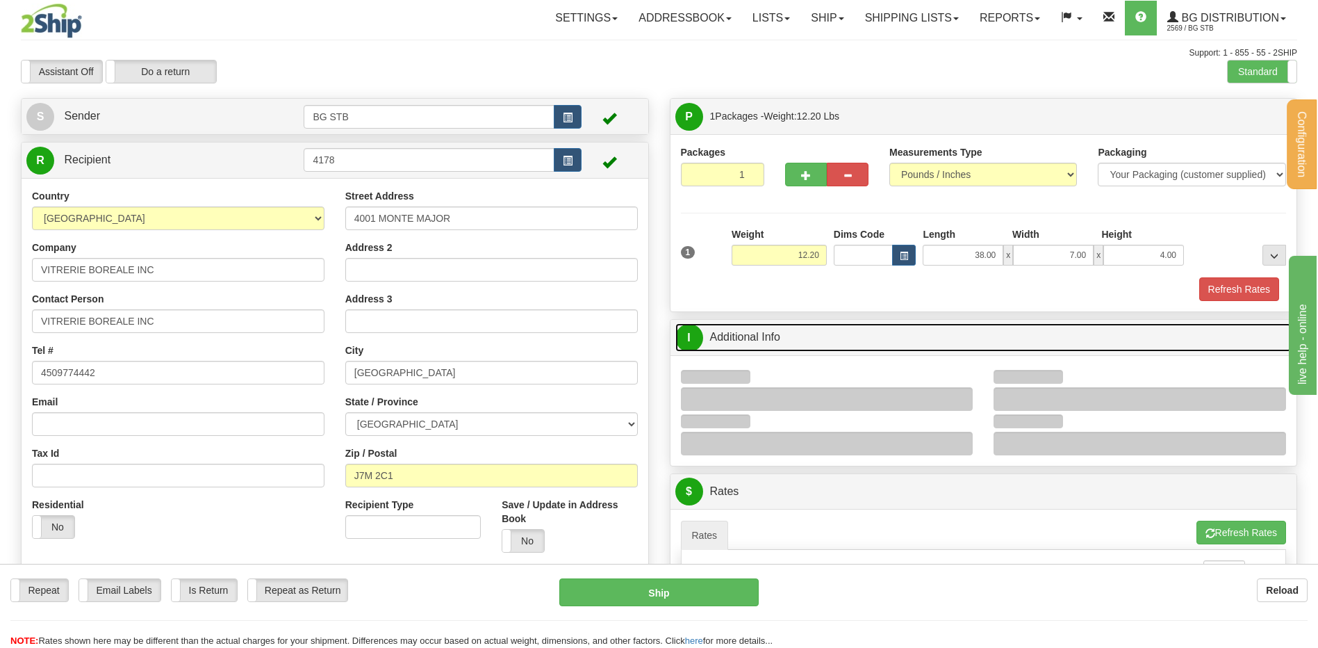
scroll to position [208, 0]
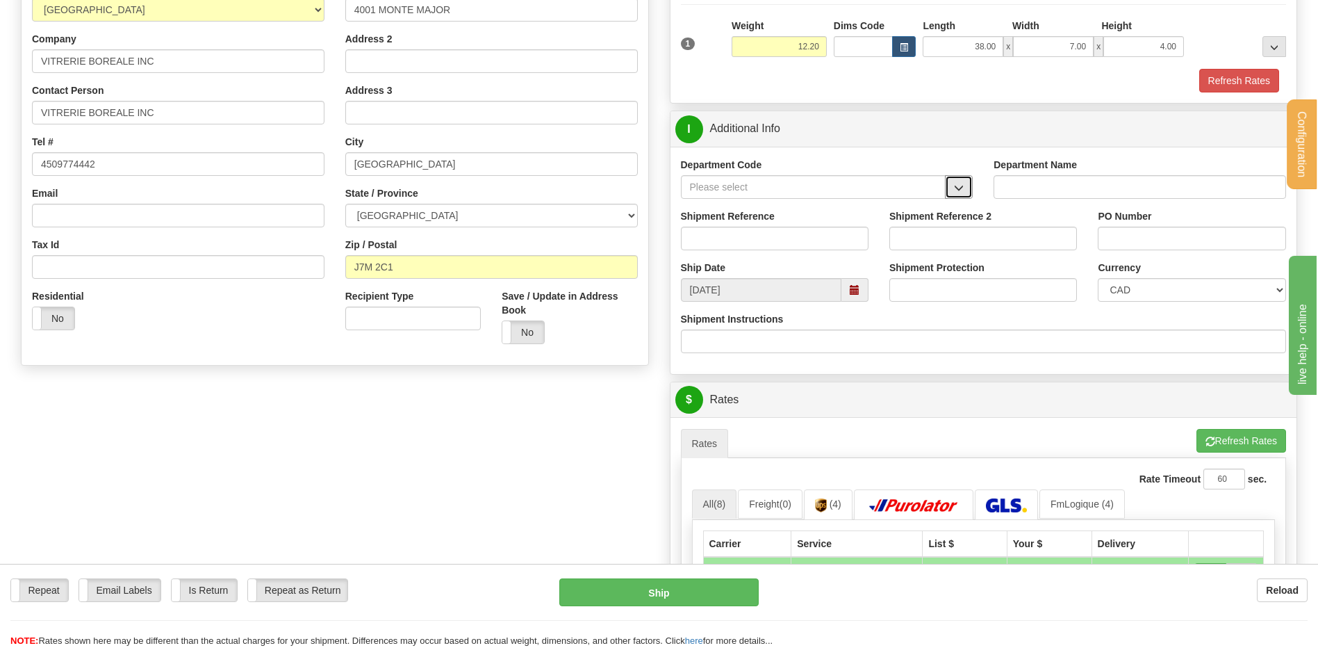
click at [960, 186] on span "button" at bounding box center [959, 187] width 10 height 9
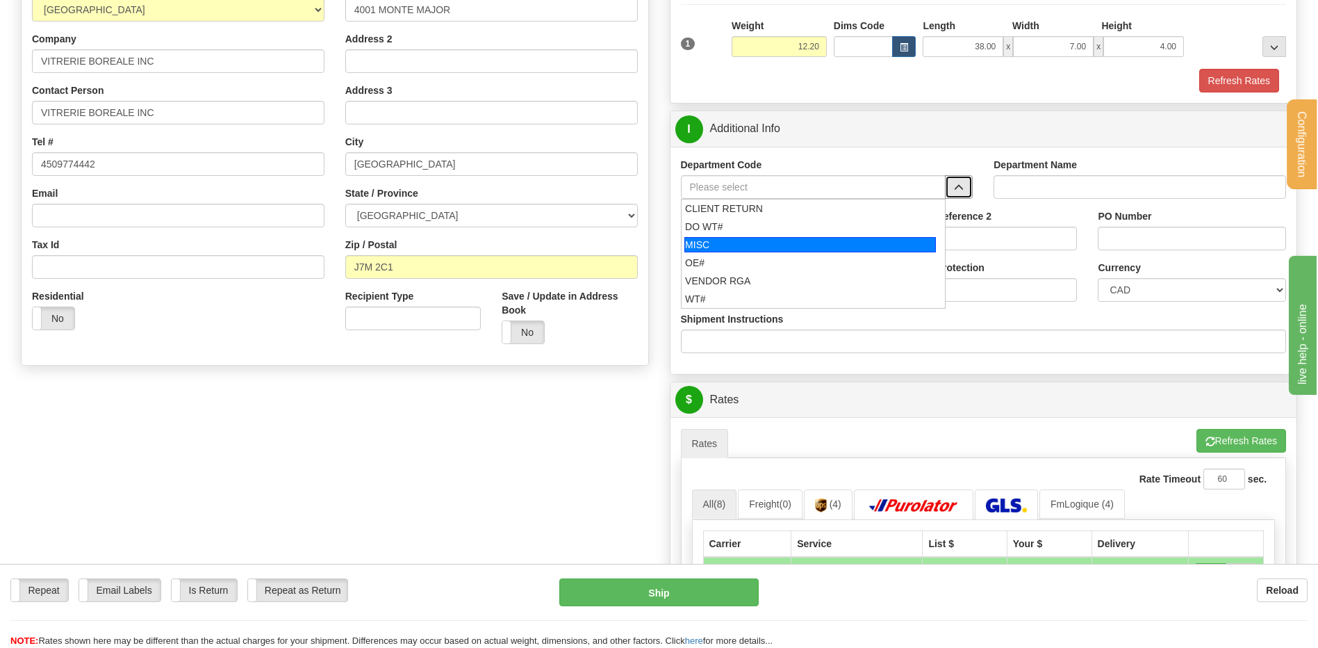
click at [714, 259] on div "OE#" at bounding box center [810, 263] width 250 height 14
type input "OE#"
type input "ORDERS"
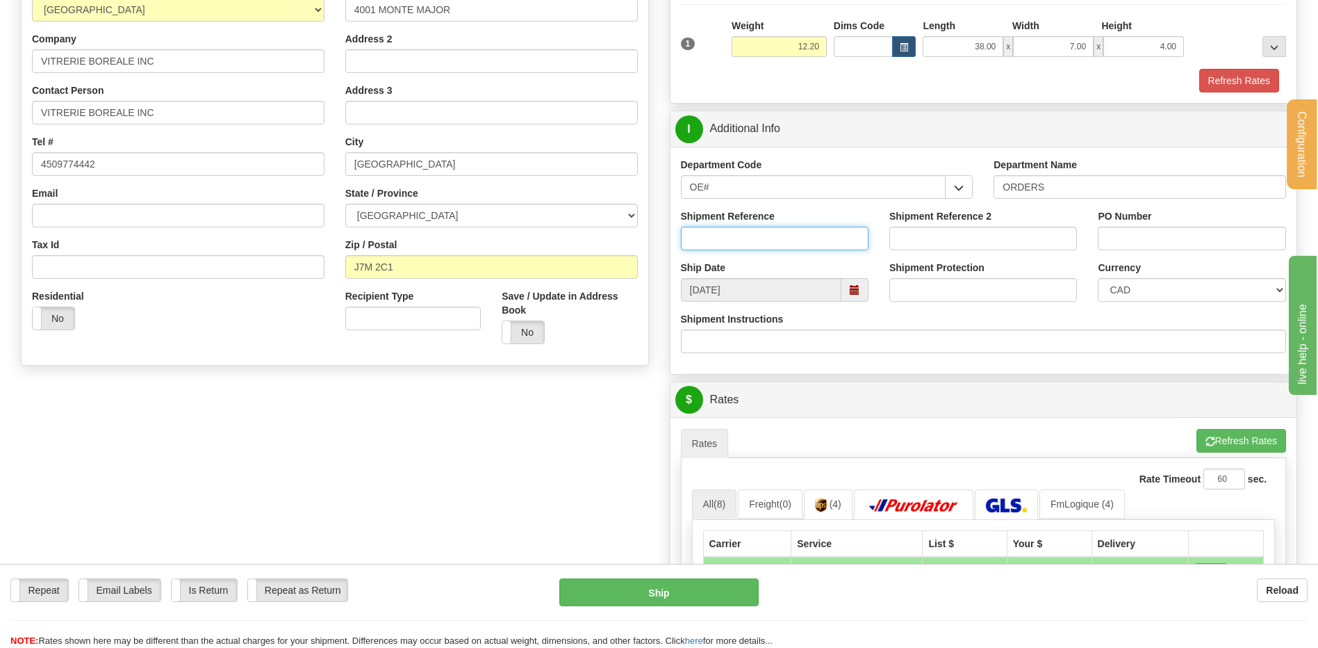
click at [721, 239] on input "Shipment Reference" at bounding box center [775, 239] width 188 height 24
type input "80006484-03"
type input "c"
type input "CPE [PERSON_NAME]"
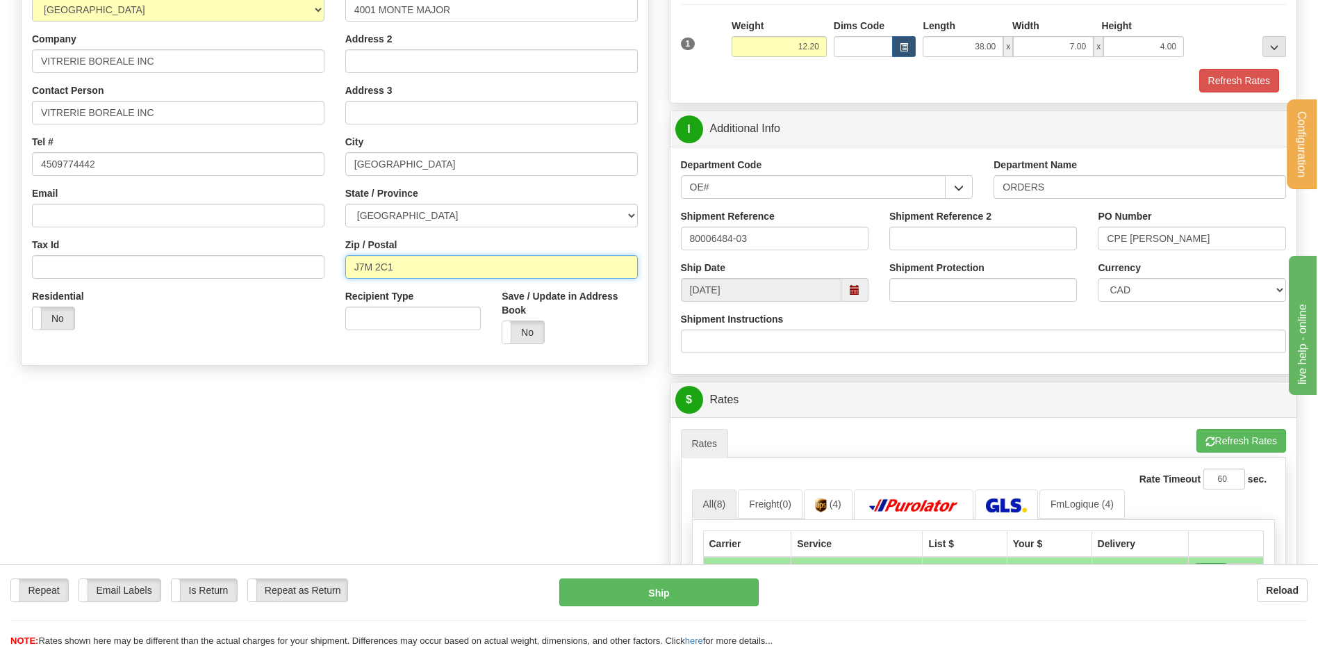
drag, startPoint x: 376, startPoint y: 264, endPoint x: 389, endPoint y: 279, distance: 20.2
click at [376, 264] on input "J7M 2C1" at bounding box center [491, 267] width 293 height 24
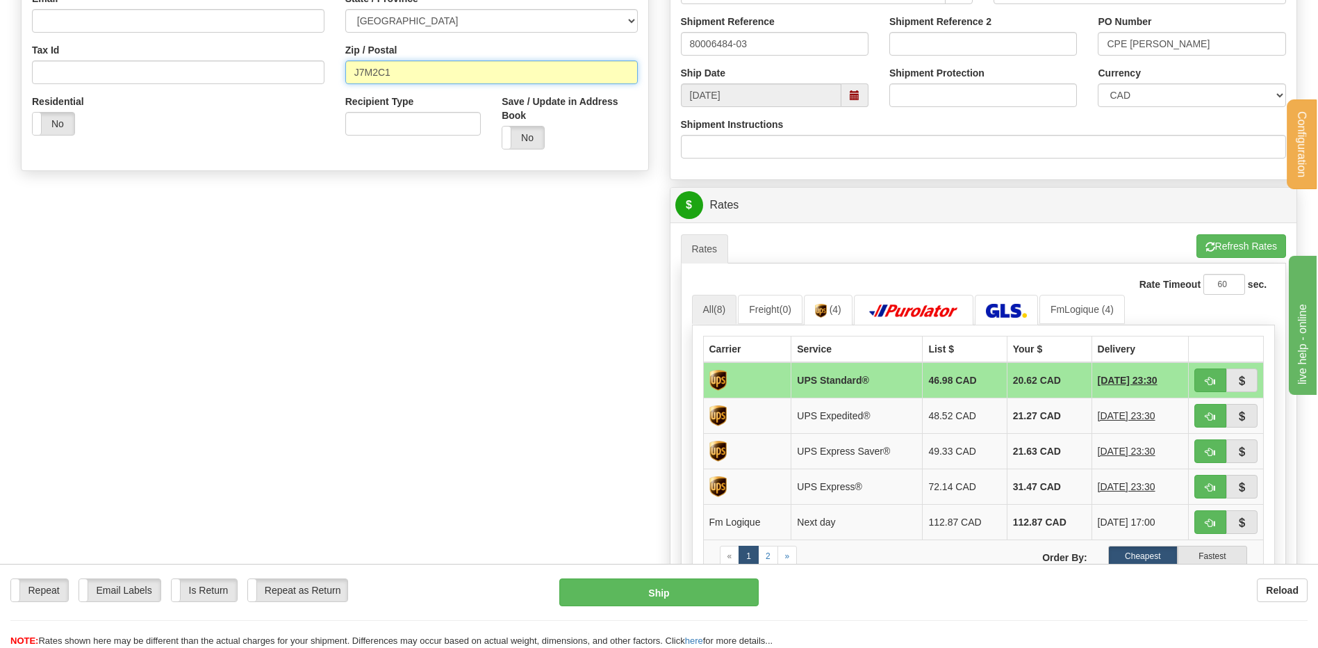
scroll to position [556, 0]
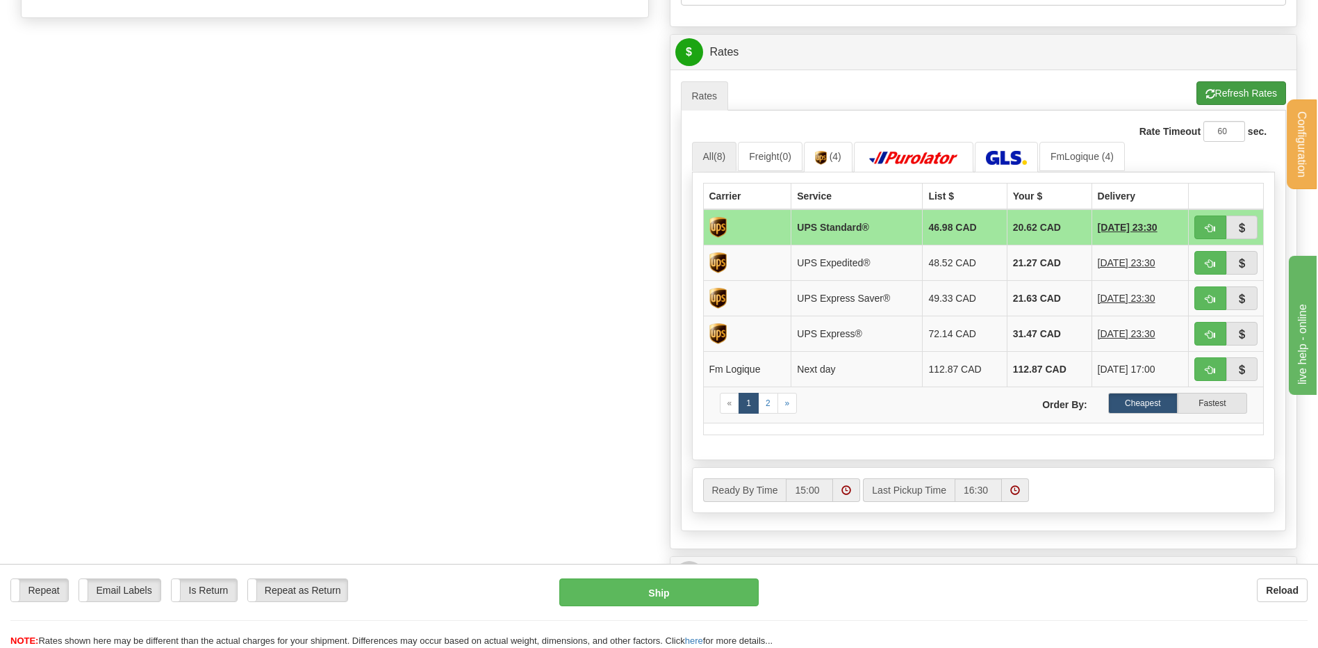
type input "J7M2C1"
click at [1221, 86] on button "Refresh Rates" at bounding box center [1241, 93] width 90 height 24
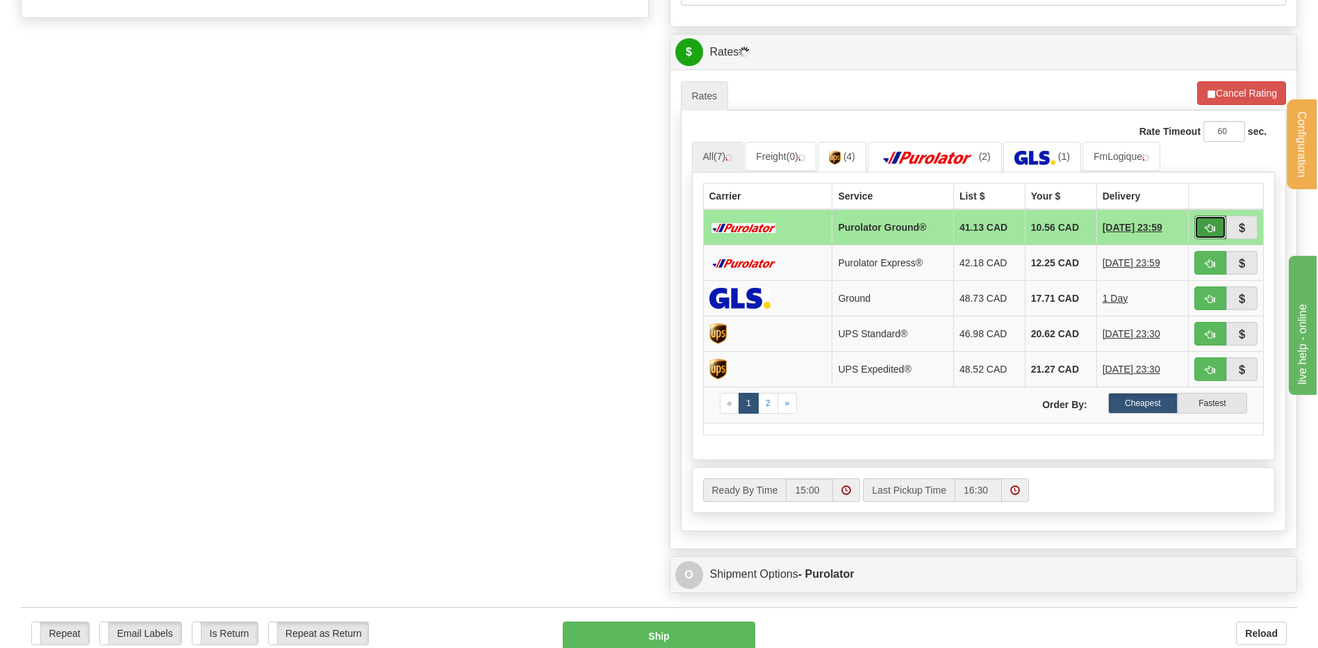
click at [1208, 221] on button "button" at bounding box center [1210, 227] width 32 height 24
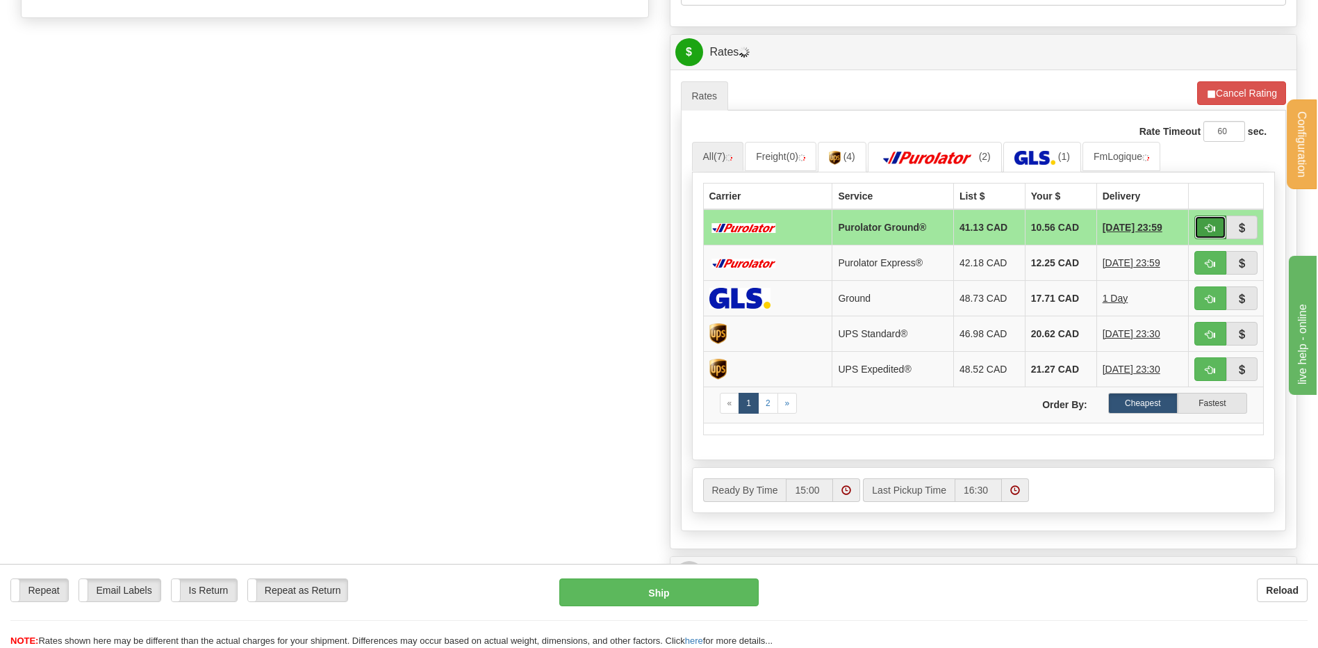
click at [1208, 222] on button "button" at bounding box center [1210, 227] width 32 height 24
click at [1206, 226] on span "button" at bounding box center [1211, 228] width 10 height 9
type input "260"
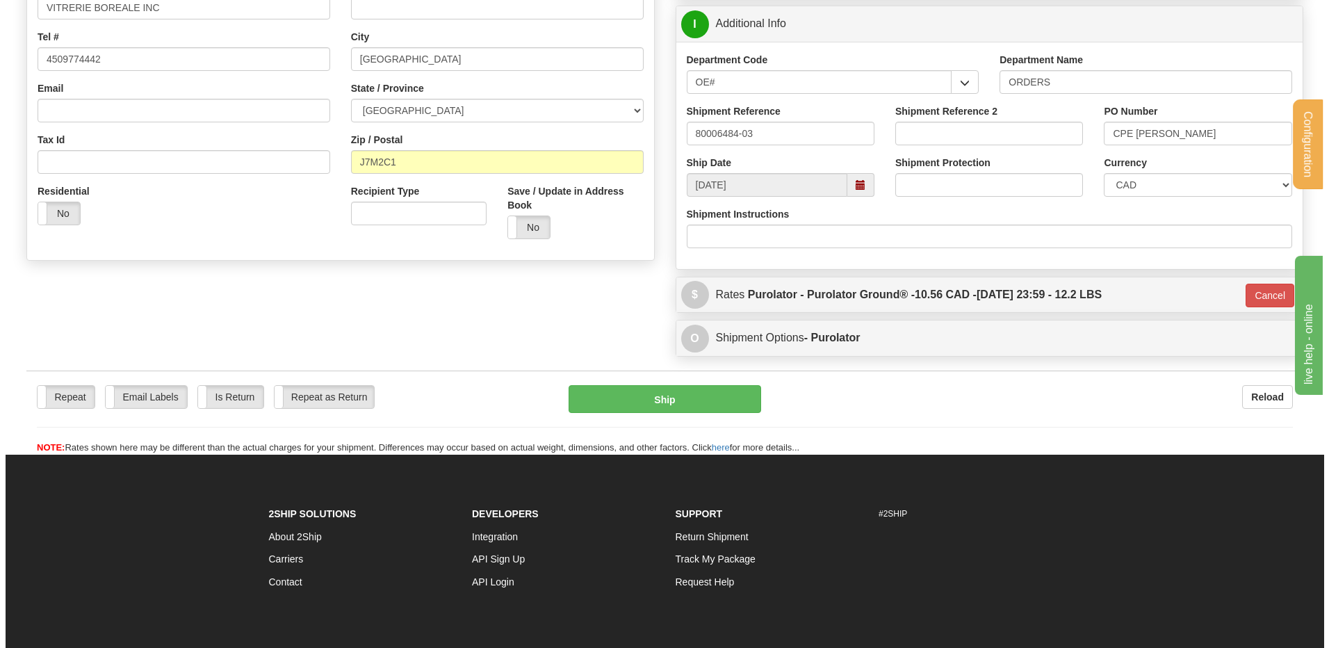
scroll to position [270, 0]
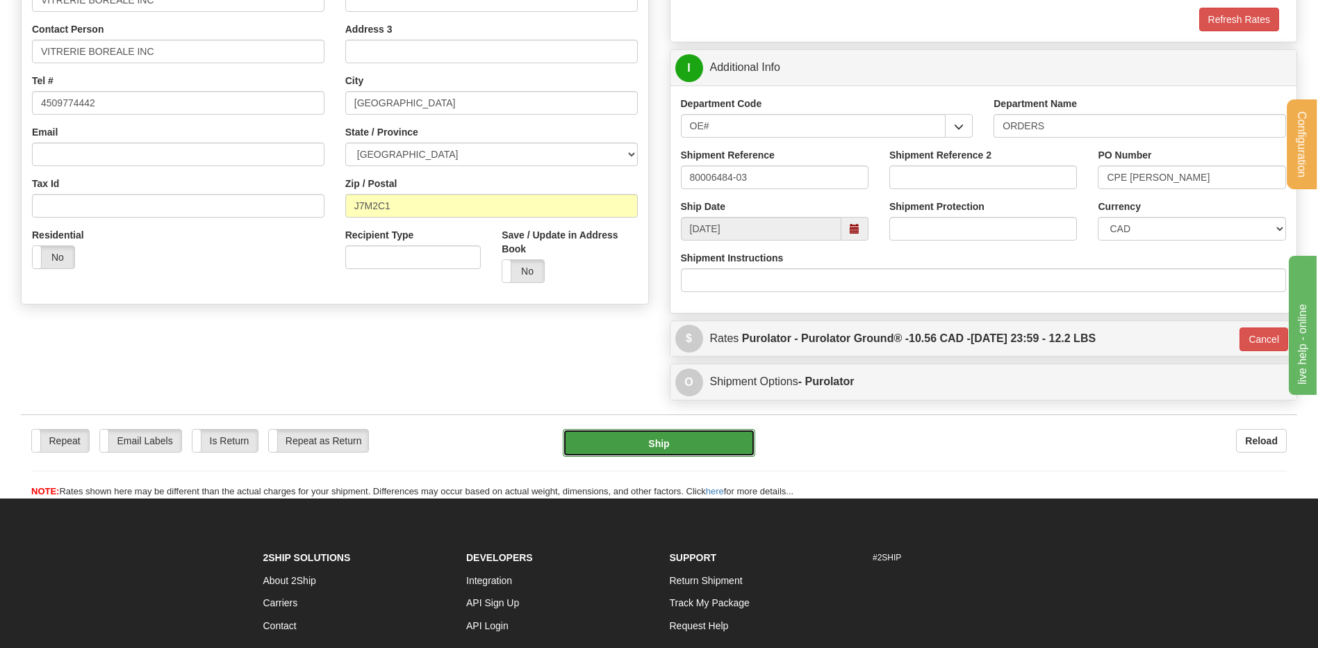
click at [686, 447] on button "Ship" at bounding box center [659, 443] width 192 height 28
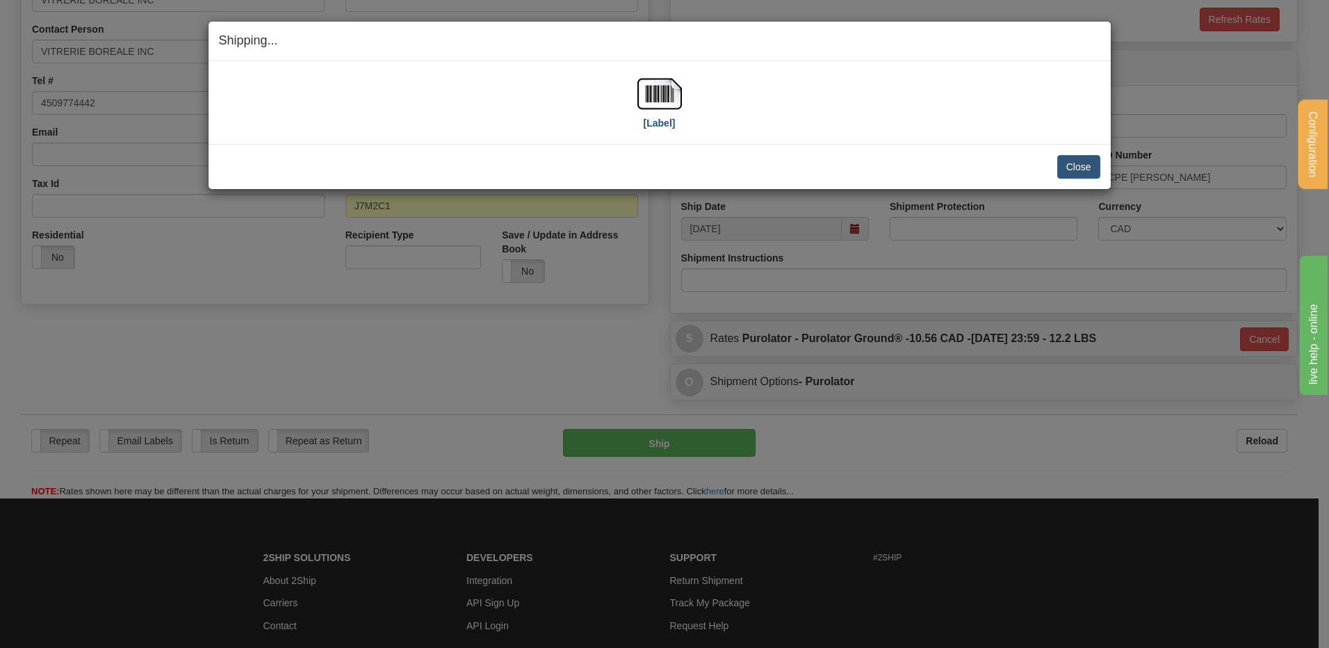
click at [681, 99] on div "[Label]" at bounding box center [659, 103] width 881 height 62
click at [675, 97] on img at bounding box center [659, 94] width 44 height 44
